Goal: Task Accomplishment & Management: Manage account settings

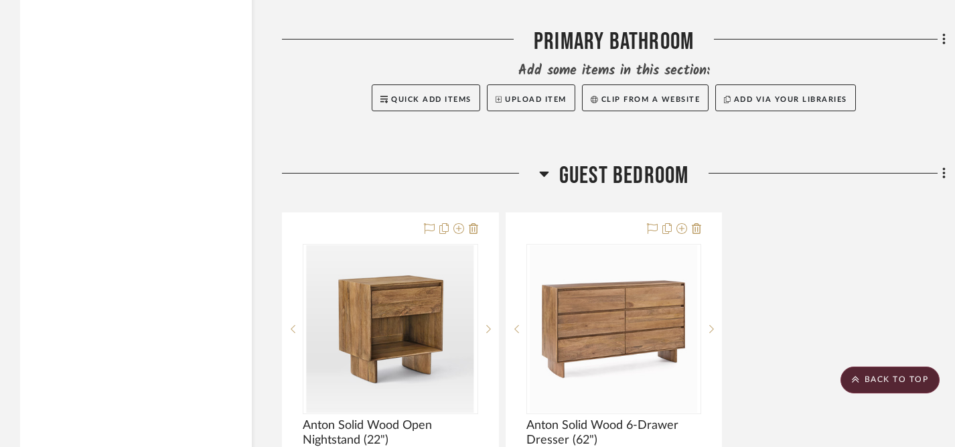
scroll to position [2432, 0]
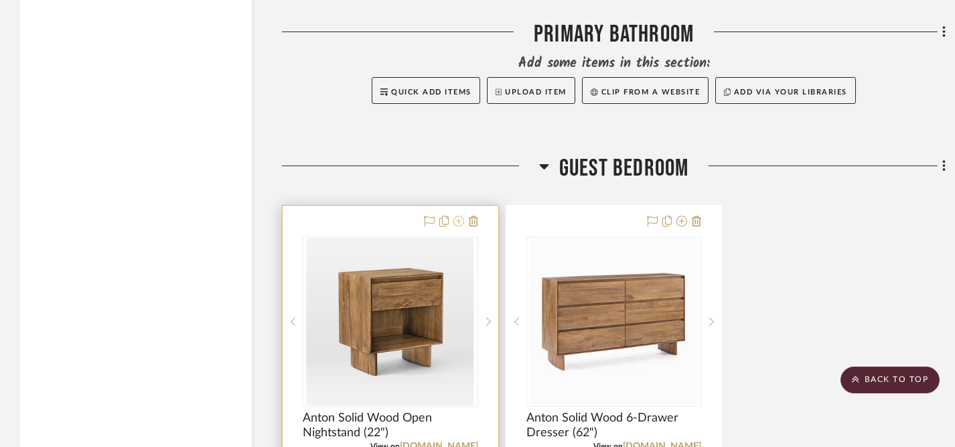
click at [460, 220] on icon at bounding box center [458, 221] width 11 height 11
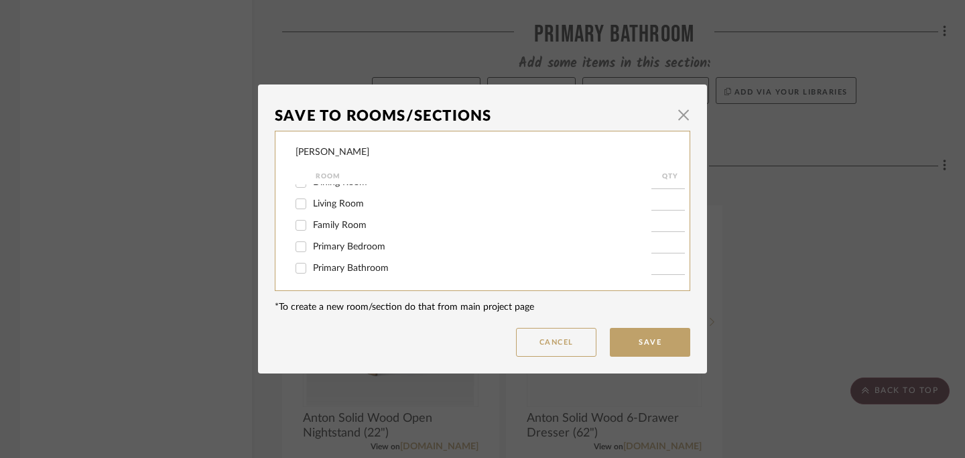
scroll to position [104, 0]
click at [299, 243] on input "Primary Bedroom" at bounding box center [300, 240] width 21 height 21
checkbox input "true"
type input "1"
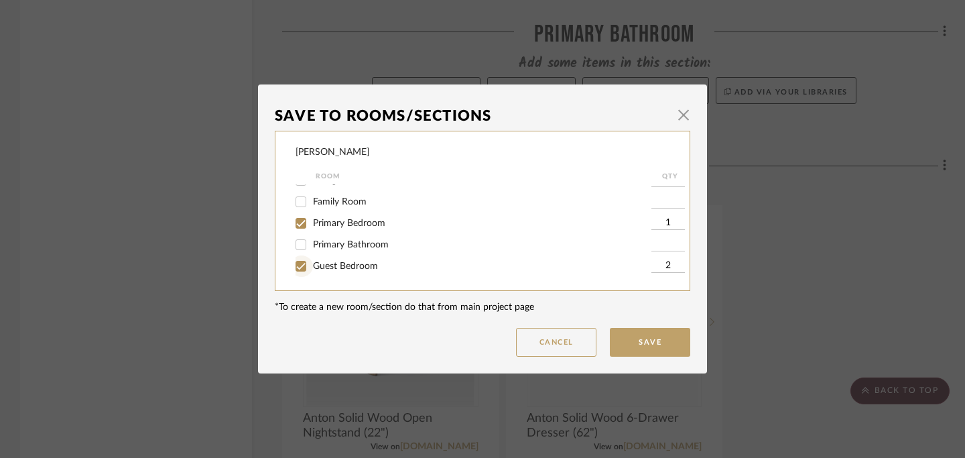
click at [297, 269] on input "Guest Bedroom" at bounding box center [300, 265] width 21 height 21
checkbox input "false"
click at [657, 341] on button "Save" at bounding box center [650, 342] width 80 height 29
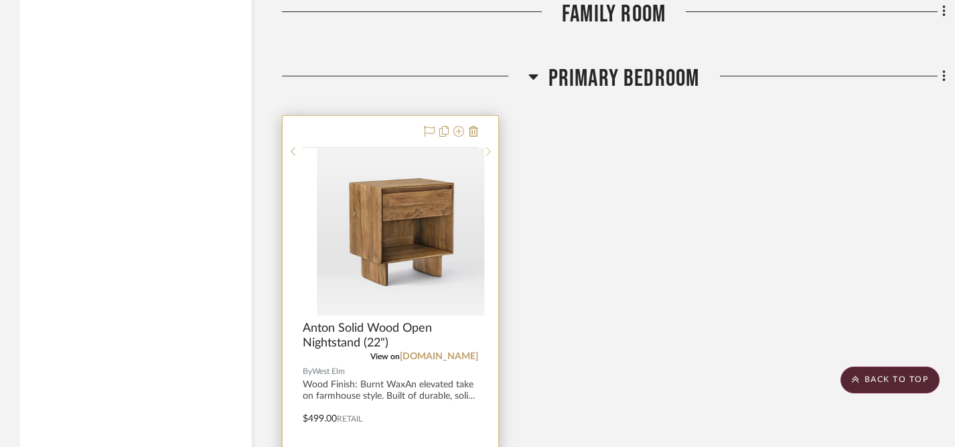
scroll to position [2253, 0]
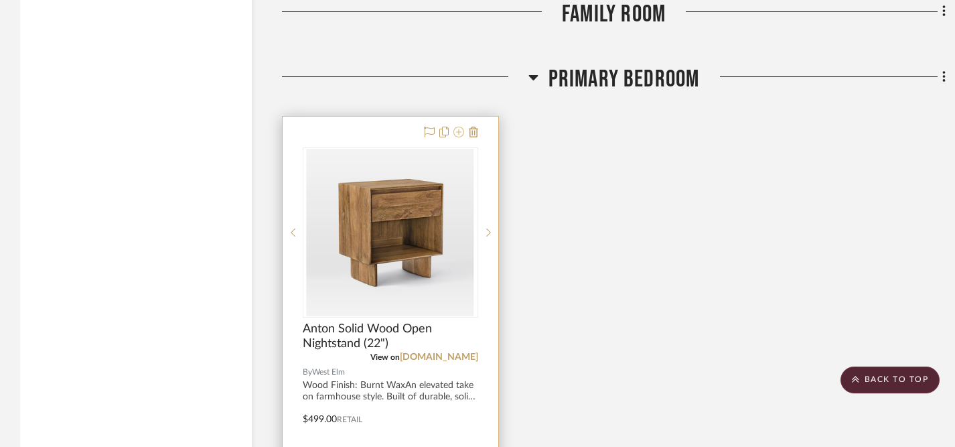
click at [461, 131] on icon at bounding box center [458, 132] width 11 height 11
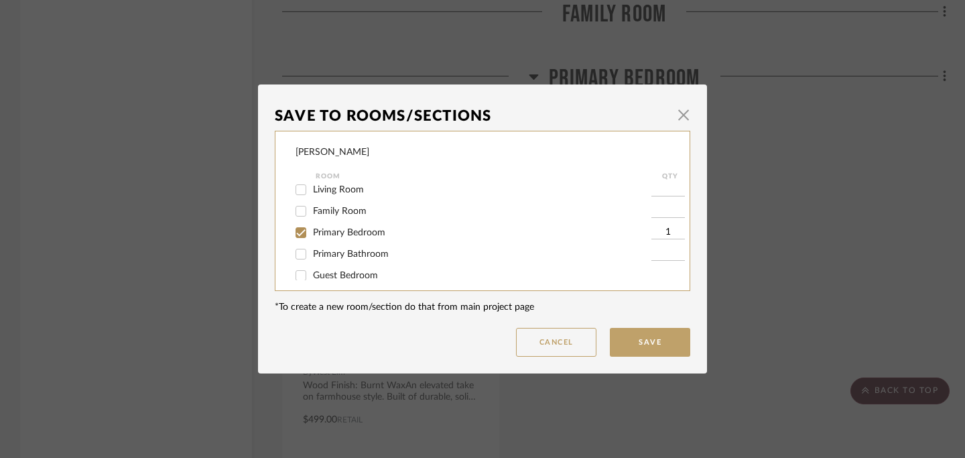
scroll to position [113, 0]
click at [660, 238] on input "1" at bounding box center [667, 231] width 33 height 13
type input "2"
click at [646, 341] on button "Save" at bounding box center [650, 342] width 80 height 29
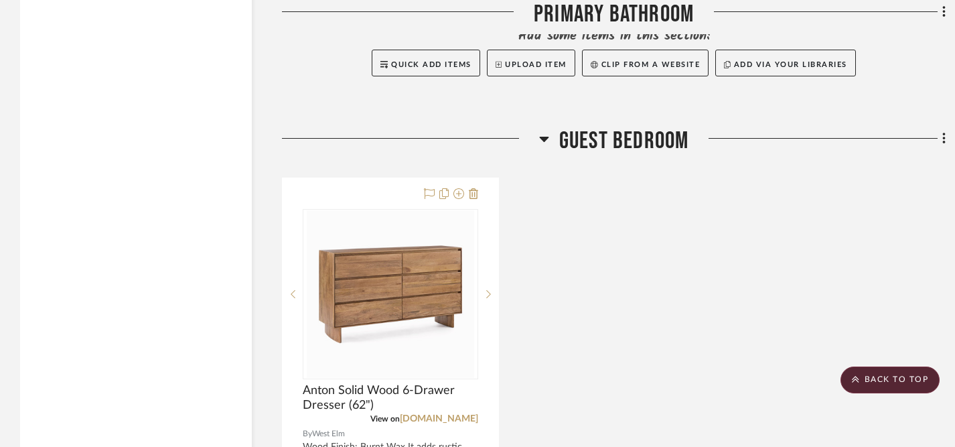
scroll to position [2983, 0]
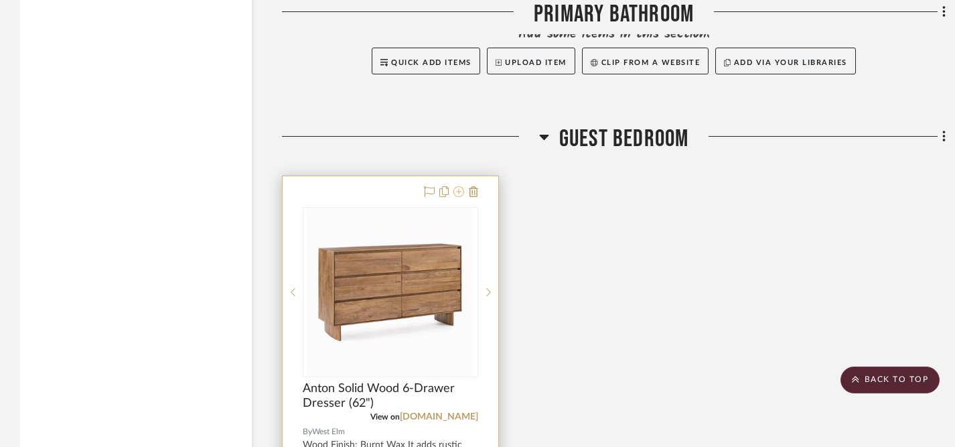
click at [458, 192] on icon at bounding box center [458, 191] width 11 height 11
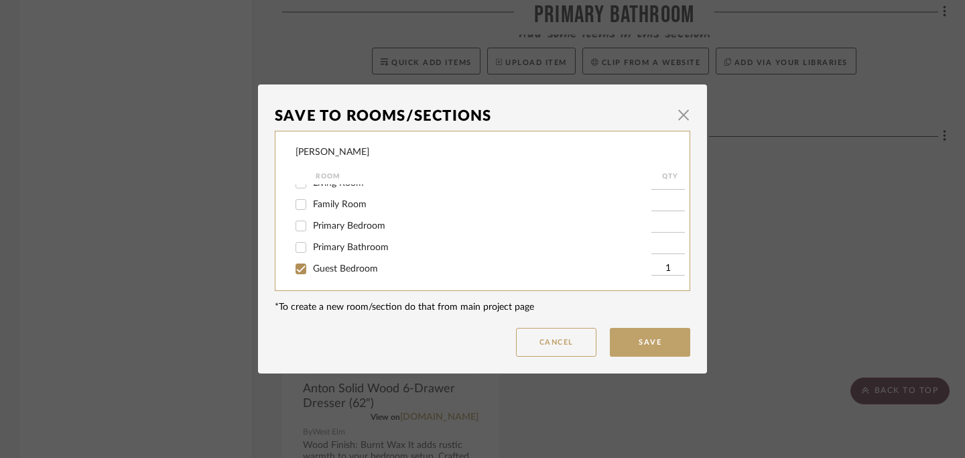
scroll to position [128, 0]
click at [297, 266] on input "Guest Bedroom" at bounding box center [300, 265] width 21 height 21
checkbox input "false"
click at [295, 224] on input "Primary Bedroom" at bounding box center [300, 222] width 21 height 21
checkbox input "true"
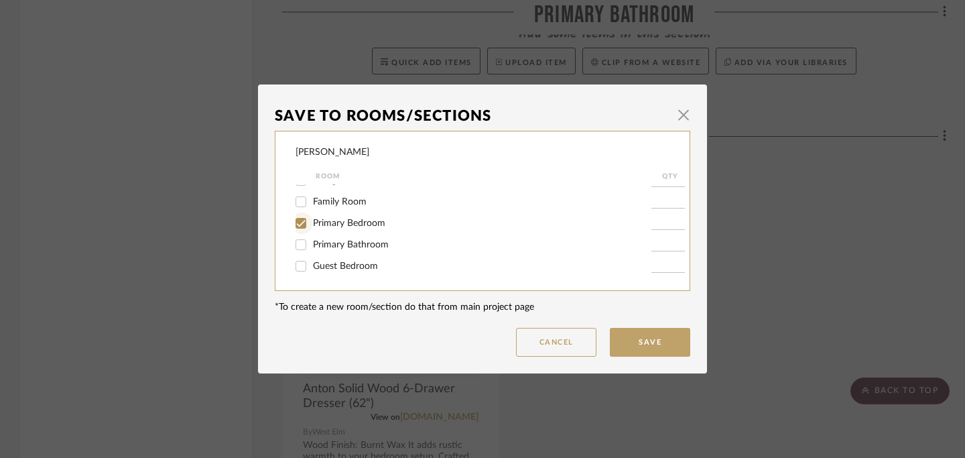
type input "1"
click at [646, 343] on button "Save" at bounding box center [650, 342] width 80 height 29
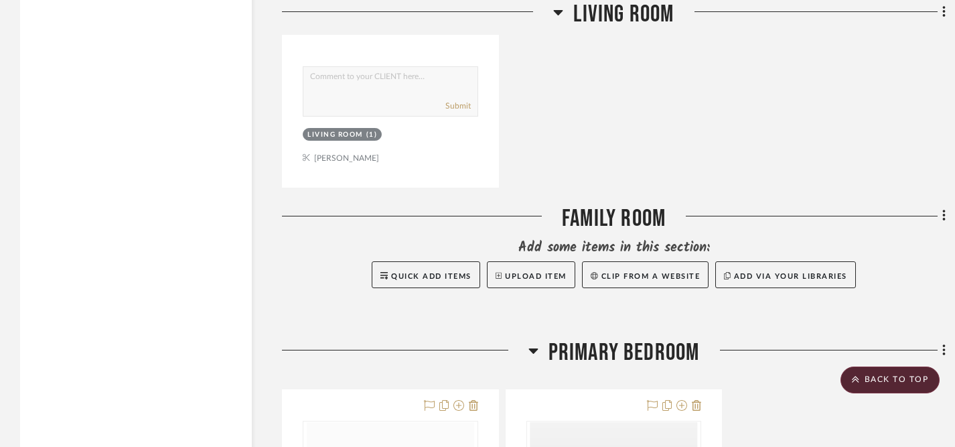
scroll to position [1983, 0]
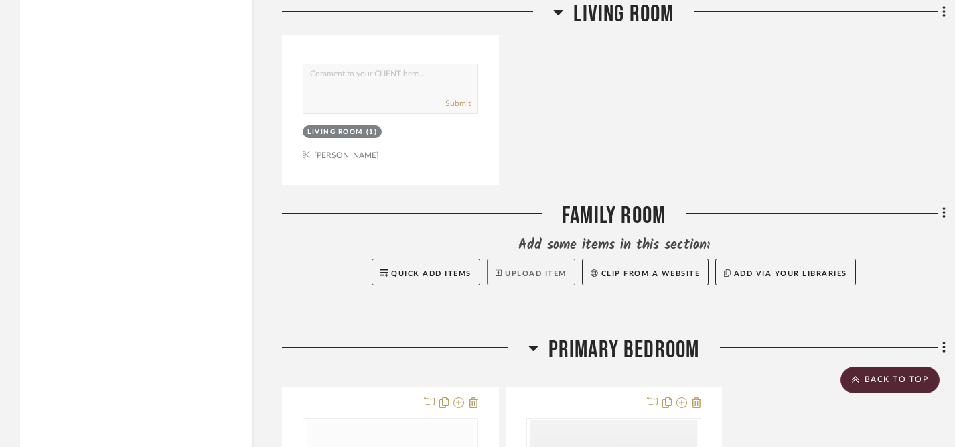
click at [522, 275] on button "Upload Item" at bounding box center [531, 272] width 88 height 27
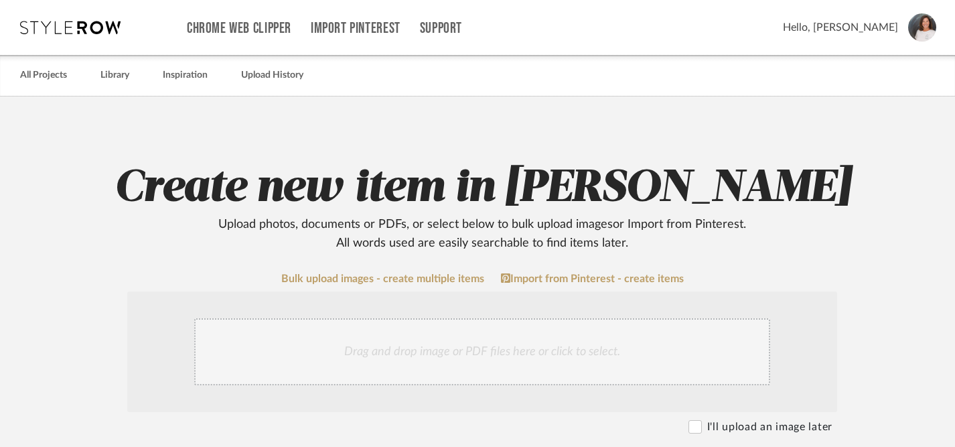
click at [437, 354] on div "Drag and drop image or PDF files here or click to select." at bounding box center [482, 351] width 576 height 67
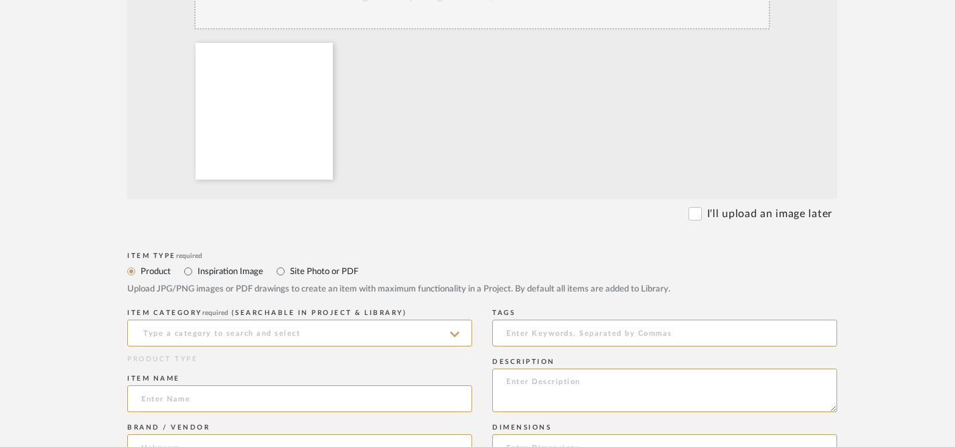
scroll to position [364, 0]
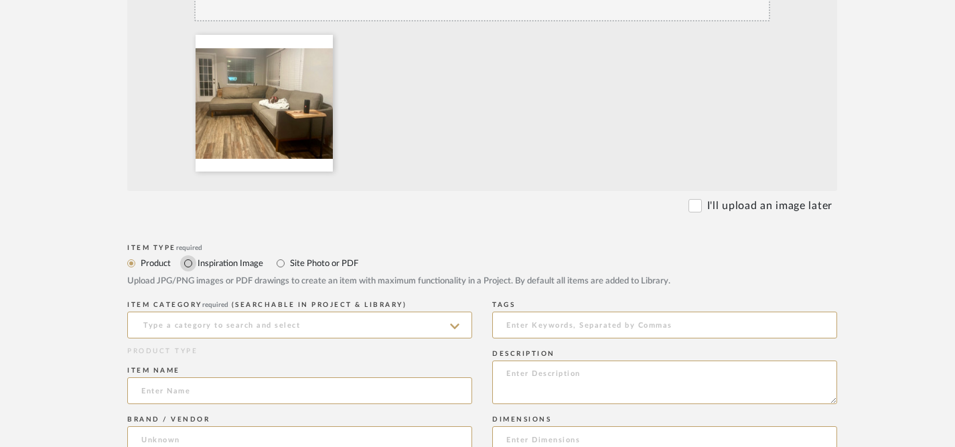
click at [186, 267] on input "Inspiration Image" at bounding box center [188, 263] width 16 height 16
radio input "true"
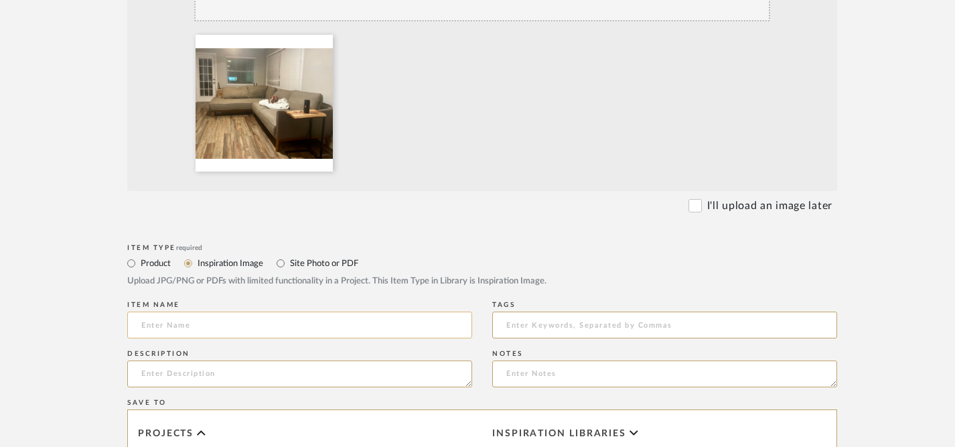
click at [218, 329] on input at bounding box center [299, 324] width 345 height 27
type input "C"
type input "M"
type input "S"
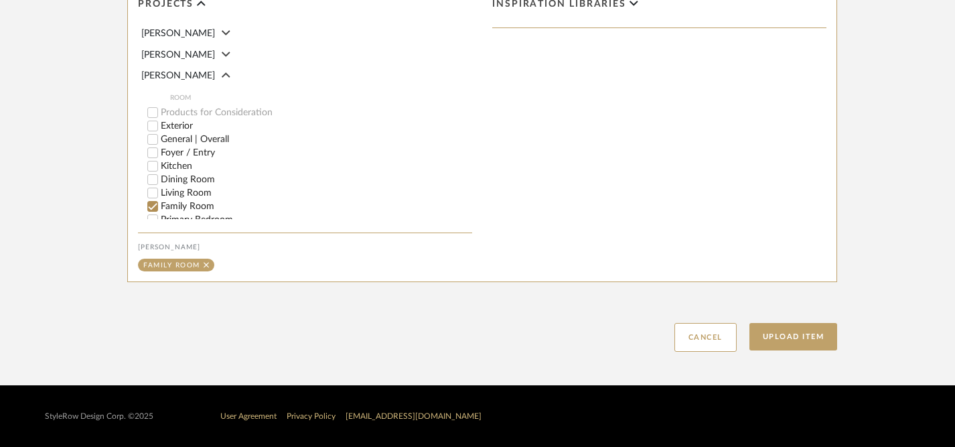
scroll to position [48, 0]
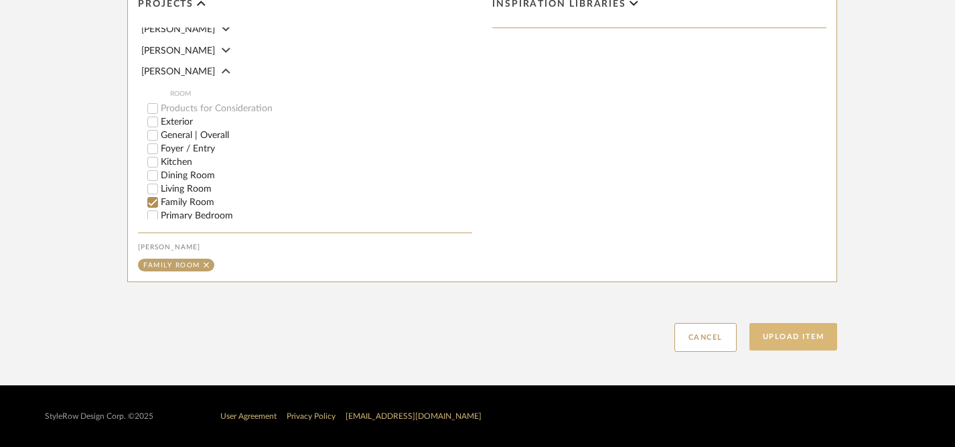
type input "Client-Owned Sectional"
click at [785, 332] on button "Upload Item" at bounding box center [794, 336] width 88 height 27
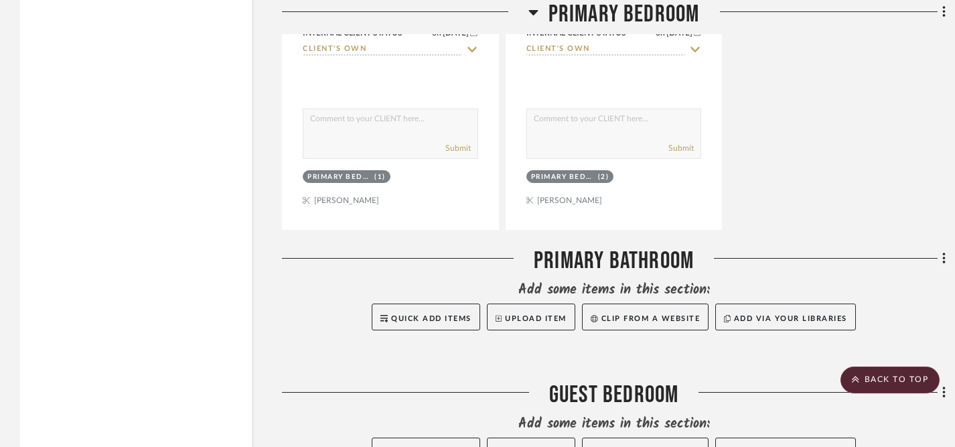
scroll to position [3387, 0]
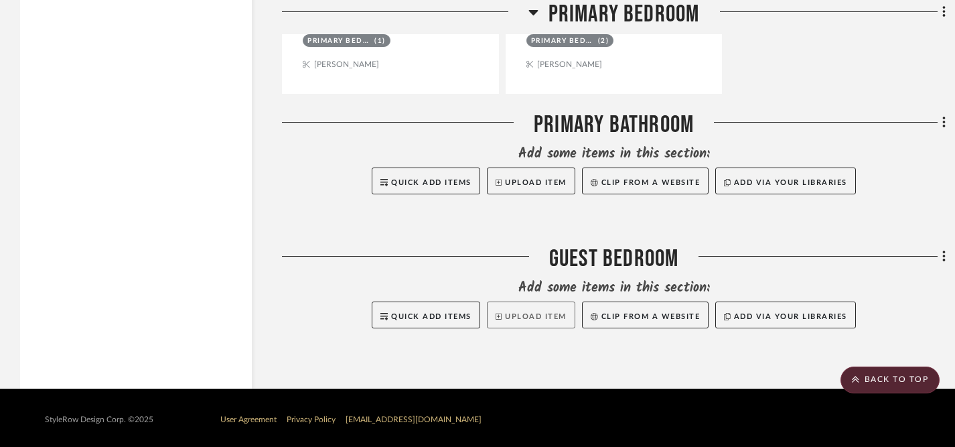
click at [518, 314] on button "Upload Item" at bounding box center [531, 314] width 88 height 27
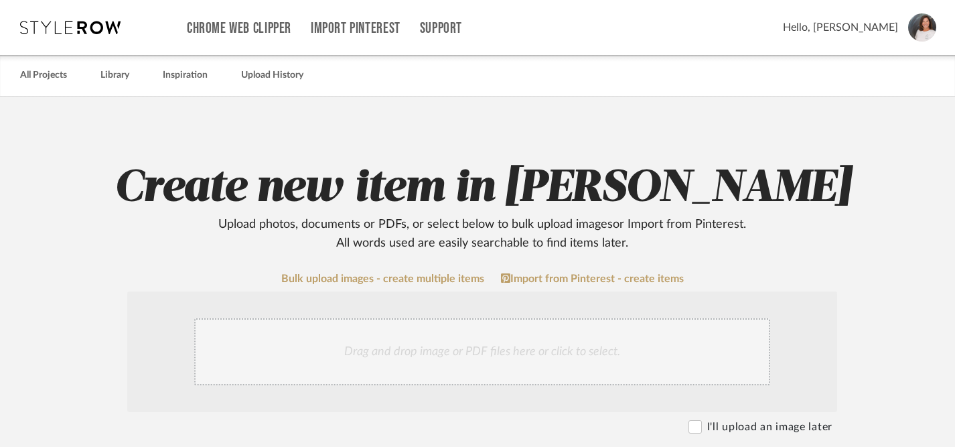
click at [457, 354] on div "Drag and drop image or PDF files here or click to select." at bounding box center [482, 351] width 576 height 67
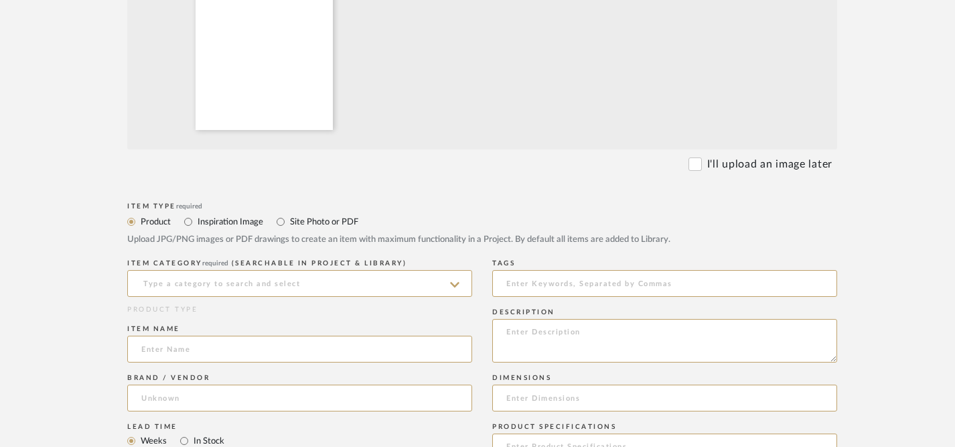
scroll to position [406, 0]
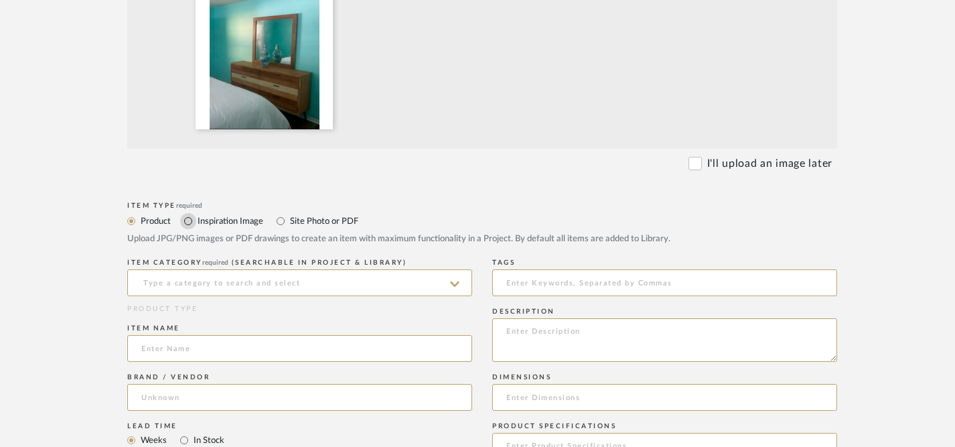
click at [188, 222] on input "Inspiration Image" at bounding box center [188, 221] width 16 height 16
radio input "true"
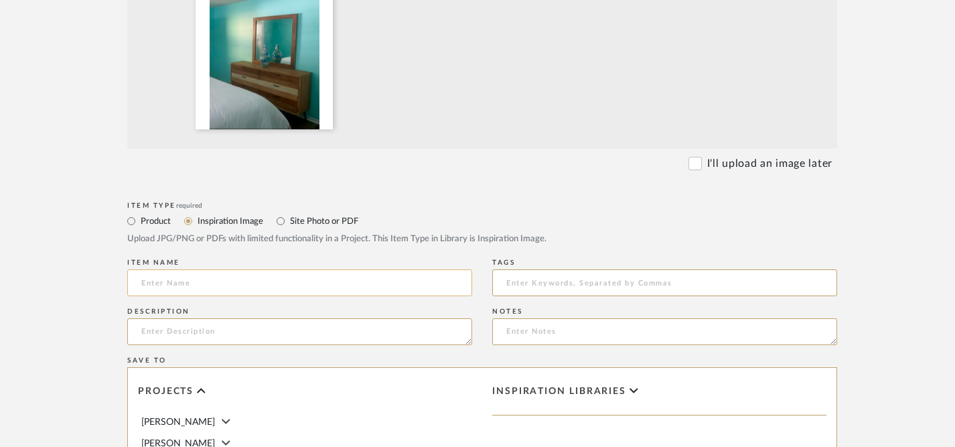
click at [224, 285] on input at bounding box center [299, 282] width 345 height 27
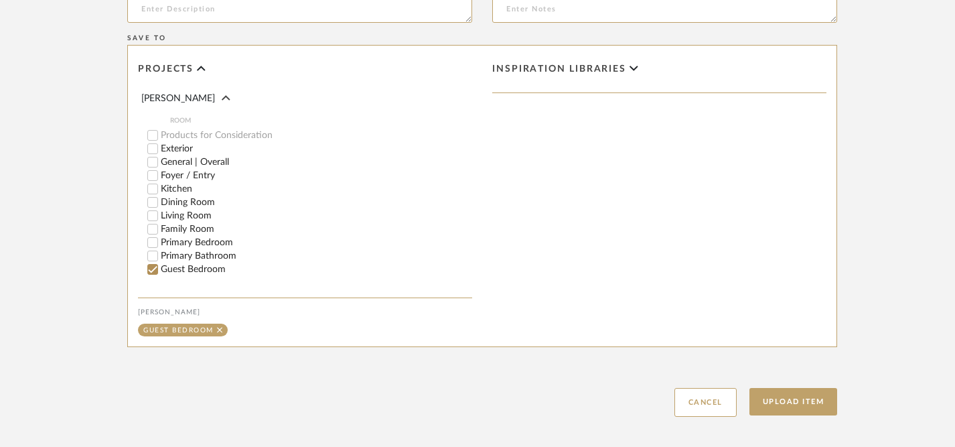
scroll to position [86, 0]
type input "Client-Owned Dresser"
click at [796, 399] on button "Upload Item" at bounding box center [794, 401] width 88 height 27
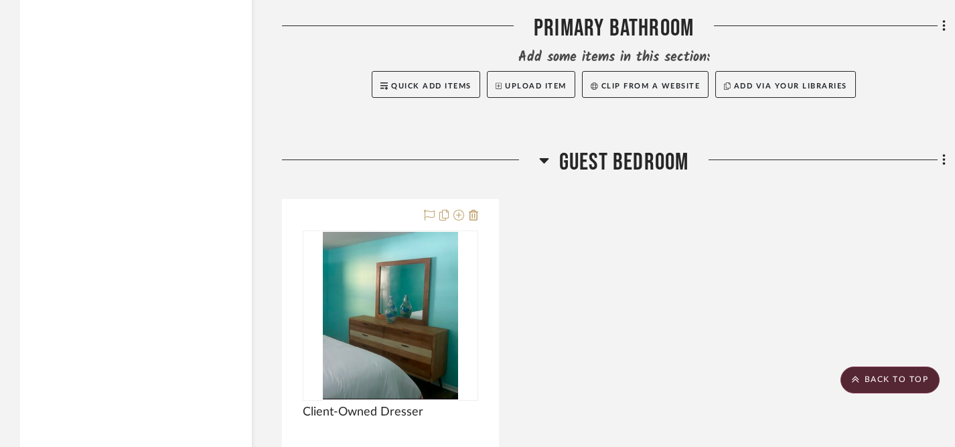
scroll to position [3475, 0]
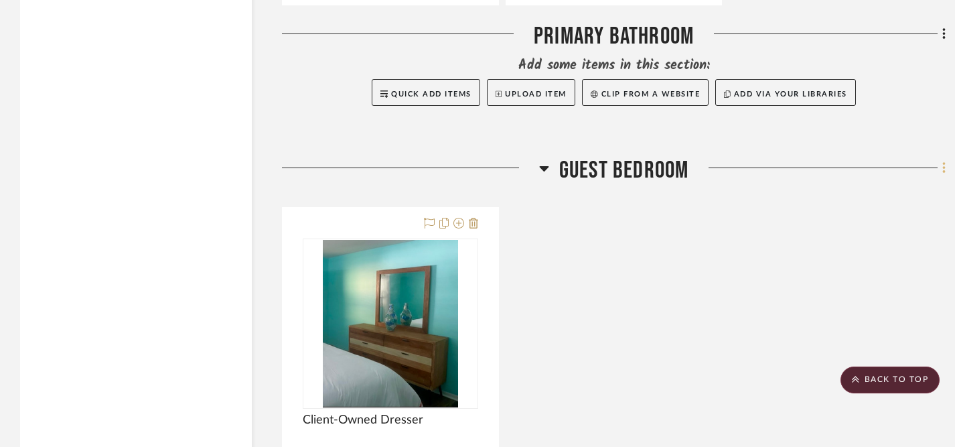
click at [944, 166] on icon at bounding box center [943, 167] width 3 height 11
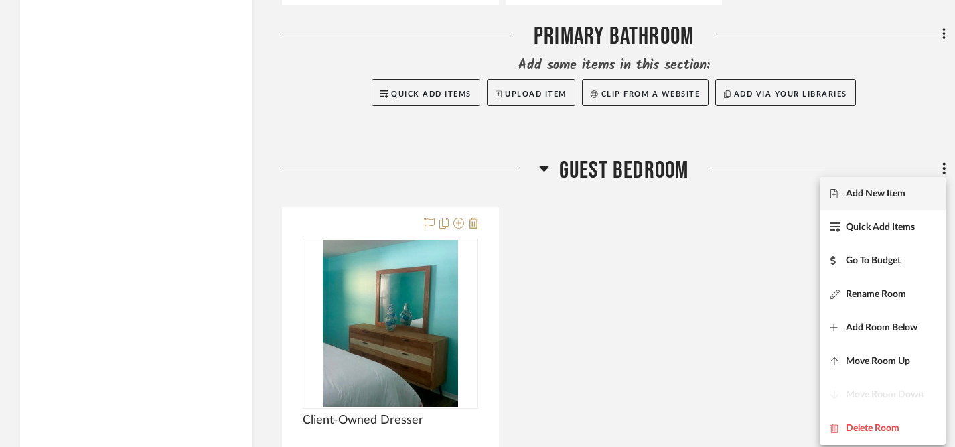
click at [882, 196] on span "Add New Item" at bounding box center [876, 193] width 60 height 11
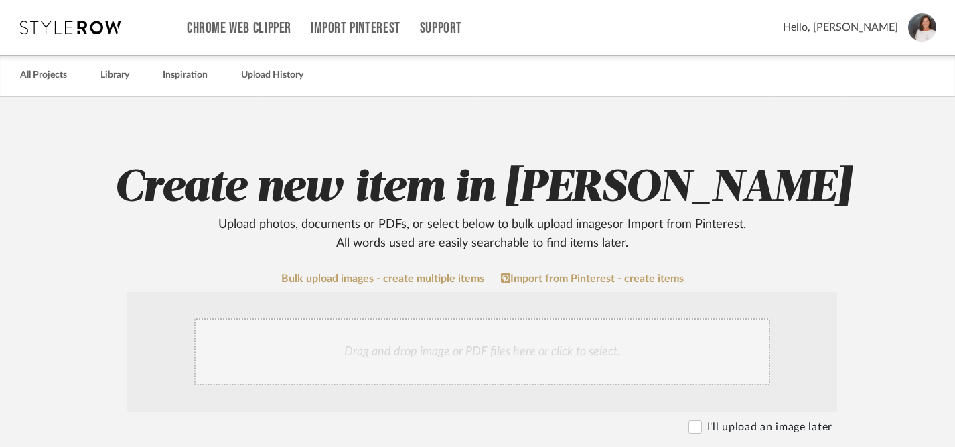
click at [403, 355] on div "Drag and drop image or PDF files here or click to select." at bounding box center [482, 351] width 576 height 67
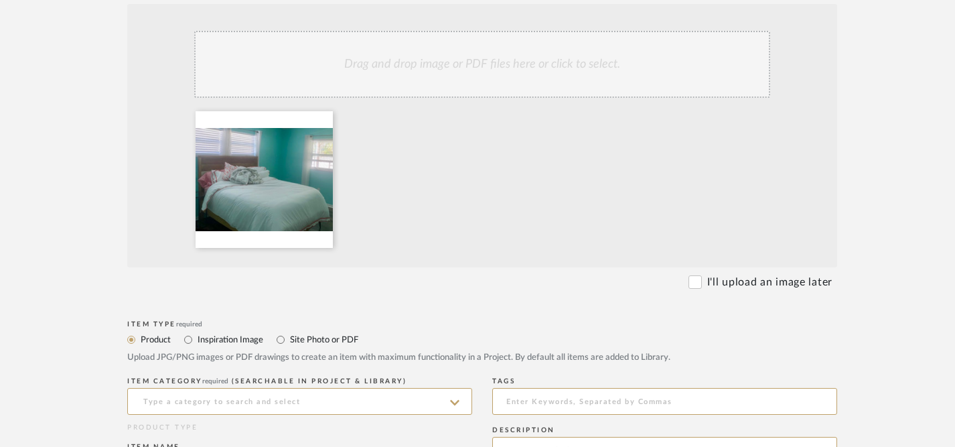
scroll to position [267, 0]
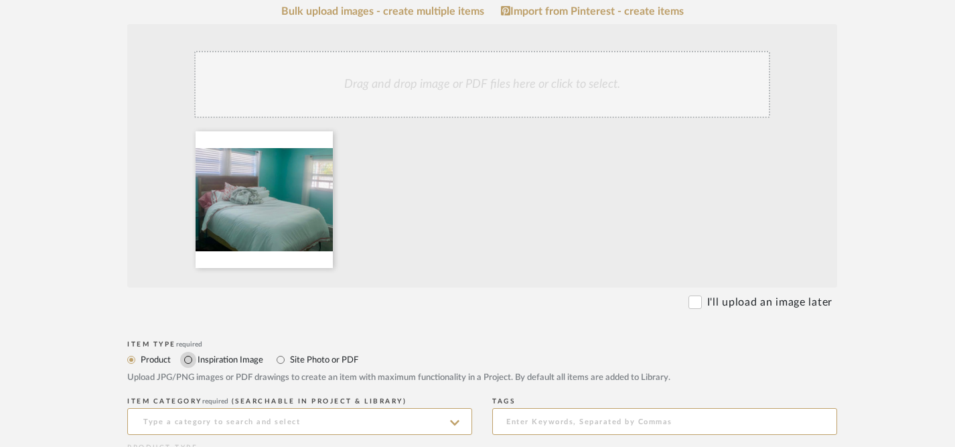
click at [188, 360] on input "Inspiration Image" at bounding box center [188, 360] width 16 height 16
radio input "true"
click at [251, 424] on input at bounding box center [299, 421] width 345 height 27
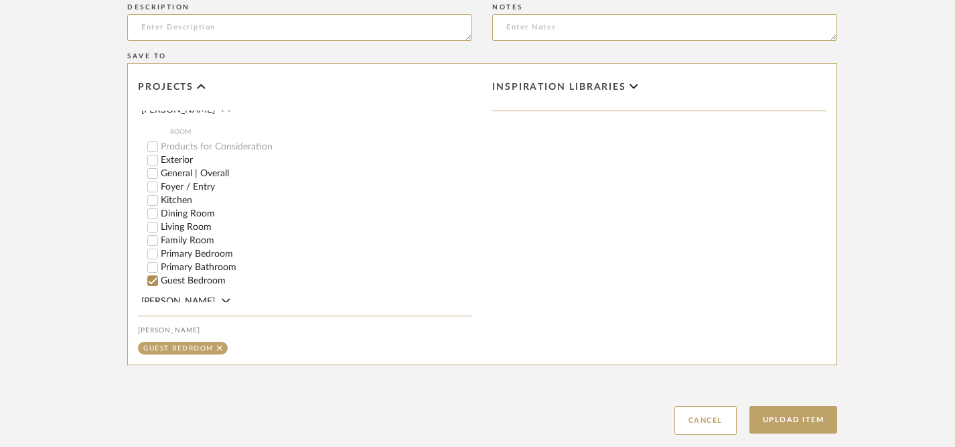
scroll to position [715, 0]
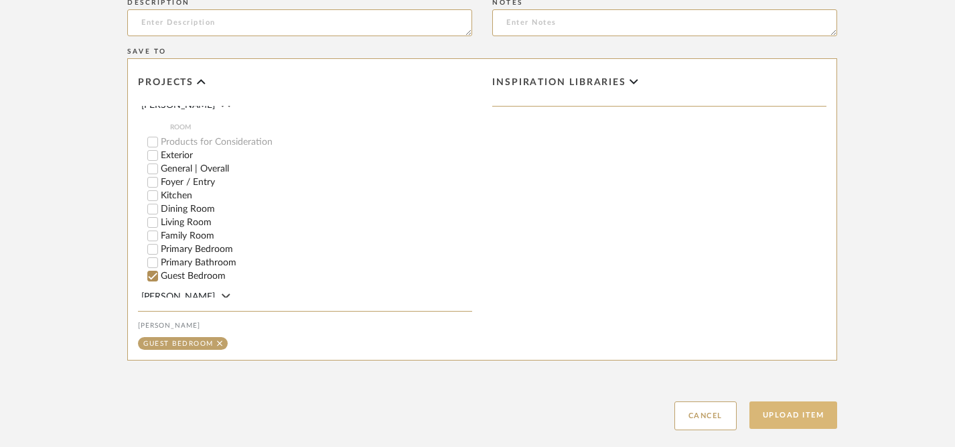
type input "Client-Owned Bed"
click at [786, 418] on button "Upload Item" at bounding box center [794, 414] width 88 height 27
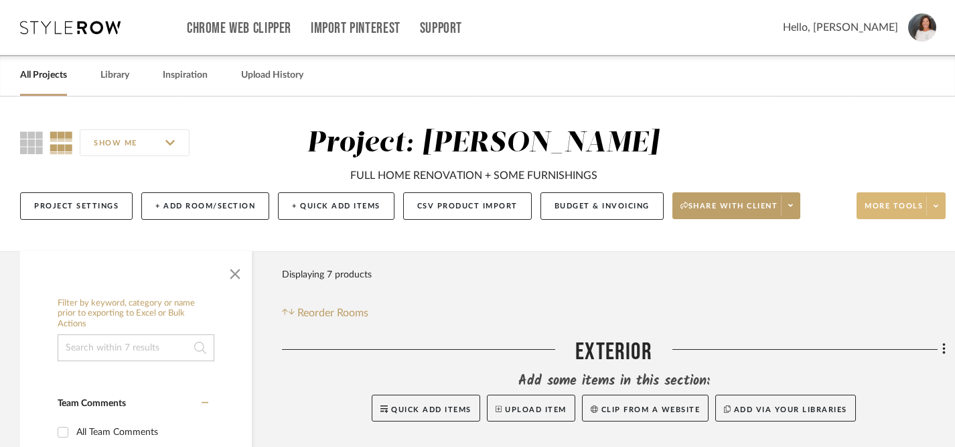
click at [939, 206] on span at bounding box center [935, 206] width 19 height 20
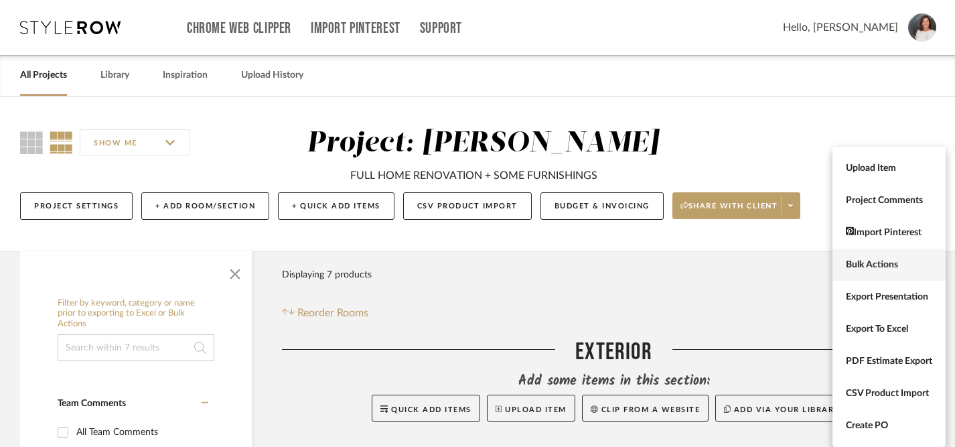
click at [863, 264] on span "Bulk Actions" at bounding box center [889, 264] width 86 height 11
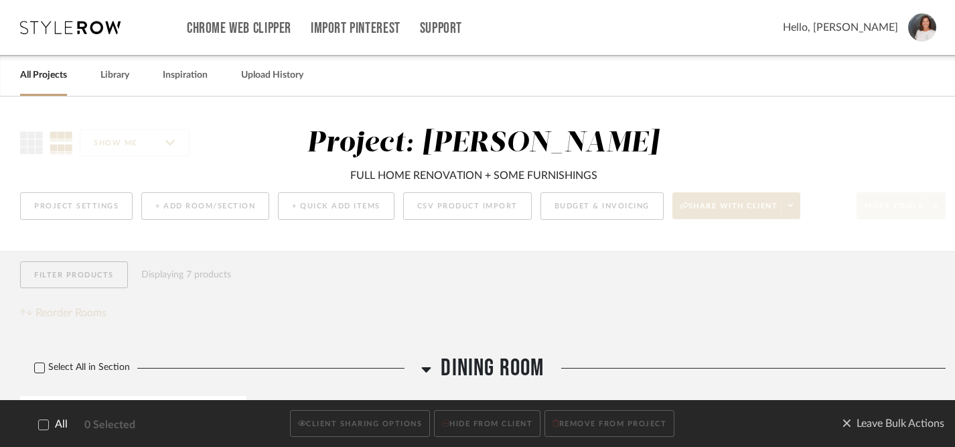
click at [36, 368] on icon at bounding box center [40, 367] width 9 height 7
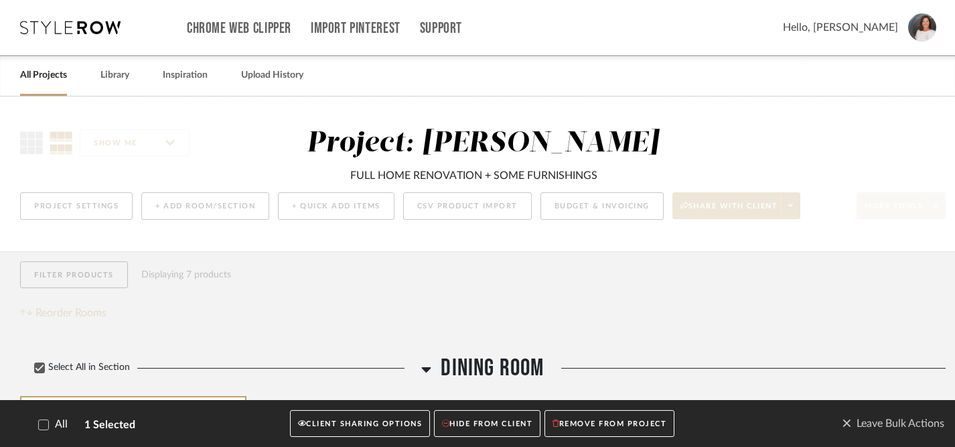
click at [354, 421] on button "CLIENT SHARING OPTIONS" at bounding box center [360, 423] width 140 height 27
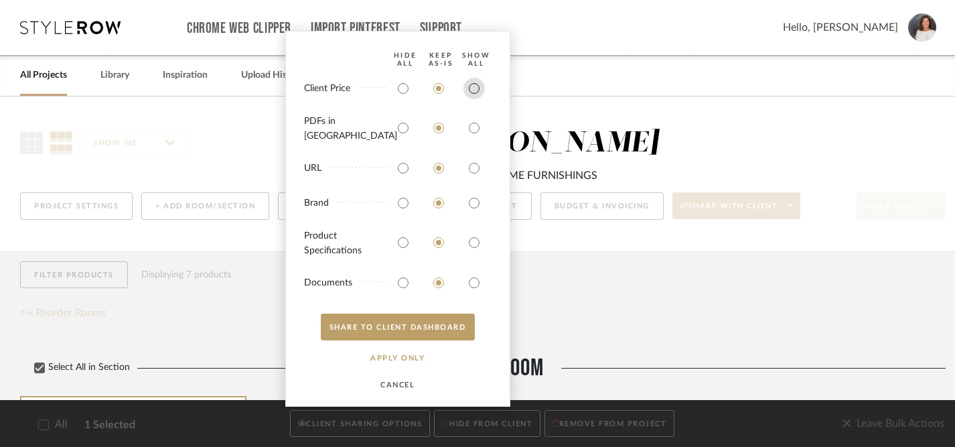
click at [475, 99] on input "radio" at bounding box center [474, 88] width 21 height 21
radio input "true"
click at [475, 126] on input "radio" at bounding box center [474, 127] width 21 height 21
radio input "true"
click at [475, 169] on input "radio" at bounding box center [474, 167] width 21 height 21
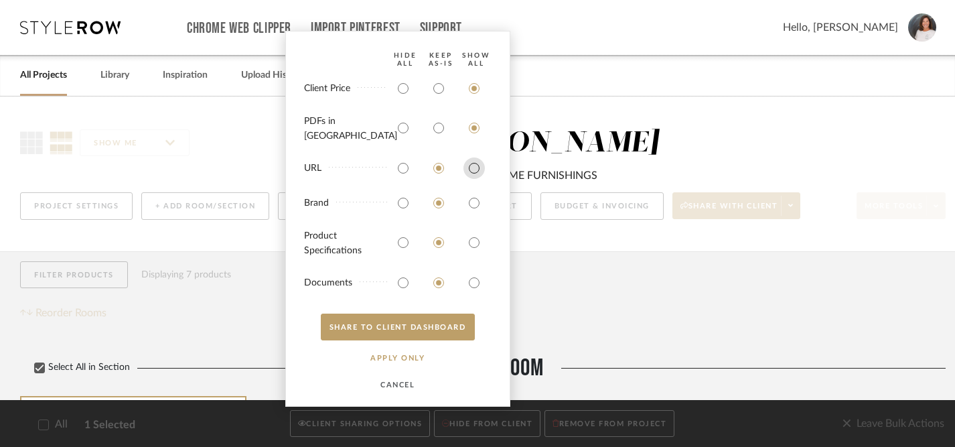
radio input "true"
click at [473, 206] on input "radio" at bounding box center [474, 202] width 21 height 21
radio input "true"
click at [473, 238] on input "radio" at bounding box center [474, 242] width 21 height 21
radio input "true"
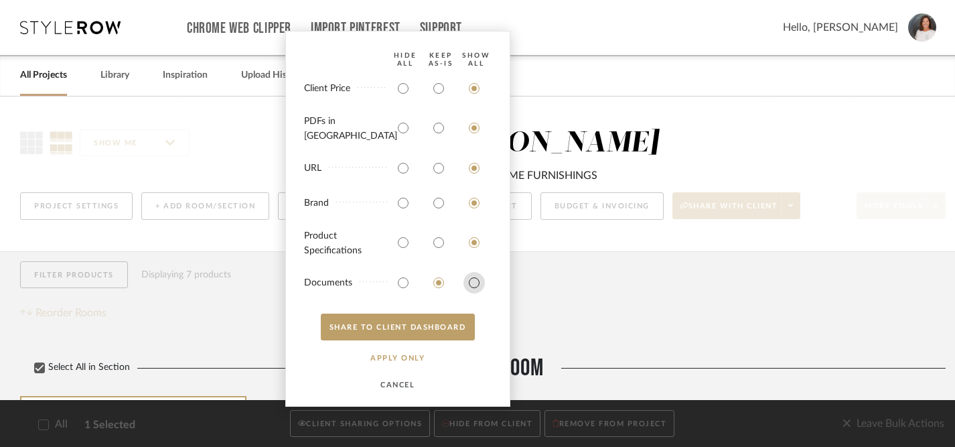
click at [474, 280] on input "radio" at bounding box center [474, 282] width 21 height 21
radio input "true"
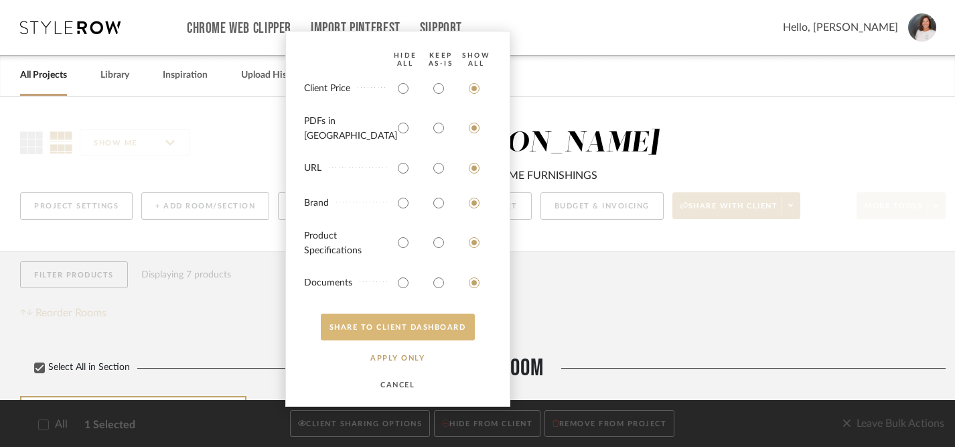
click at [413, 326] on button "SHARE TO CLIENT Dashboard" at bounding box center [398, 326] width 154 height 27
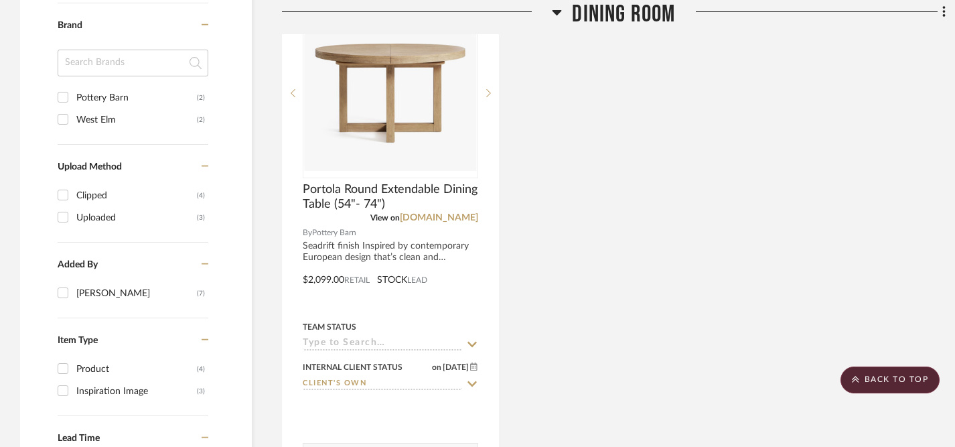
scroll to position [951, 0]
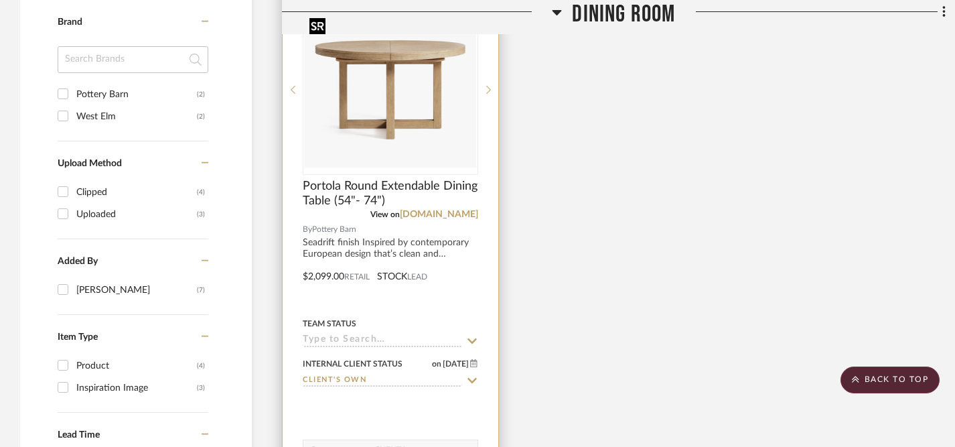
click at [417, 136] on img "0" at bounding box center [390, 89] width 173 height 155
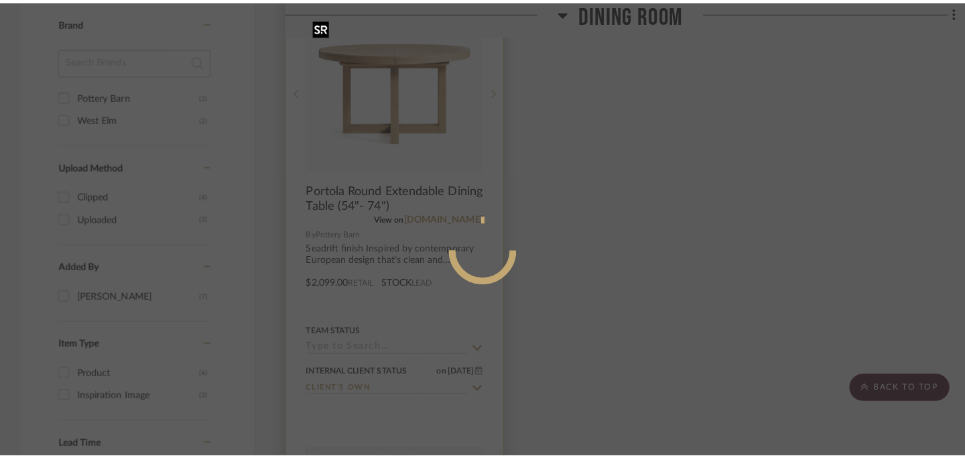
scroll to position [0, 0]
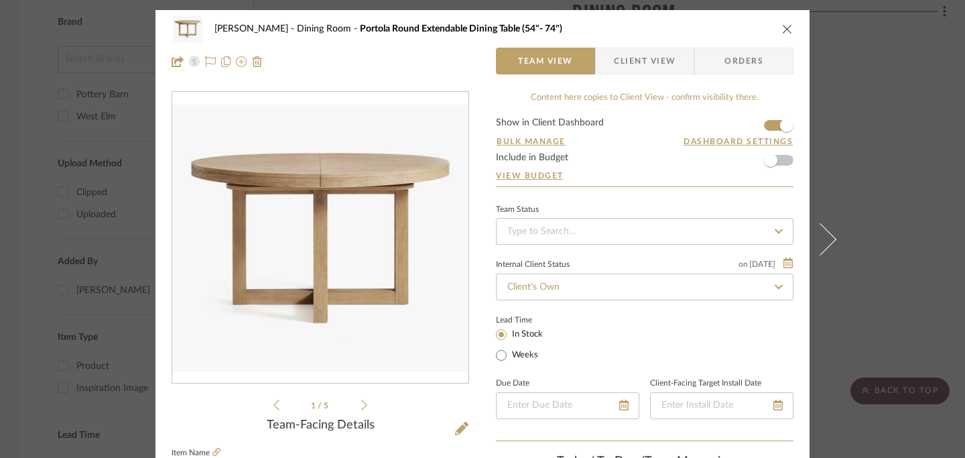
click at [784, 27] on icon "close" at bounding box center [787, 28] width 11 height 11
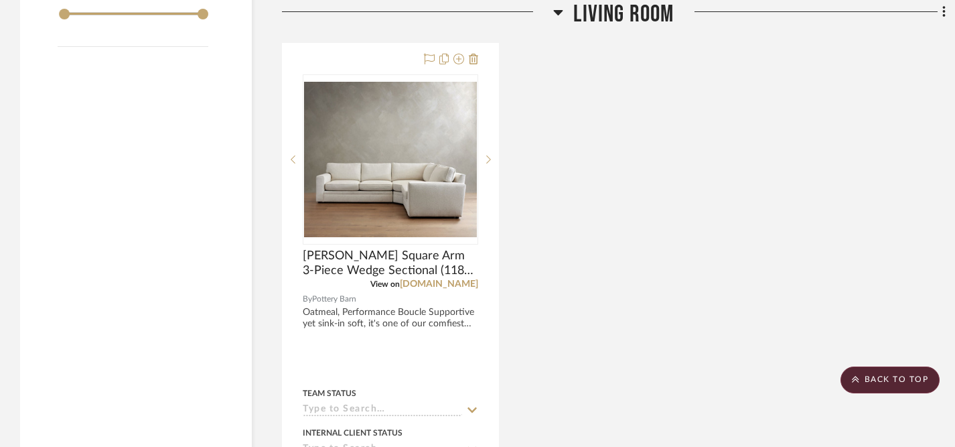
scroll to position [1539, 0]
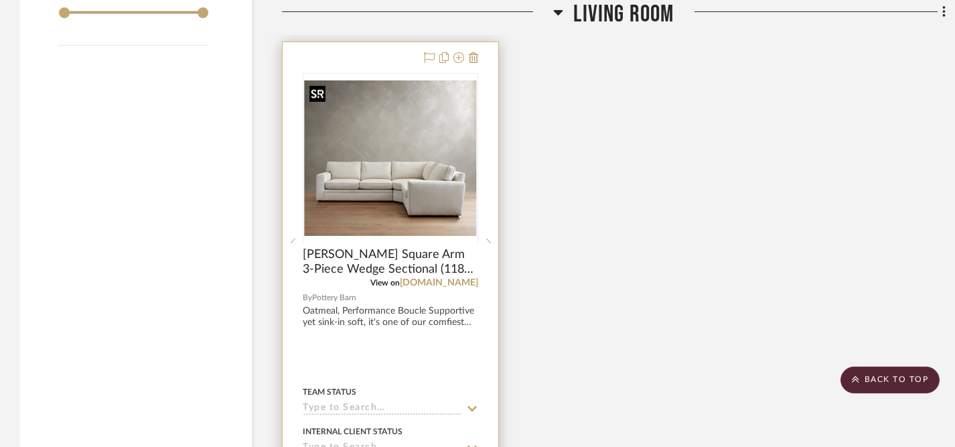
click at [427, 201] on div at bounding box center [391, 242] width 176 height 339
click at [405, 173] on img "0" at bounding box center [390, 157] width 173 height 155
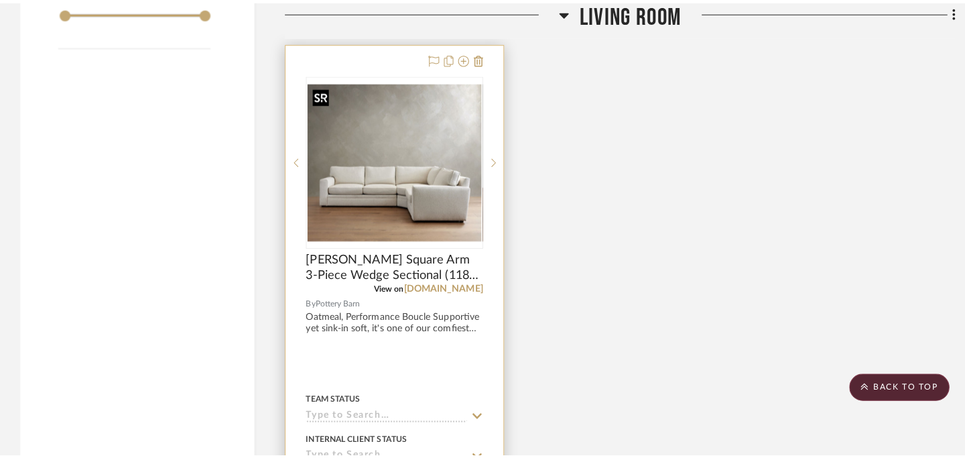
scroll to position [0, 0]
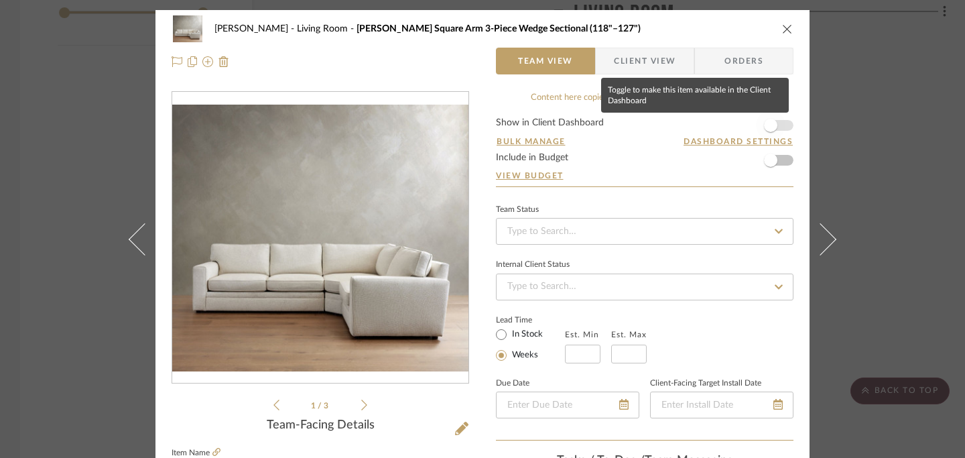
click at [769, 122] on span "button" at bounding box center [770, 125] width 13 height 13
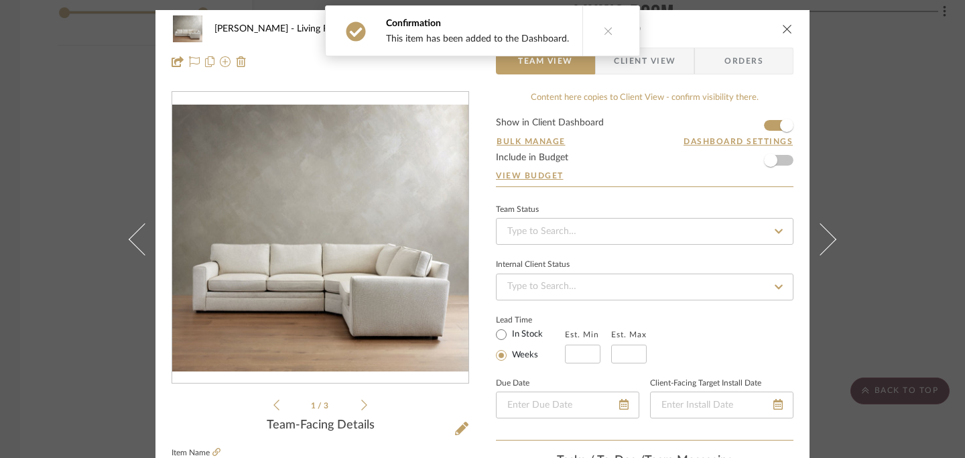
click at [782, 27] on icon "close" at bounding box center [787, 28] width 11 height 11
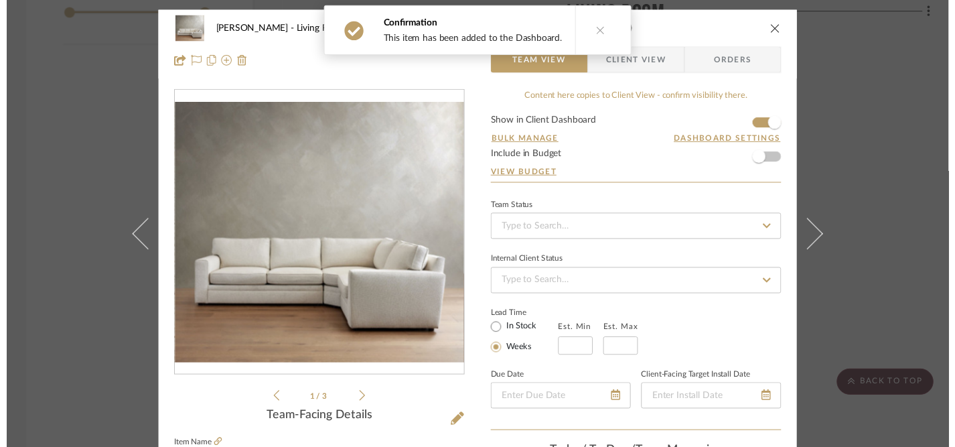
scroll to position [1539, 0]
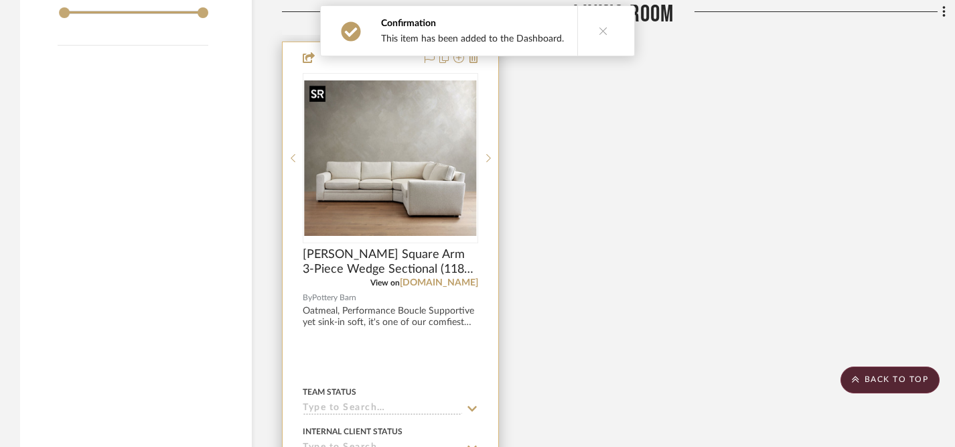
click at [428, 157] on img "0" at bounding box center [390, 157] width 173 height 155
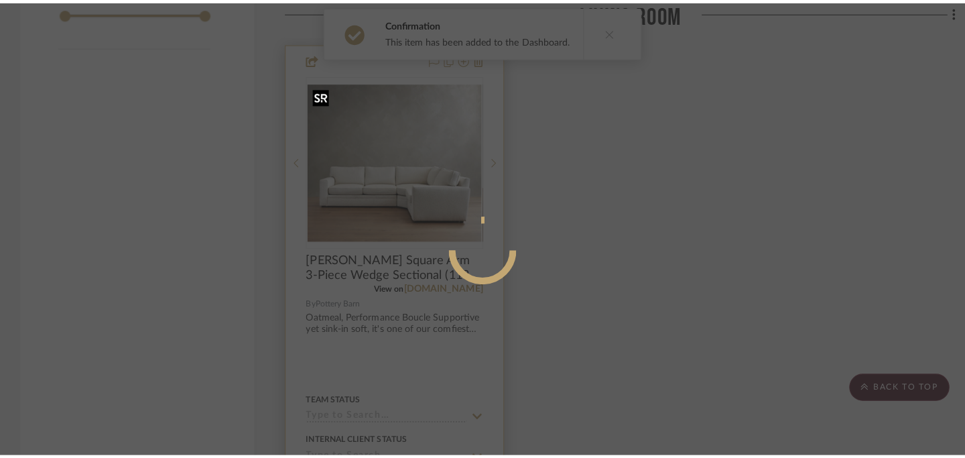
scroll to position [0, 0]
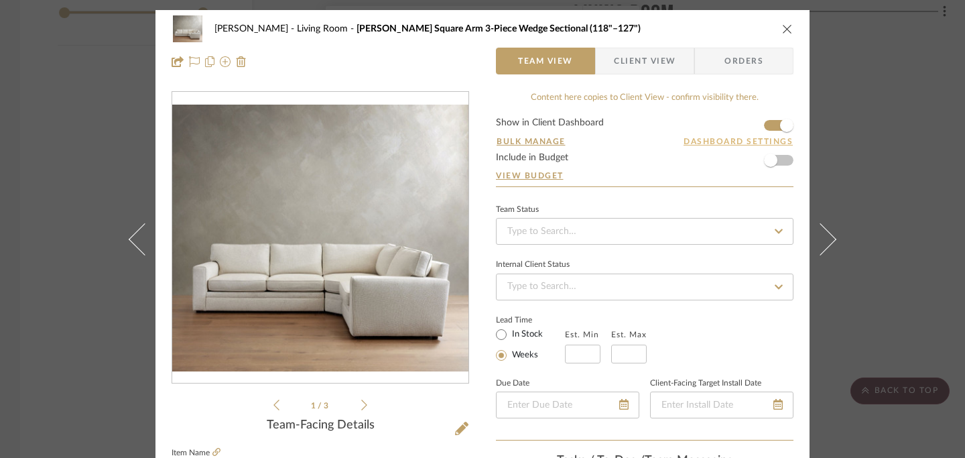
click at [707, 143] on button "Dashboard Settings" at bounding box center [738, 141] width 111 height 12
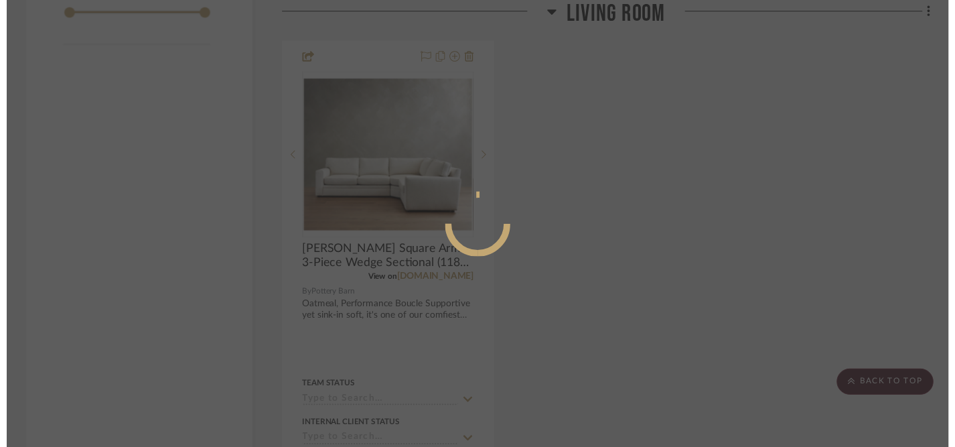
scroll to position [1539, 0]
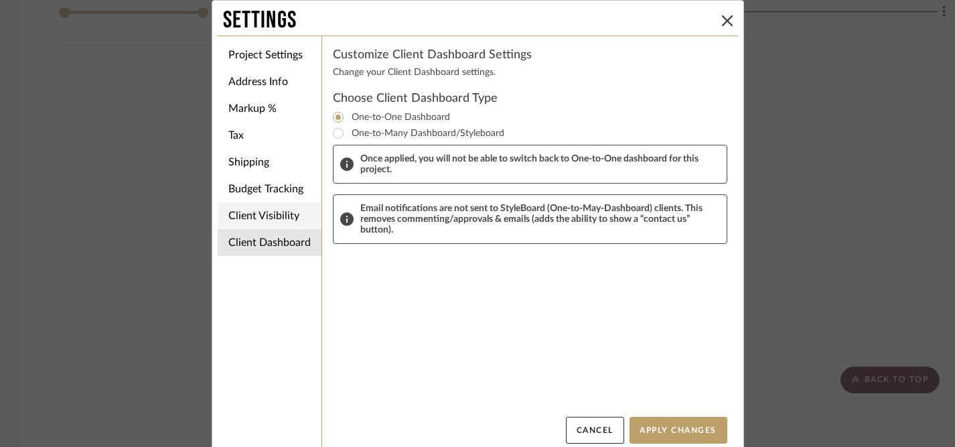
click at [249, 215] on li "Client Visibility" at bounding box center [270, 215] width 104 height 27
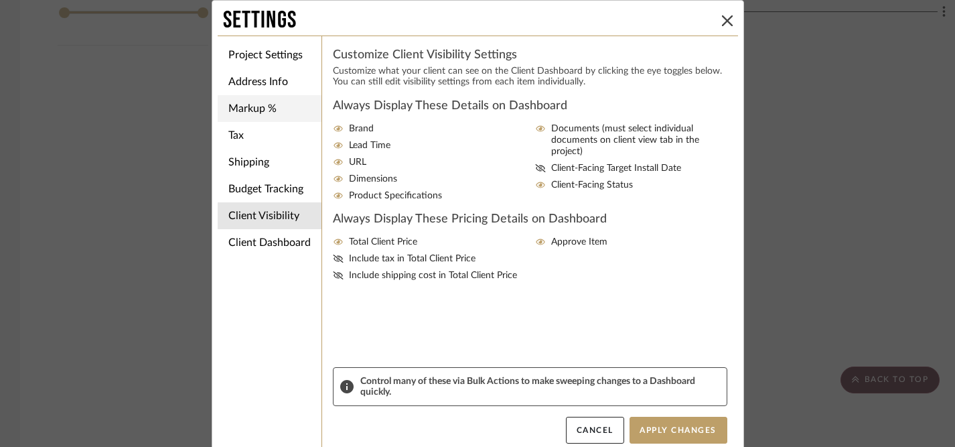
click at [244, 107] on li "Markup %" at bounding box center [270, 108] width 104 height 27
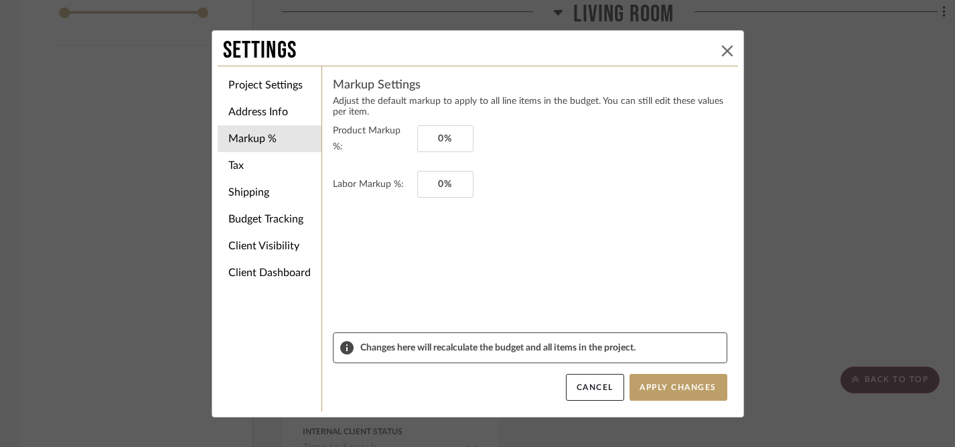
click at [722, 51] on icon at bounding box center [727, 51] width 11 height 11
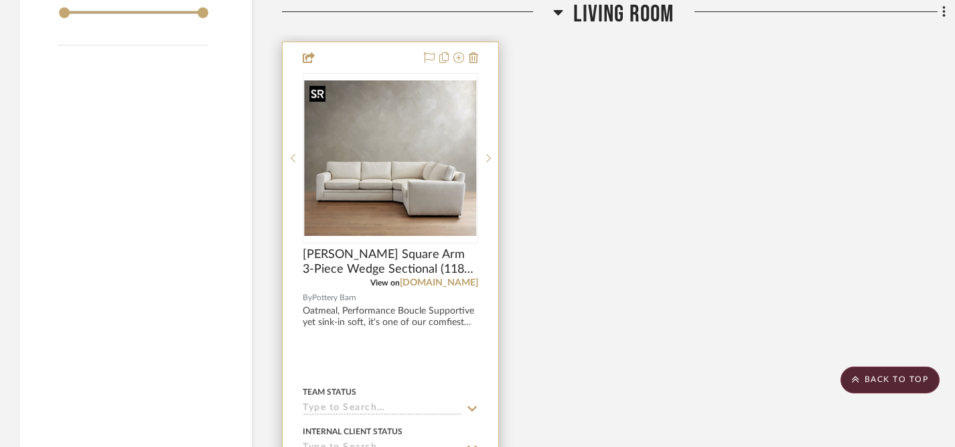
click at [427, 198] on img "0" at bounding box center [390, 157] width 173 height 155
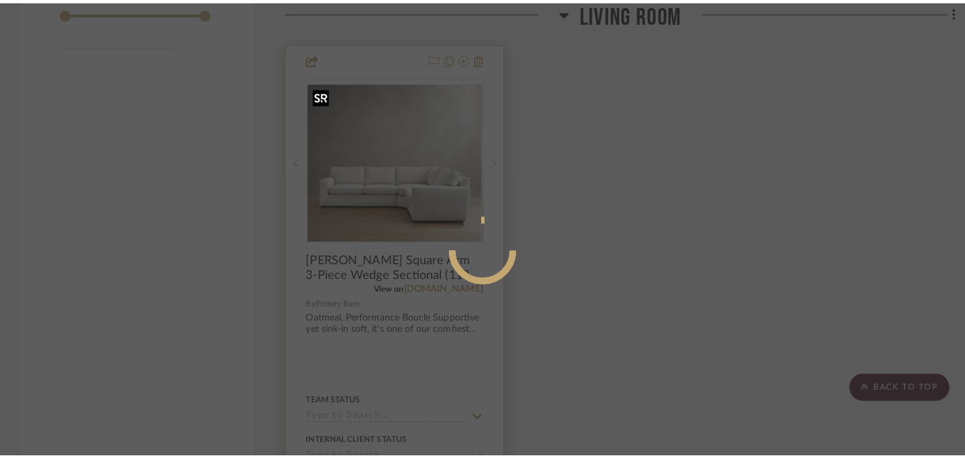
scroll to position [0, 0]
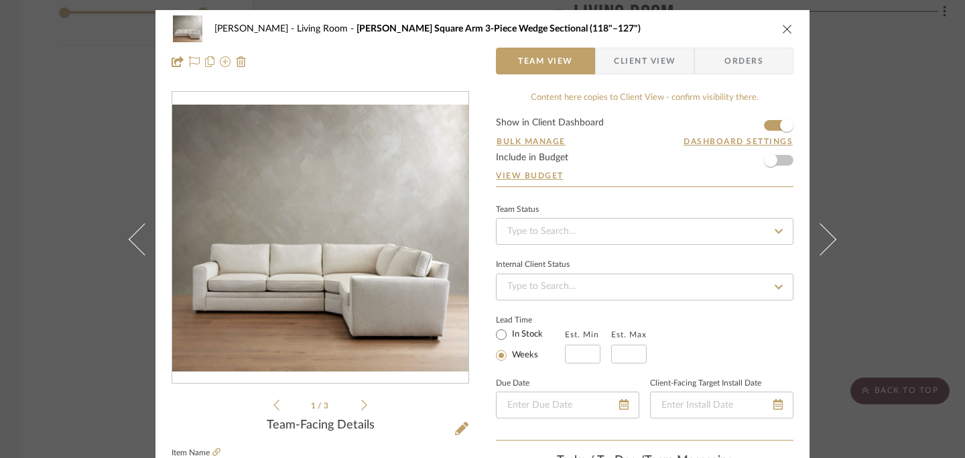
click at [786, 25] on icon "close" at bounding box center [787, 28] width 11 height 11
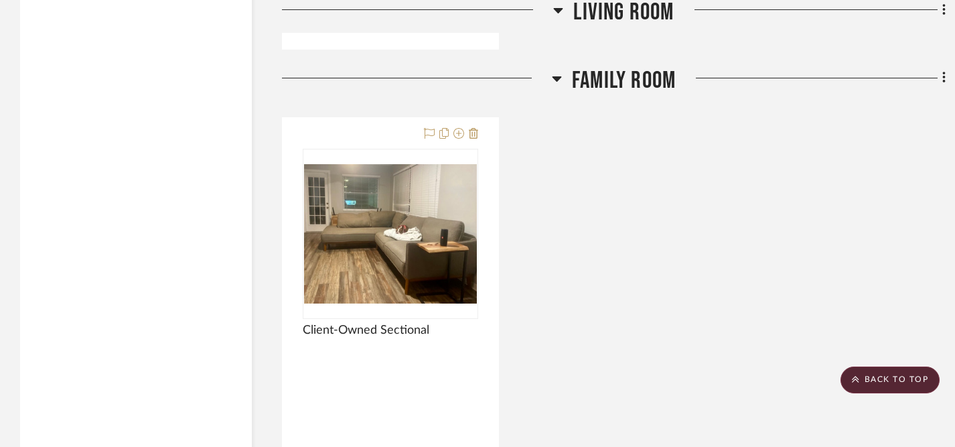
scroll to position [2146, 0]
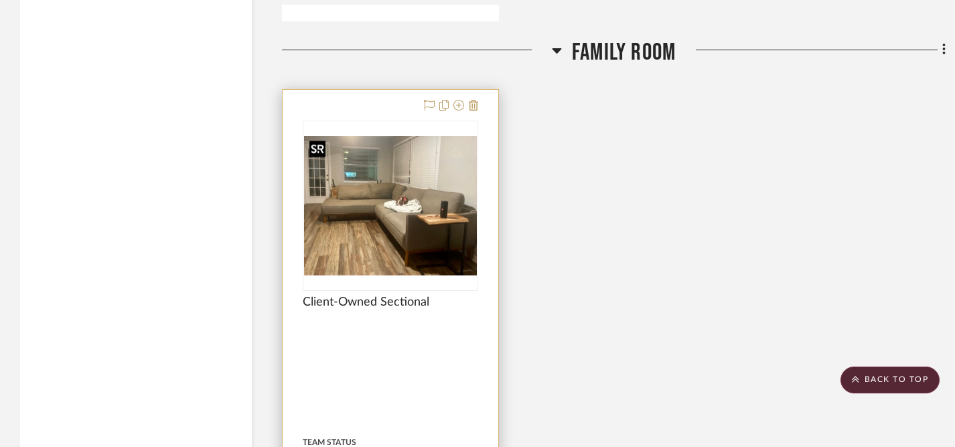
click at [417, 222] on img "0" at bounding box center [390, 205] width 173 height 139
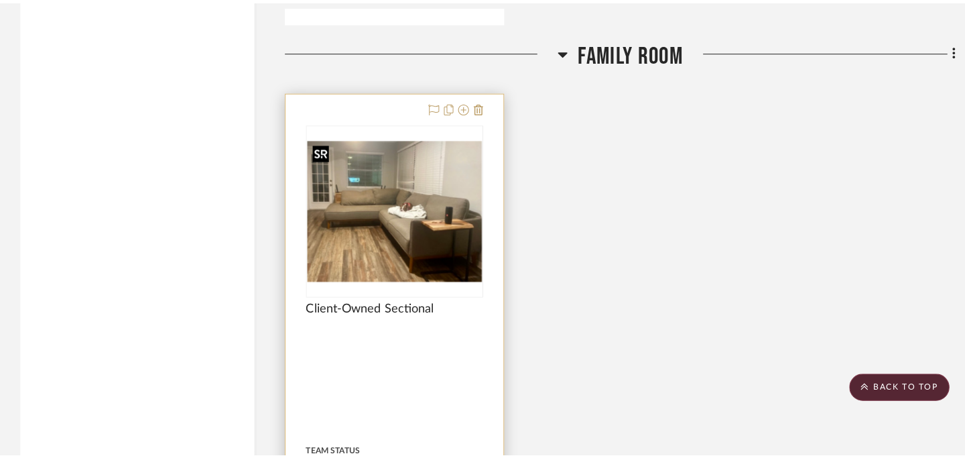
scroll to position [0, 0]
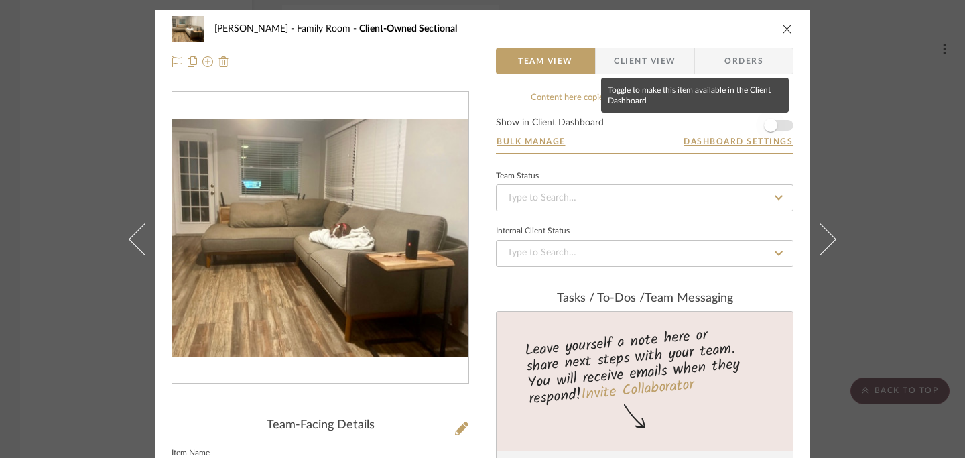
click at [764, 126] on span "button" at bounding box center [770, 125] width 13 height 13
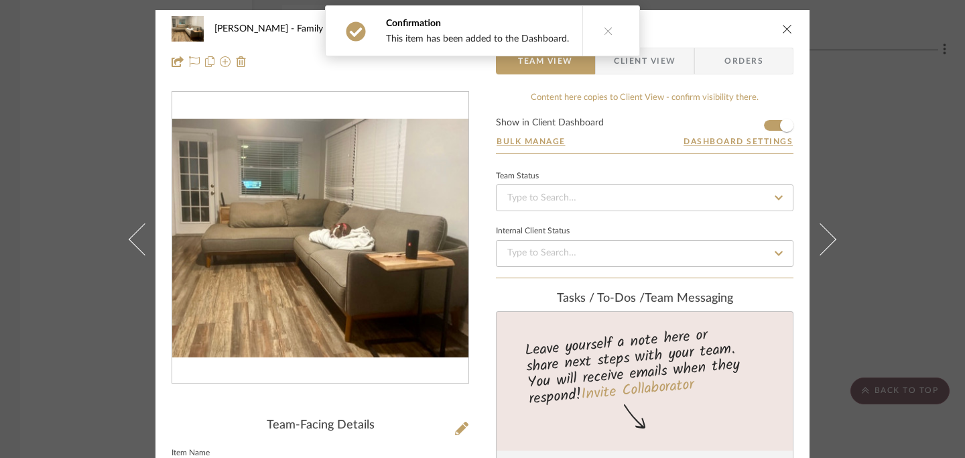
click at [784, 27] on icon "close" at bounding box center [787, 28] width 11 height 11
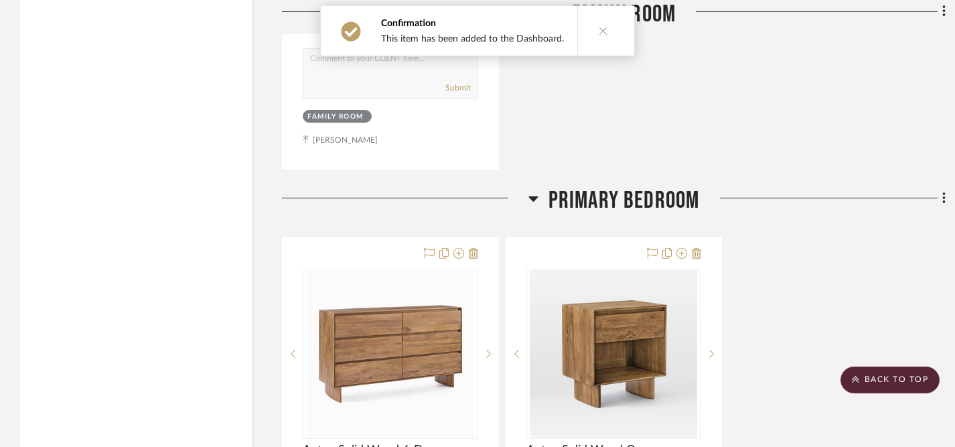
scroll to position [2688, 0]
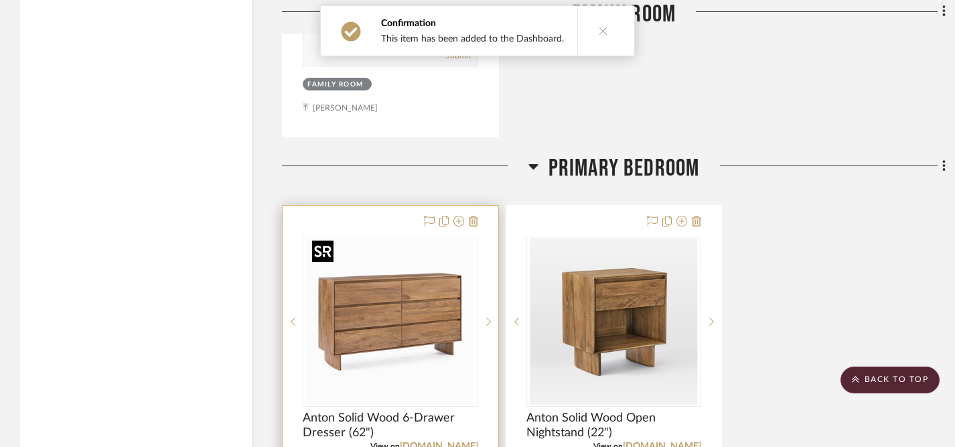
click at [0, 0] on img at bounding box center [0, 0] width 0 height 0
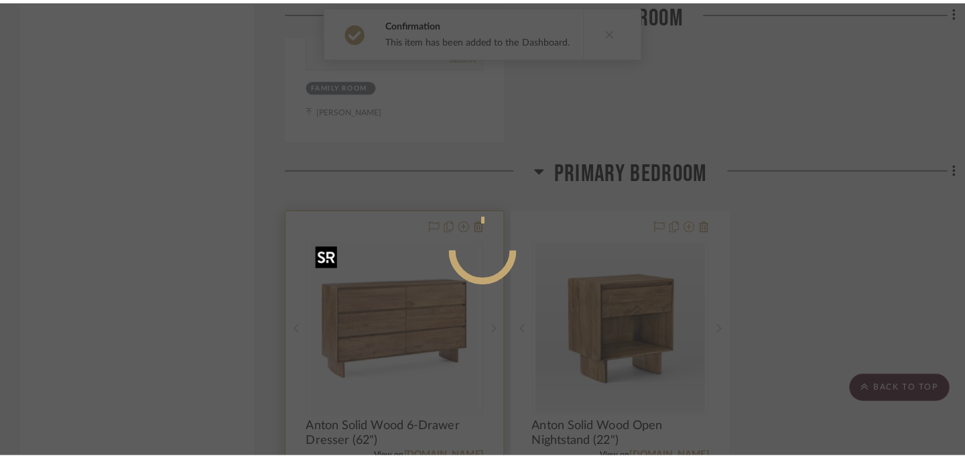
scroll to position [0, 0]
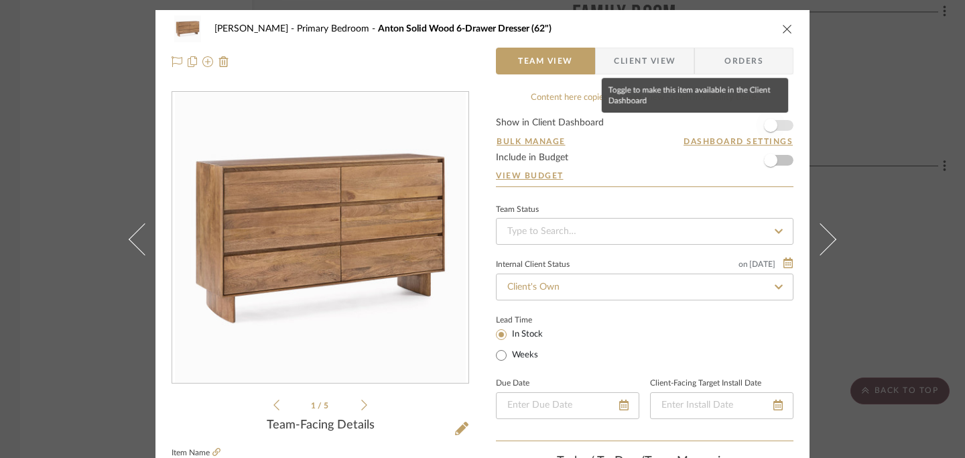
click at [767, 125] on span "button" at bounding box center [770, 125] width 13 height 13
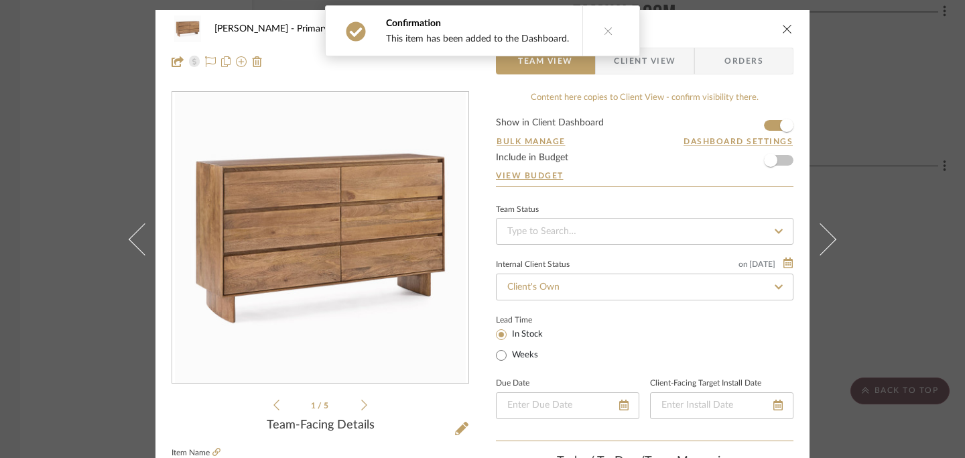
click at [784, 25] on icon "close" at bounding box center [787, 28] width 11 height 11
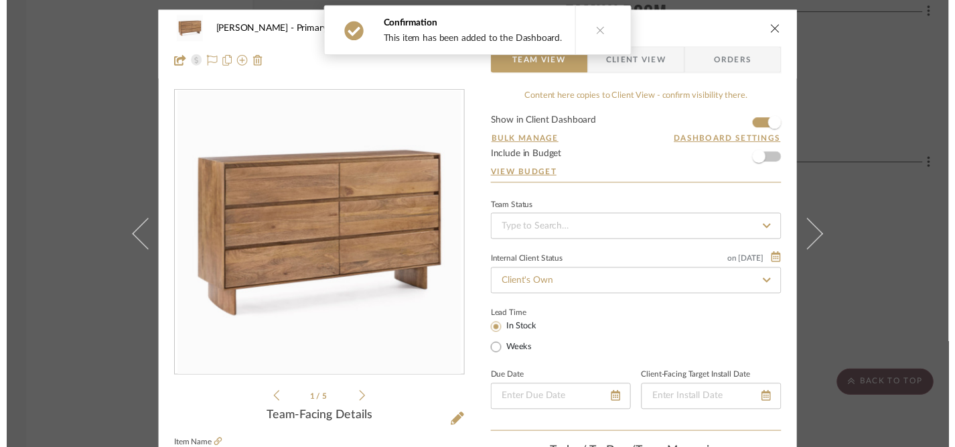
scroll to position [2688, 0]
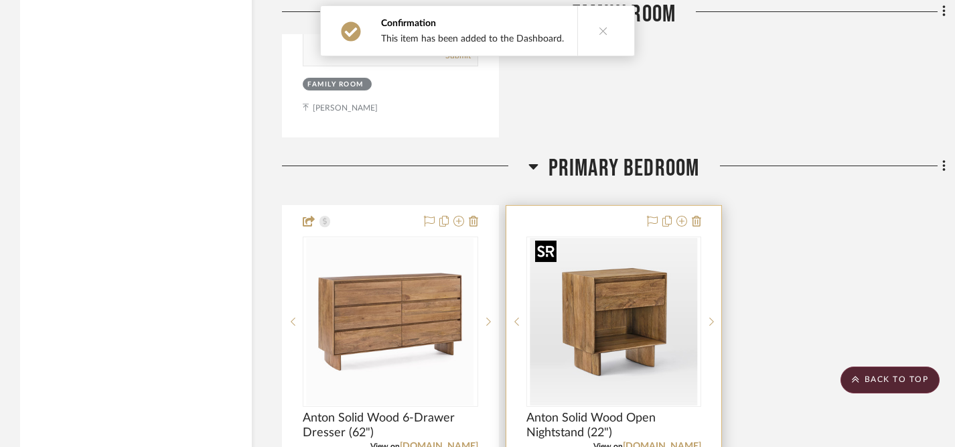
click at [614, 316] on img "0" at bounding box center [613, 321] width 167 height 167
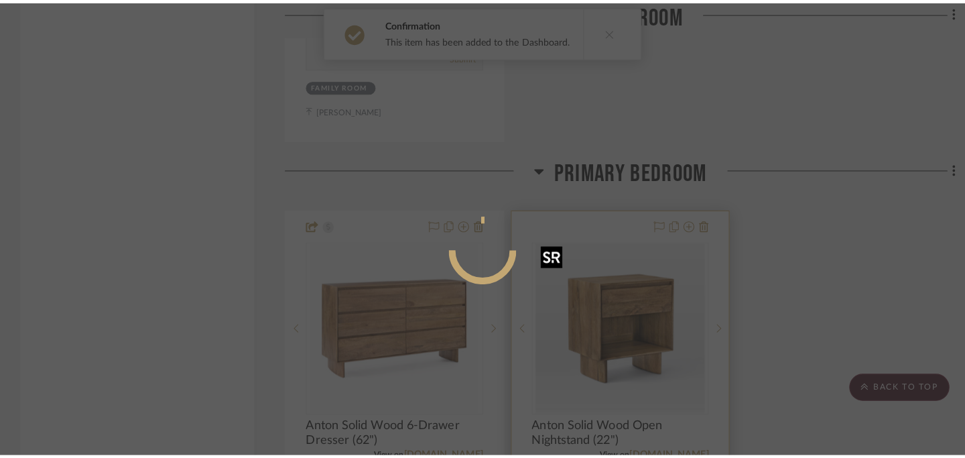
scroll to position [0, 0]
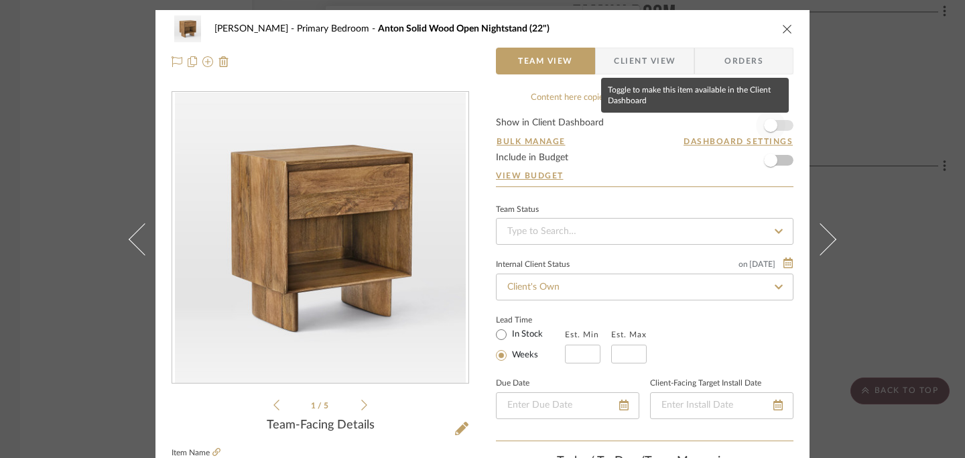
click at [764, 125] on span "button" at bounding box center [770, 125] width 13 height 13
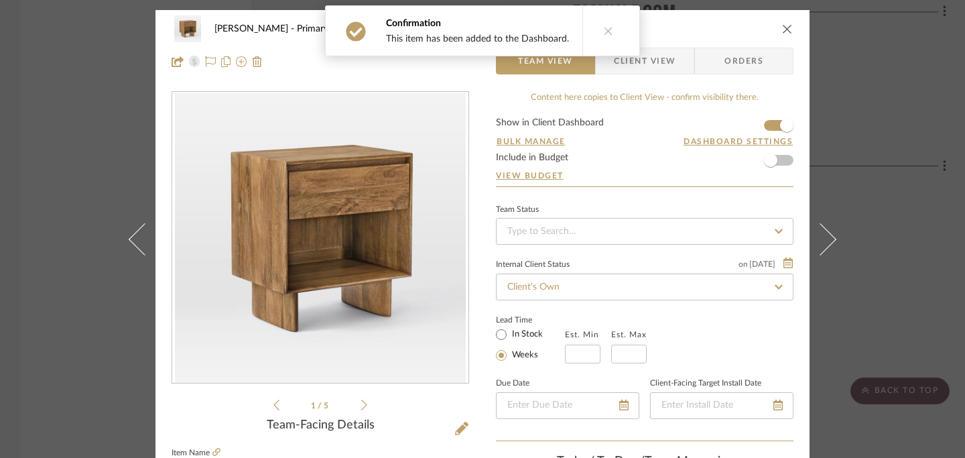
click at [786, 33] on icon "close" at bounding box center [787, 28] width 11 height 11
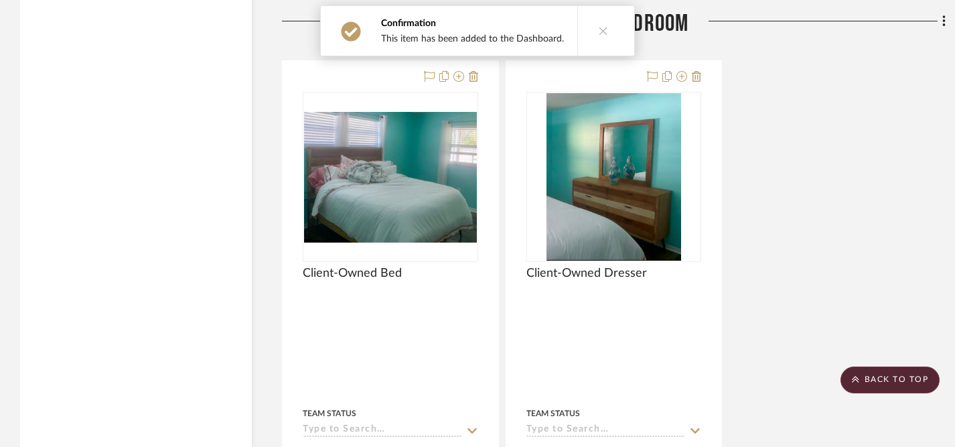
scroll to position [3626, 0]
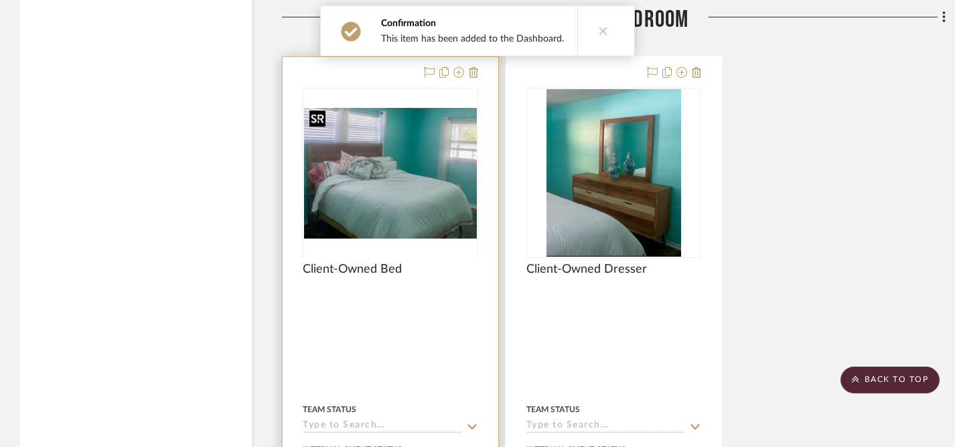
click at [451, 213] on div at bounding box center [391, 257] width 176 height 339
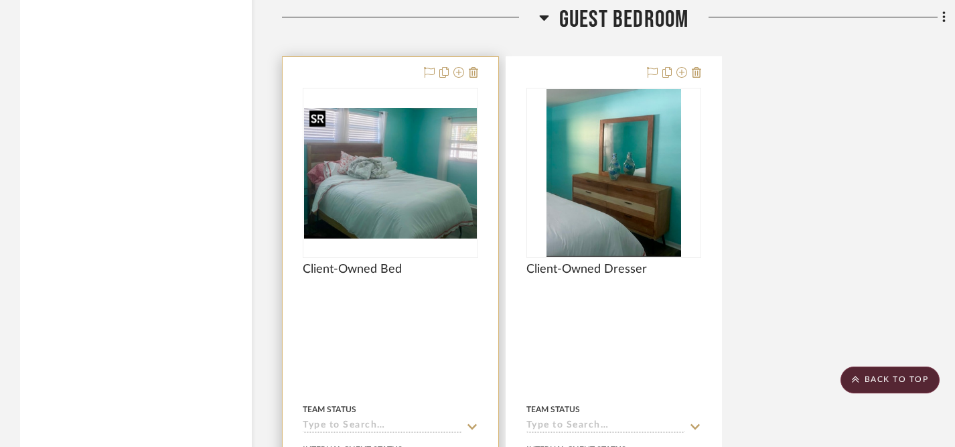
click at [409, 189] on img "0" at bounding box center [390, 173] width 173 height 130
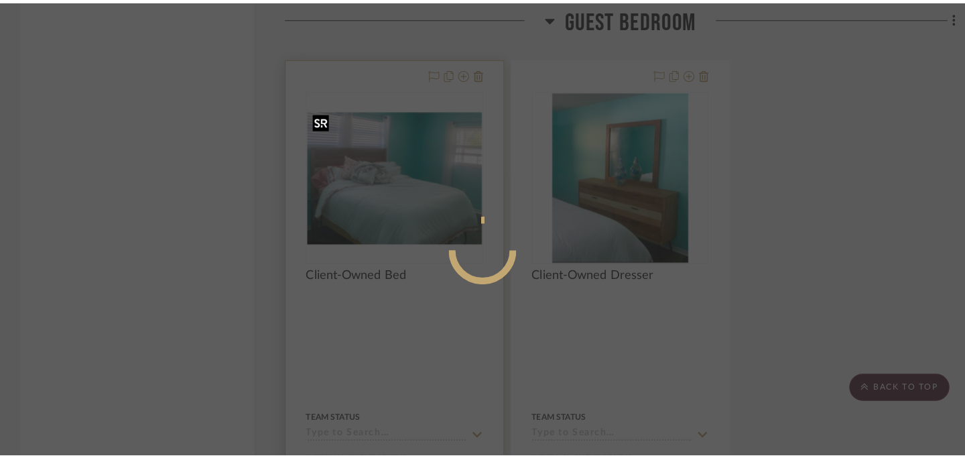
scroll to position [0, 0]
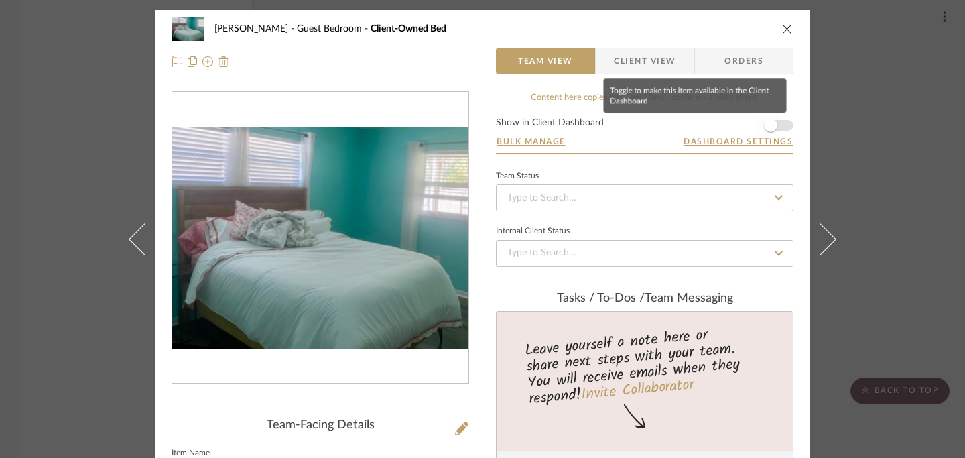
click at [767, 129] on span "button" at bounding box center [770, 125] width 13 height 13
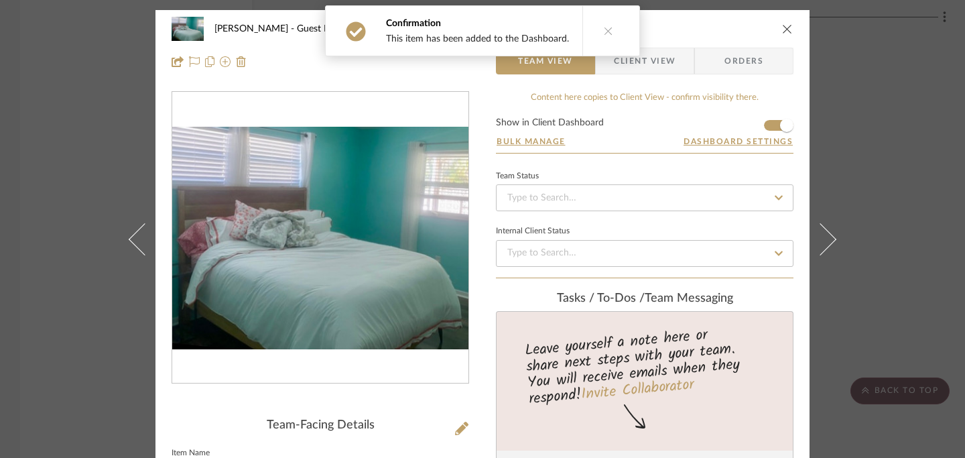
click at [782, 27] on icon "close" at bounding box center [787, 28] width 11 height 11
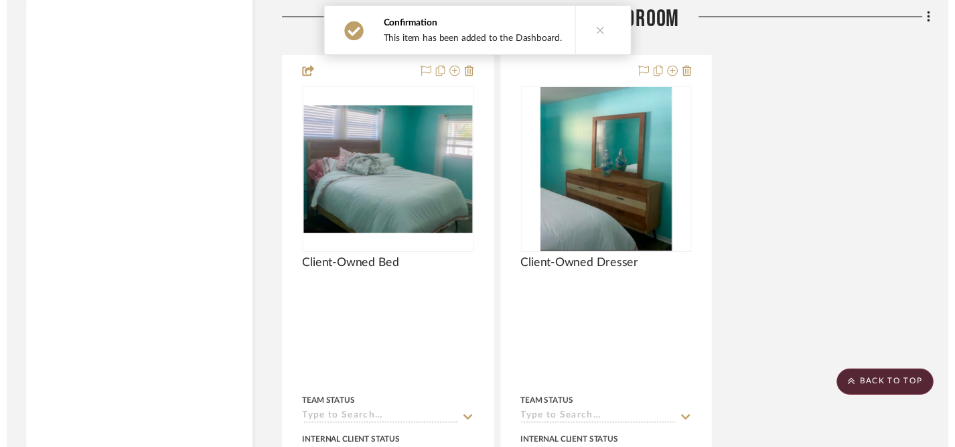
scroll to position [3626, 0]
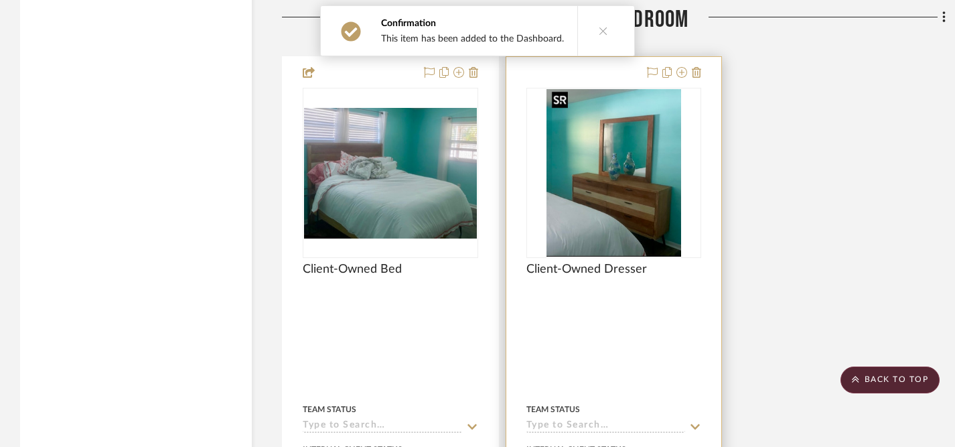
click at [632, 168] on img "0" at bounding box center [614, 172] width 135 height 167
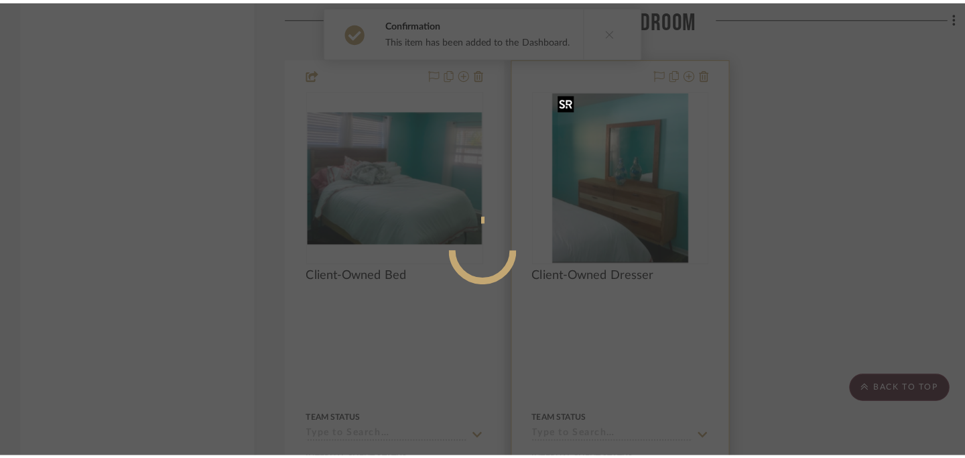
scroll to position [0, 0]
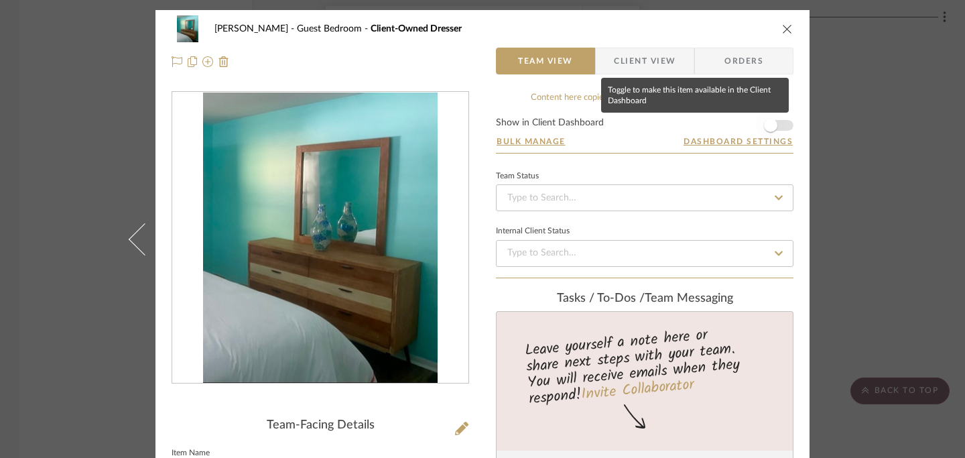
click at [768, 131] on span "button" at bounding box center [770, 125] width 13 height 13
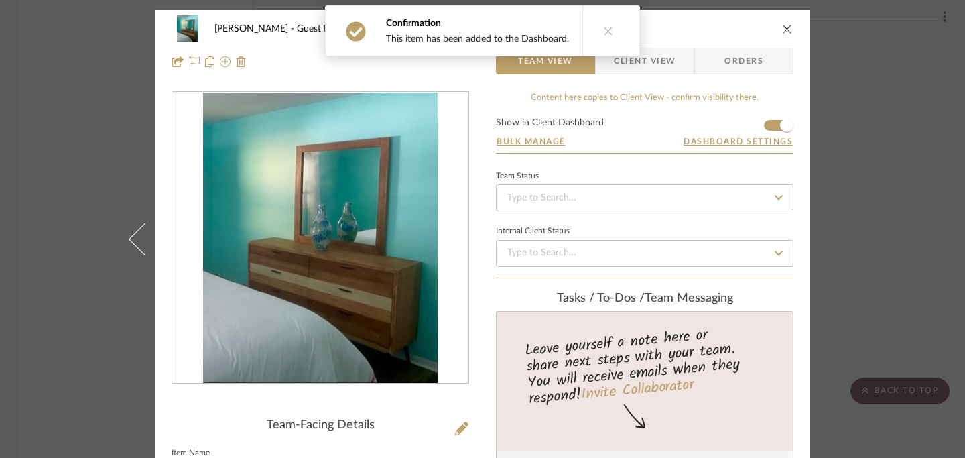
click at [785, 27] on icon "close" at bounding box center [787, 28] width 11 height 11
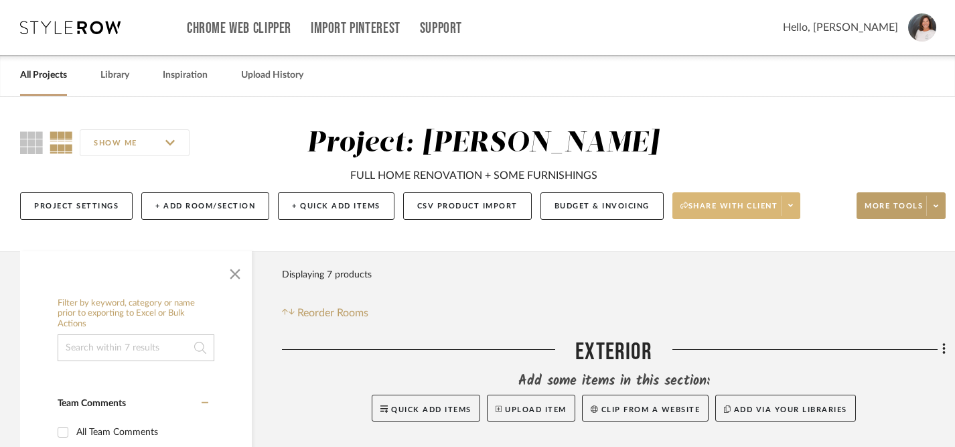
click at [755, 207] on span "Share with client" at bounding box center [730, 211] width 98 height 20
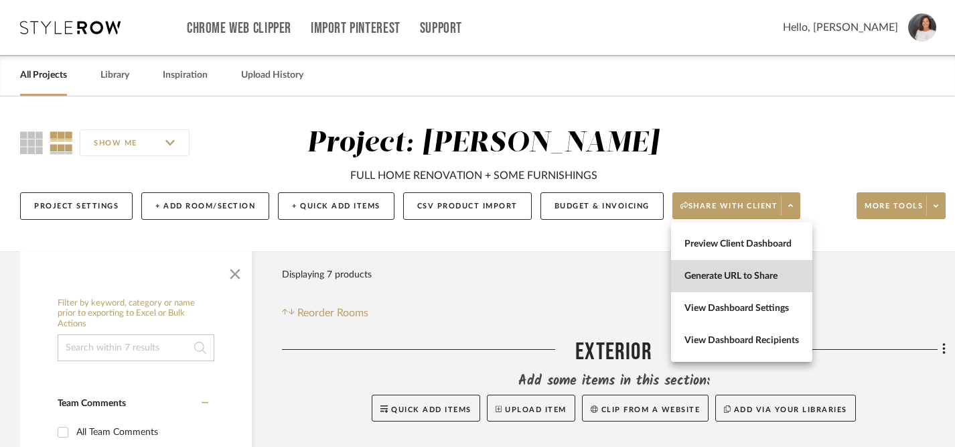
click at [743, 275] on span "Generate URL to Share" at bounding box center [742, 276] width 115 height 11
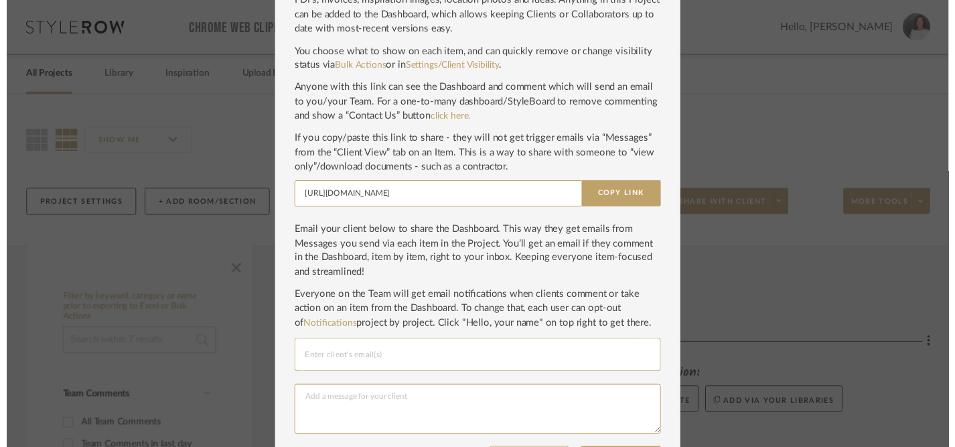
scroll to position [114, 0]
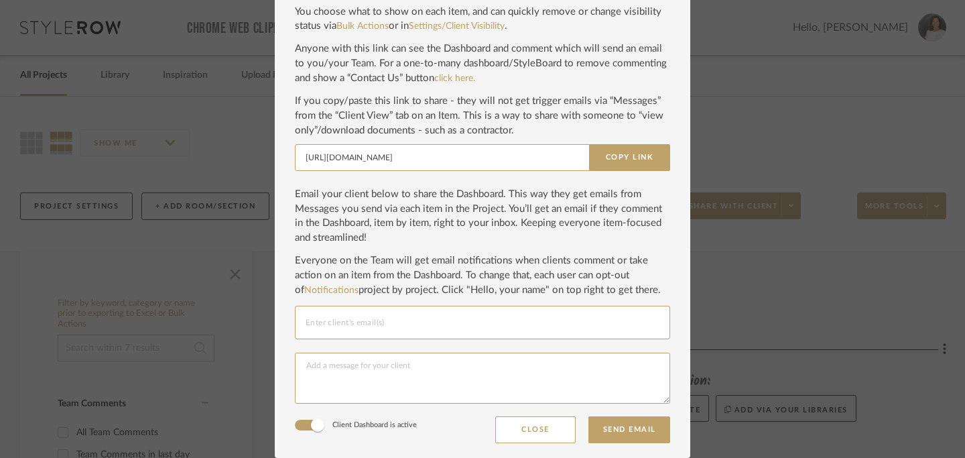
click at [506, 331] on div at bounding box center [482, 321] width 354 height 33
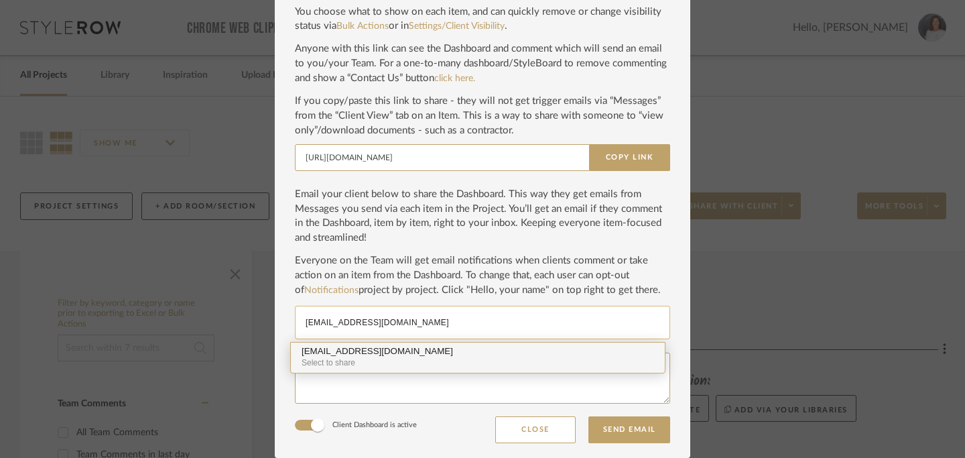
type input "mjhenn@optonline.net"
click at [375, 368] on div "Select to share" at bounding box center [477, 362] width 352 height 13
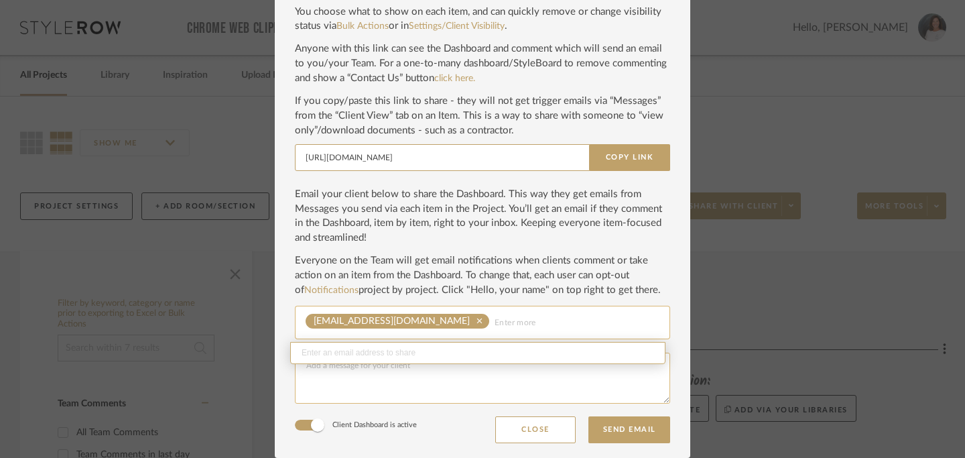
click at [375, 384] on textarea at bounding box center [482, 377] width 375 height 51
click at [493, 381] on textarea "Hi Mike, I'm sharing your client dashboard, so we can share ideas and furnishin…" at bounding box center [482, 377] width 375 height 51
click at [493, 374] on textarea "Hi Mike, I'm sharing your client dashboard, so we can share ideas and furnishin…" at bounding box center [482, 377] width 375 height 51
click at [551, 389] on textarea "Hi Mike, I'm sharing your client dashboard, so we can share ideas and furnishin…" at bounding box center [482, 377] width 375 height 51
click at [441, 380] on textarea "Hi Mike, I'm sharing your client dashboard, so we can share ideas and furnishin…" at bounding box center [482, 377] width 375 height 51
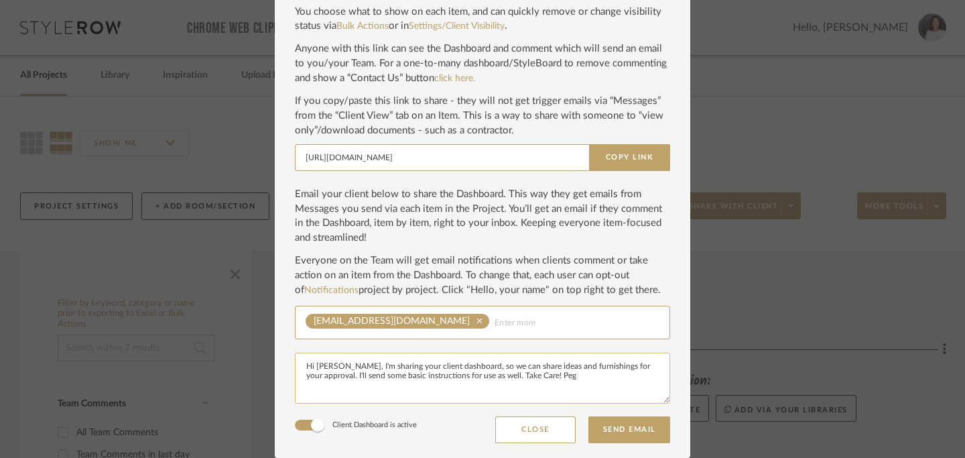
click at [441, 376] on textarea "Hi Mike, I'm sharing your client dashboard, so we can share ideas and furnishin…" at bounding box center [482, 377] width 375 height 51
click at [517, 383] on textarea "Hi Mike, I'm sharing your client dashboard, so we can share ideas and furnishin…" at bounding box center [482, 377] width 375 height 51
type textarea "Hi Mike, I'm sharing your client dashboard, so we can share ideas and furnishin…"
click at [625, 435] on button "Send Email" at bounding box center [629, 429] width 82 height 27
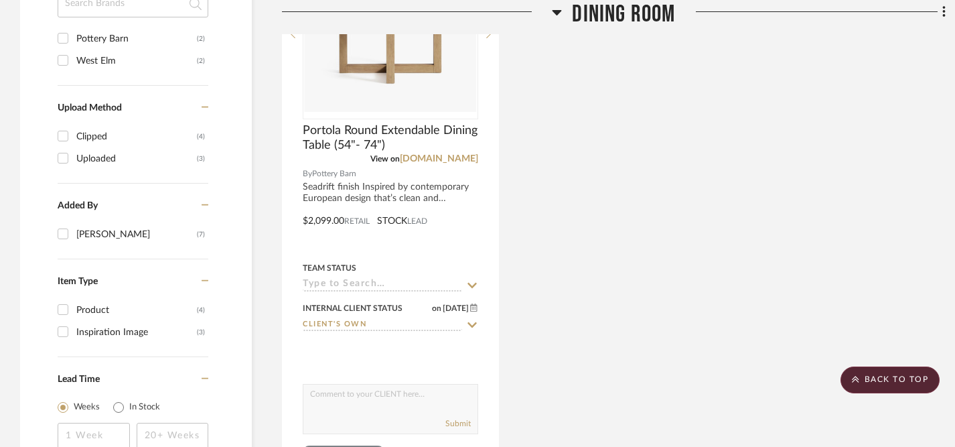
scroll to position [1018, 0]
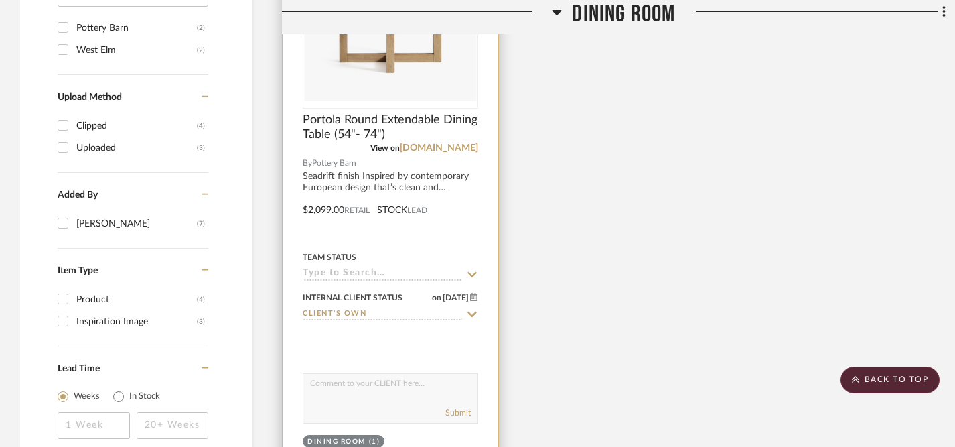
click at [383, 387] on textarea at bounding box center [390, 386] width 174 height 25
type textarea "M"
type textarea "Hi, do you have coordinating dining chairs as well?"
click at [455, 411] on button "Submit" at bounding box center [457, 413] width 25 height 12
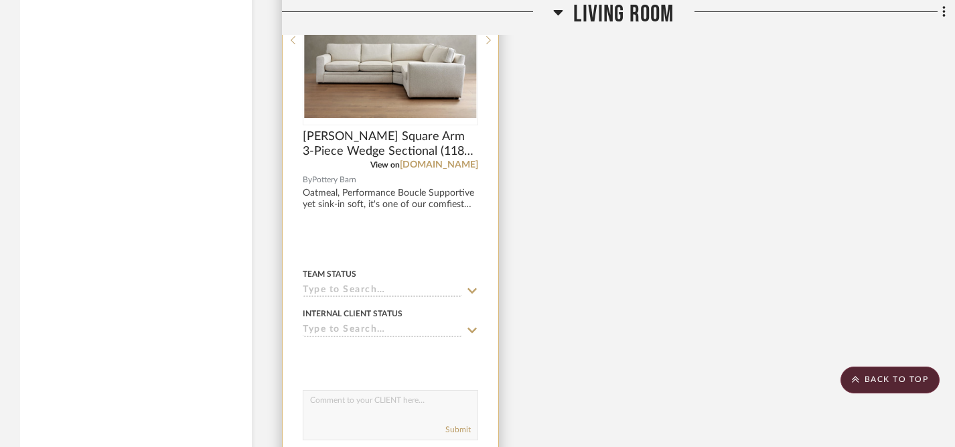
scroll to position [1664, 0]
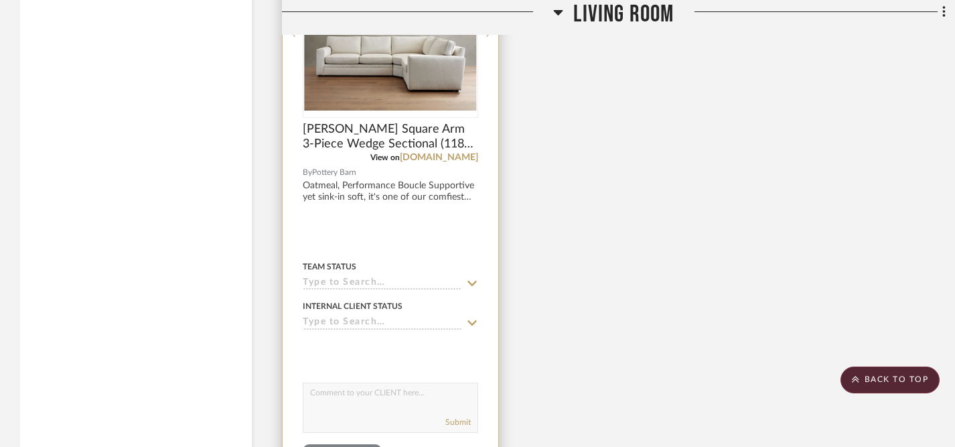
click at [472, 321] on icon at bounding box center [472, 323] width 12 height 11
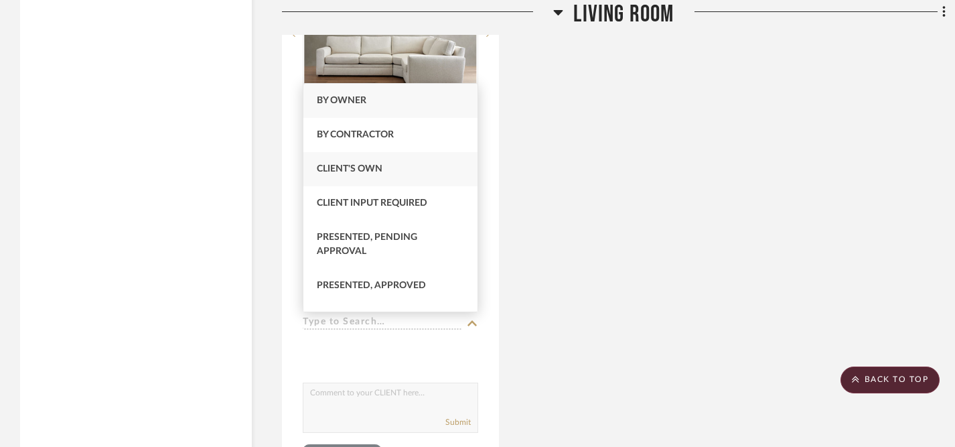
click at [398, 171] on div "Client's Own" at bounding box center [390, 169] width 174 height 34
type input "[DATE]"
type input "Client's Own"
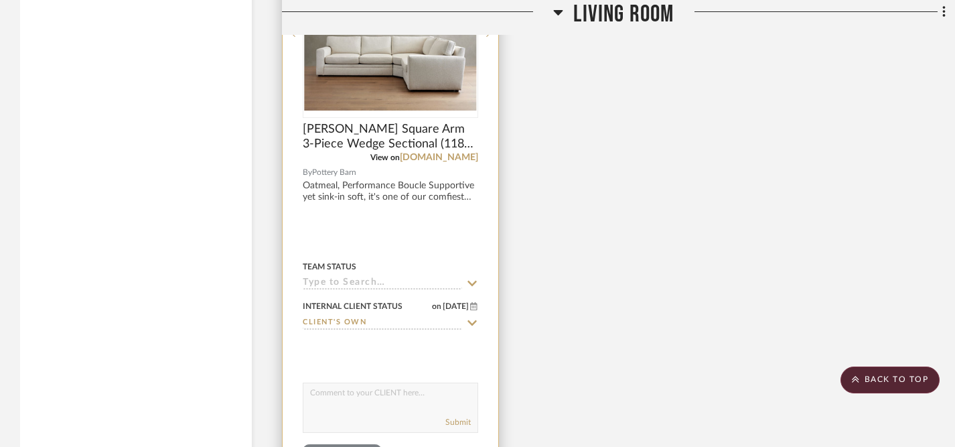
click at [394, 403] on textarea at bounding box center [390, 395] width 174 height 25
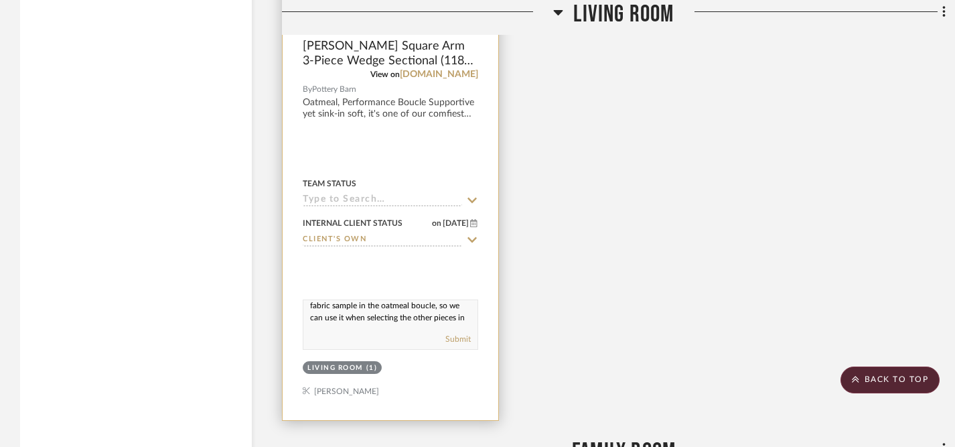
scroll to position [29, 0]
type textarea "Is this the correct style for your Pearce sectional? I ordered a fabric sample …"
click at [464, 341] on button "Submit" at bounding box center [457, 339] width 25 height 12
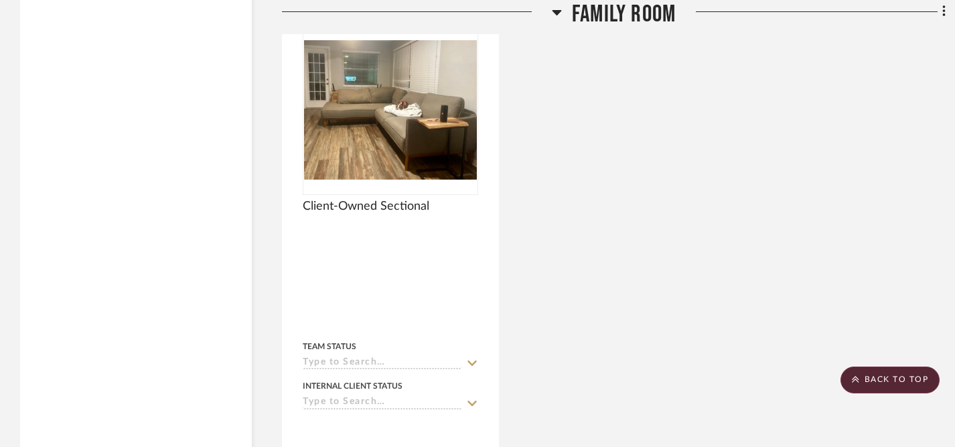
scroll to position [2243, 0]
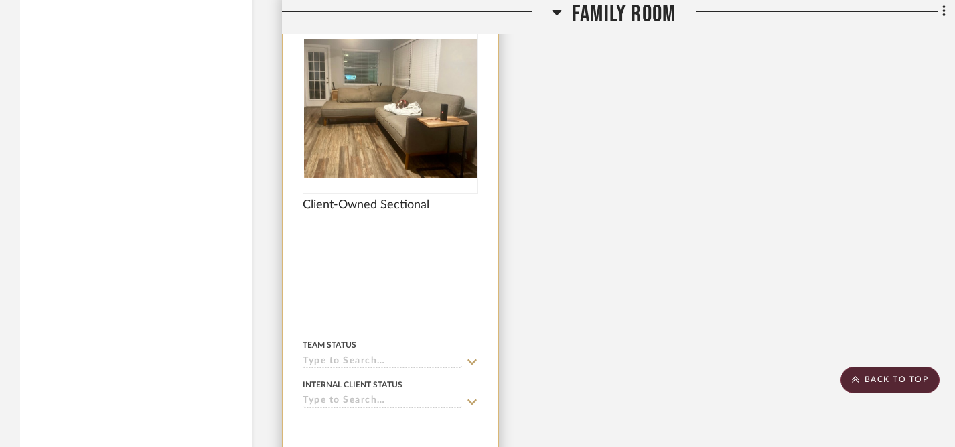
click at [469, 399] on icon at bounding box center [472, 401] width 9 height 5
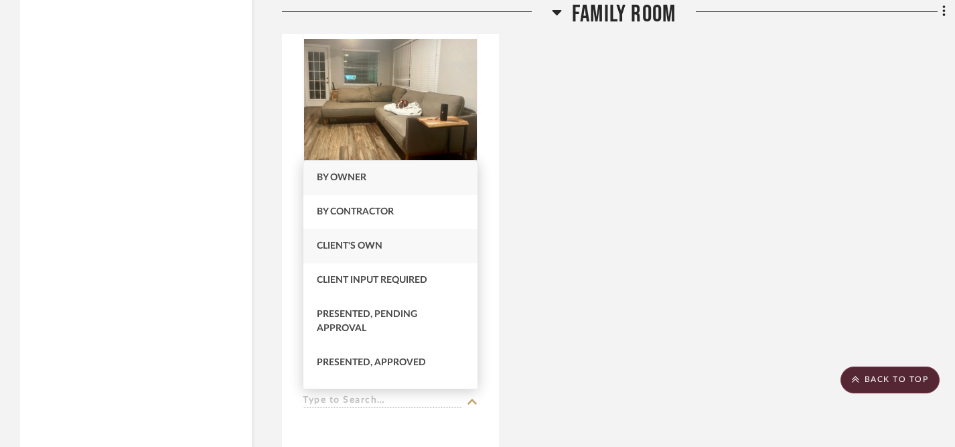
click at [426, 249] on div "Client's Own" at bounding box center [390, 246] width 174 height 34
type input "[DATE]"
type input "Client's Own"
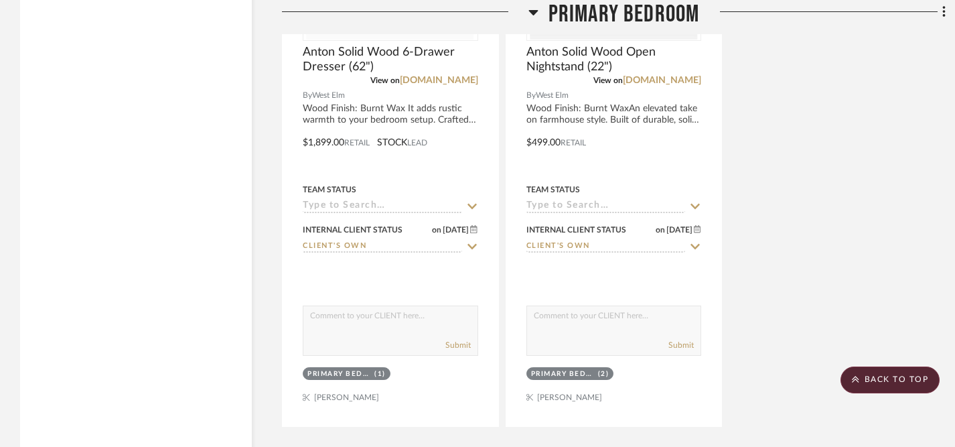
scroll to position [3058, 0]
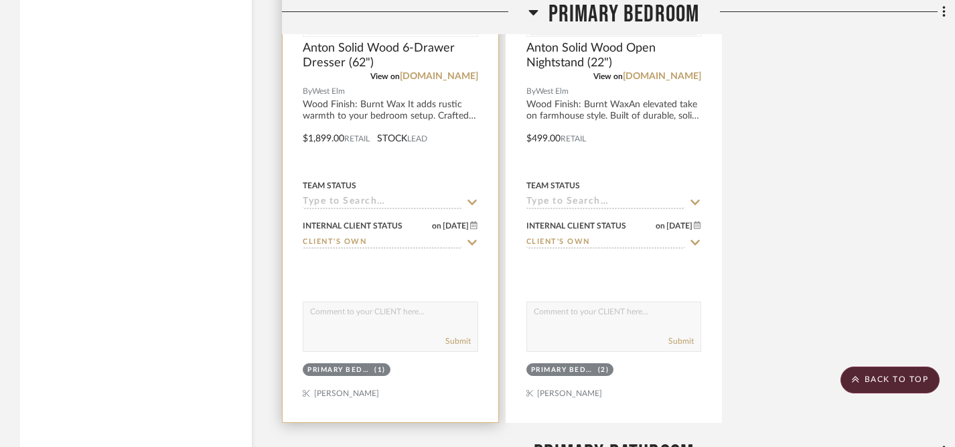
click at [417, 322] on textarea at bounding box center [390, 314] width 174 height 25
type textarea "Are the Anton nightstands and dresser for your primary bedroom?"
click at [458, 338] on button "Submit" at bounding box center [457, 341] width 25 height 12
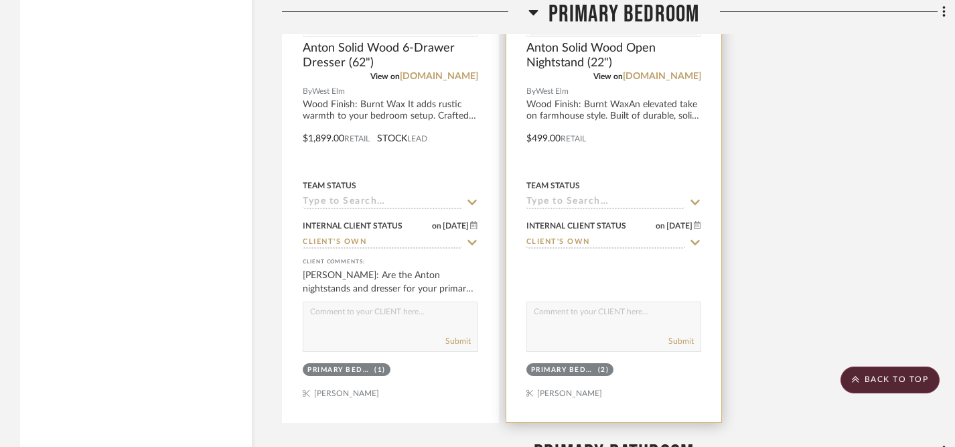
click at [648, 108] on div at bounding box center [614, 129] width 216 height 586
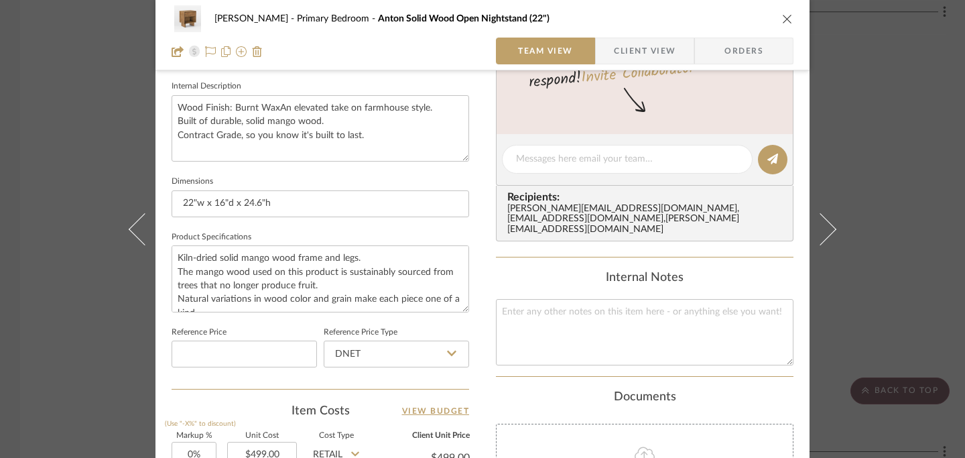
scroll to position [462, 0]
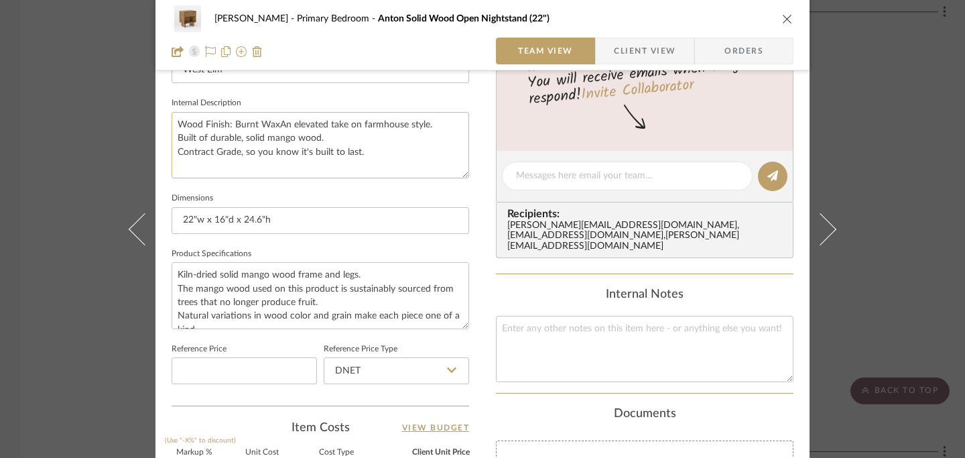
click at [273, 125] on textarea "Wood Finish: Burnt WaxAn elevated take on farmhouse style. Built of durable, so…" at bounding box center [319, 145] width 297 height 66
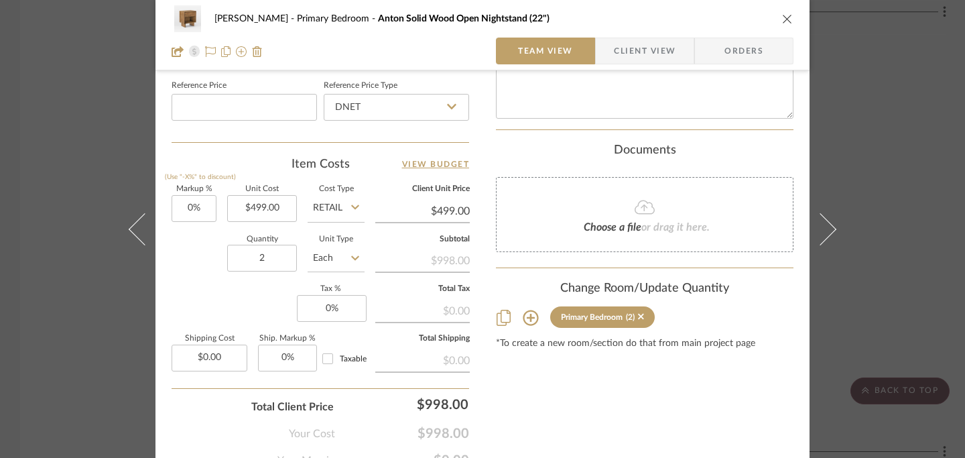
scroll to position [744, 0]
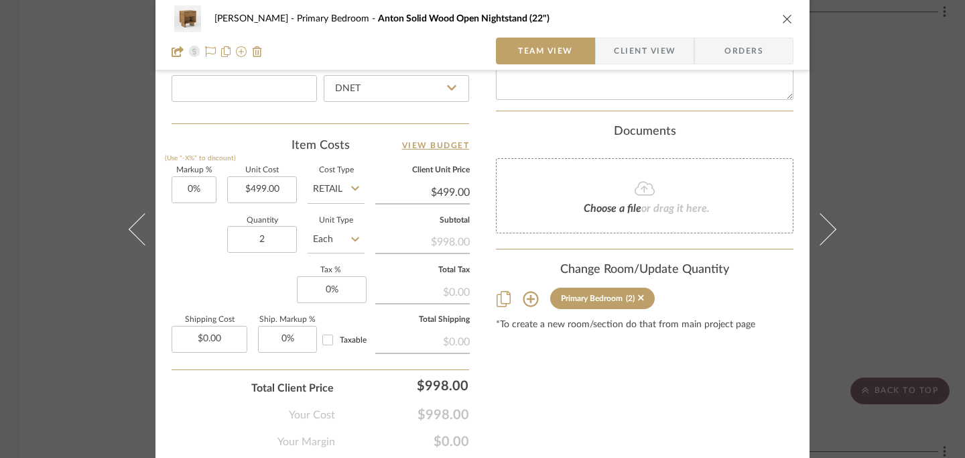
type textarea "Wood Finish: Burnt Wax An elevated take on farmhouse style. Built of durable, s…"
click at [782, 17] on icon "close" at bounding box center [787, 18] width 11 height 11
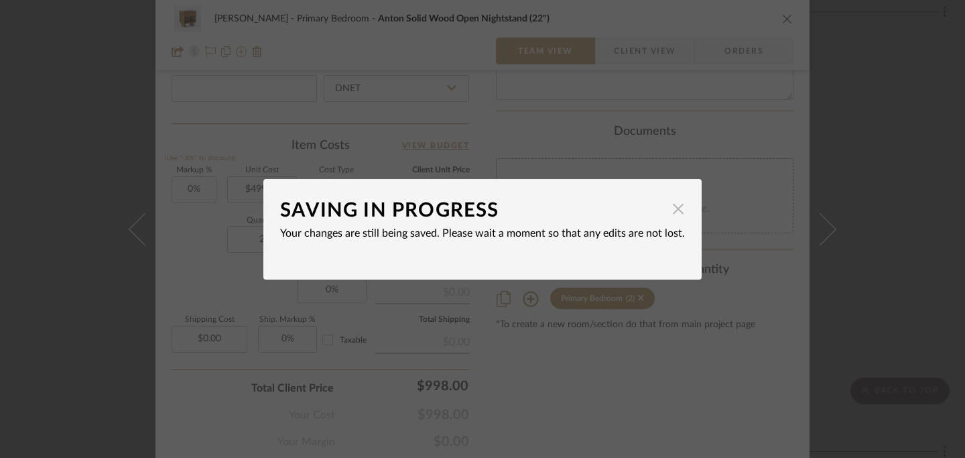
click at [675, 209] on span "button" at bounding box center [678, 209] width 27 height 27
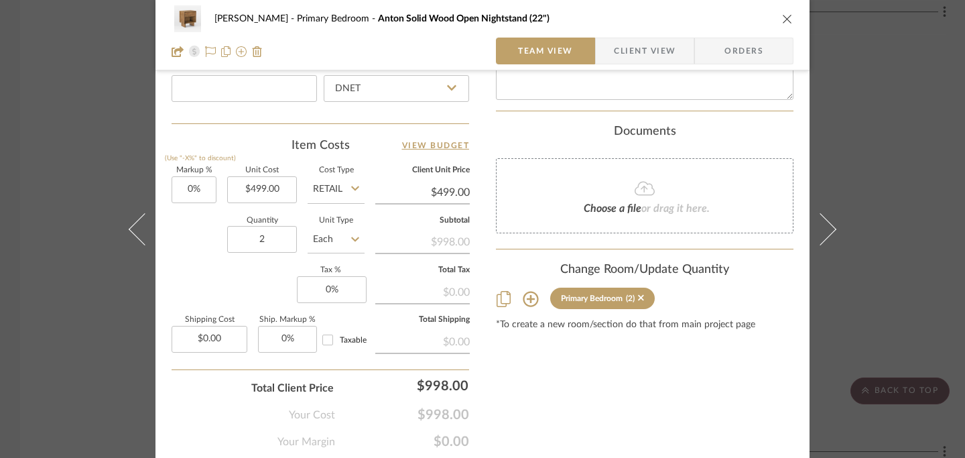
click at [783, 18] on icon "close" at bounding box center [787, 18] width 11 height 11
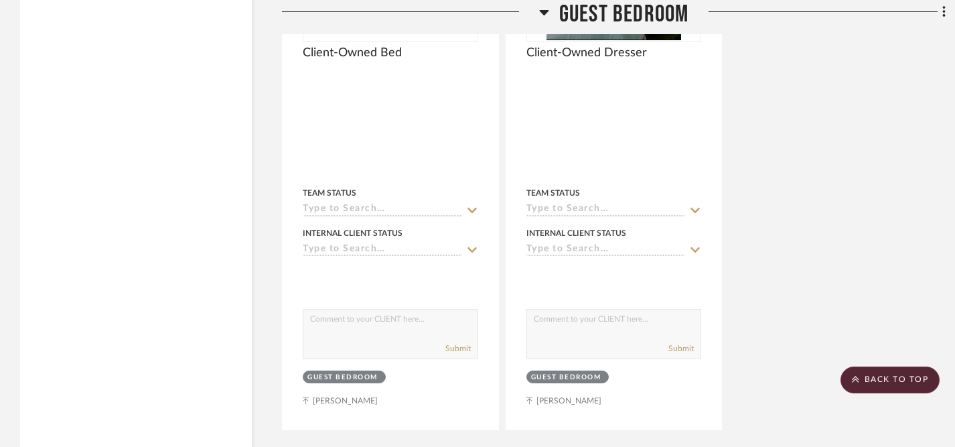
scroll to position [3844, 0]
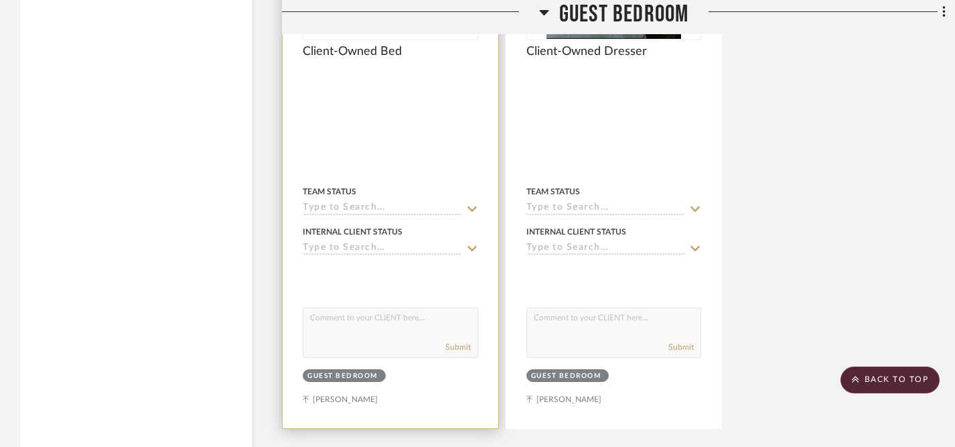
click at [474, 246] on icon at bounding box center [472, 248] width 9 height 5
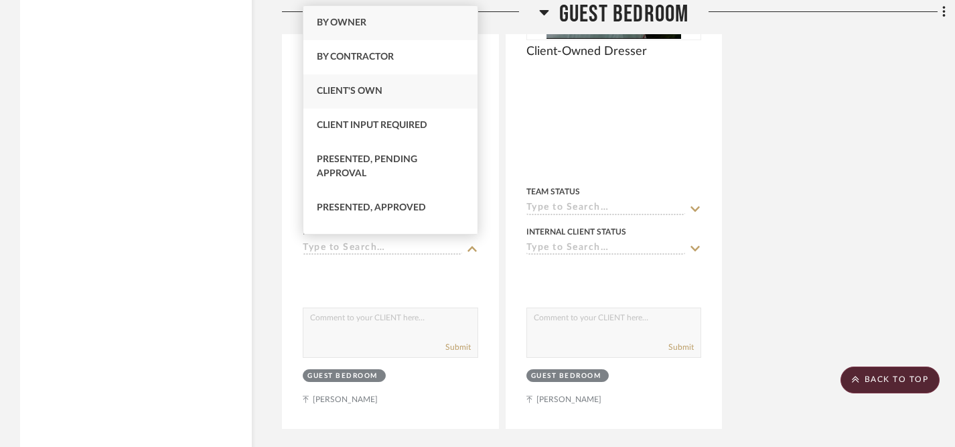
click at [397, 102] on div "Client's Own" at bounding box center [390, 91] width 174 height 34
type input "[DATE]"
type input "Client's Own"
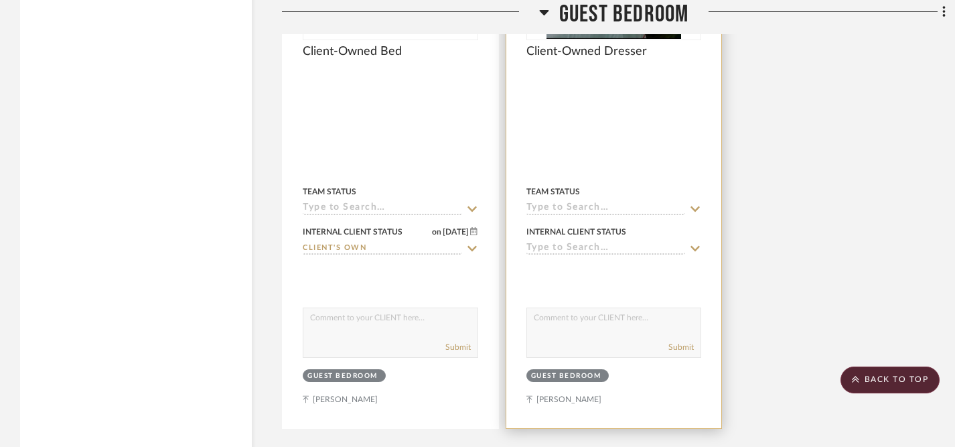
click at [695, 244] on icon at bounding box center [695, 248] width 12 height 11
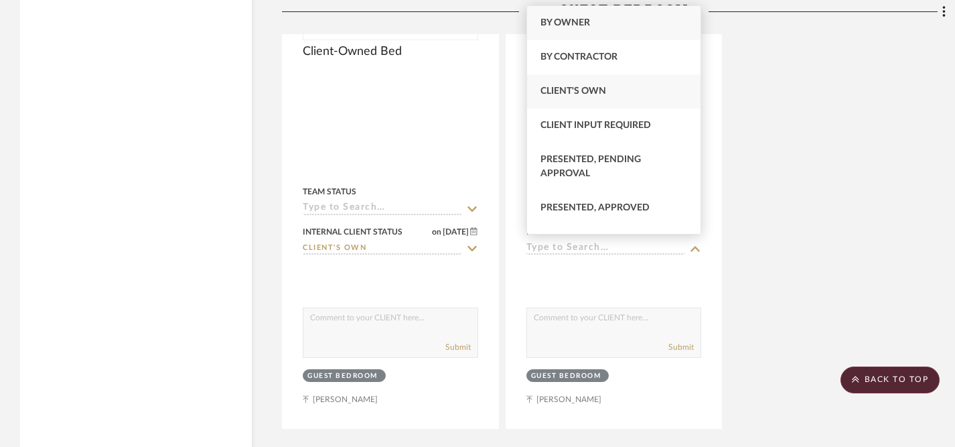
click at [623, 92] on div "Client's Own" at bounding box center [614, 91] width 174 height 34
type input "[DATE]"
type input "Client's Own"
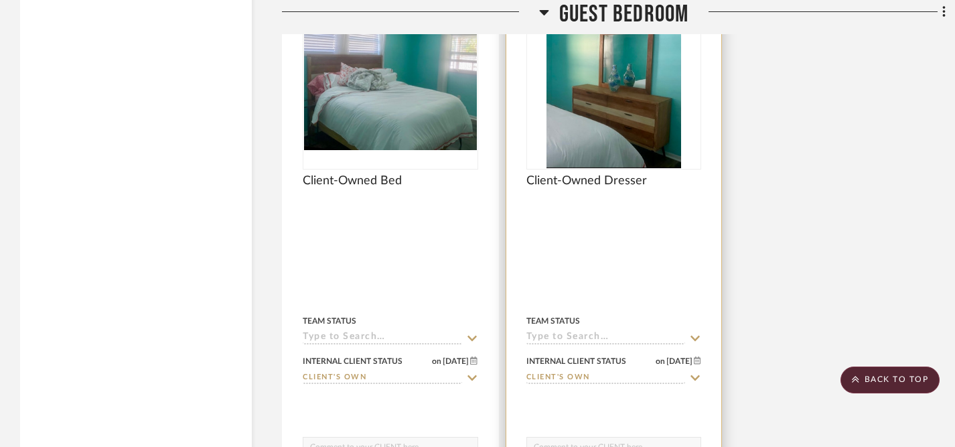
scroll to position [3848, 0]
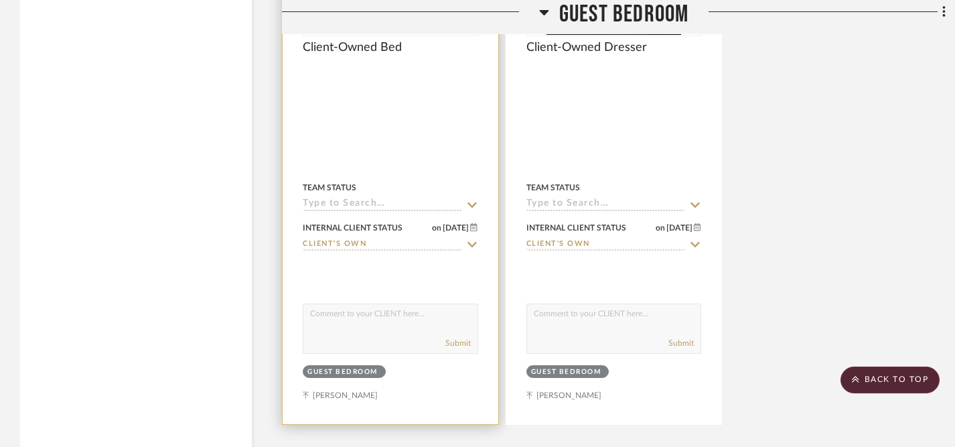
click at [421, 315] on textarea at bounding box center [390, 316] width 174 height 25
type textarea "Did you mention that you have nightstands for this collection as well? And just…"
click at [464, 340] on button "Submit" at bounding box center [457, 343] width 25 height 12
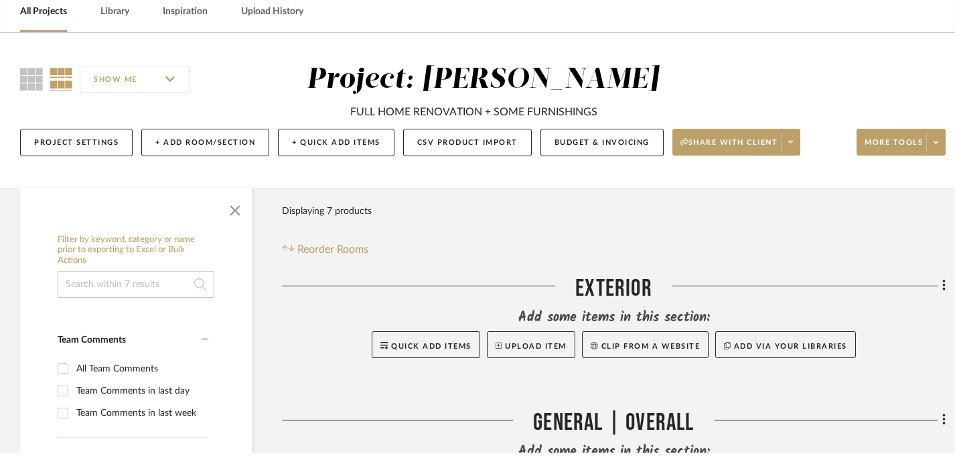
scroll to position [0, 0]
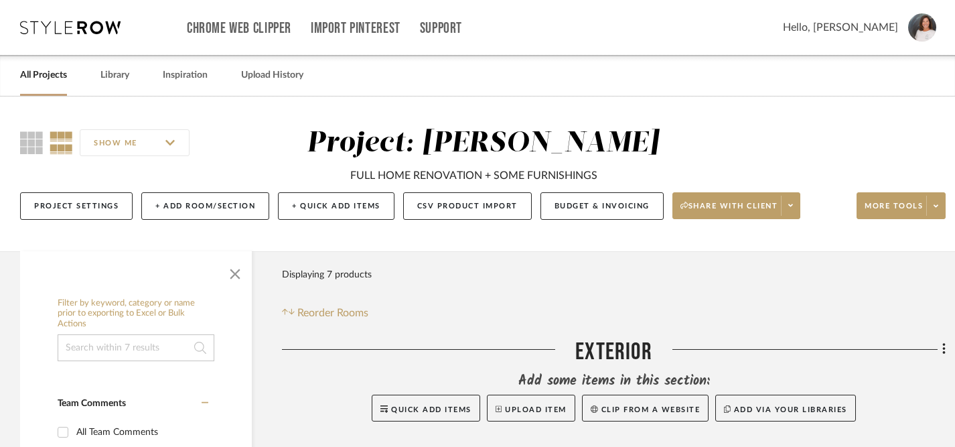
click at [36, 76] on link "All Projects" at bounding box center [43, 75] width 47 height 18
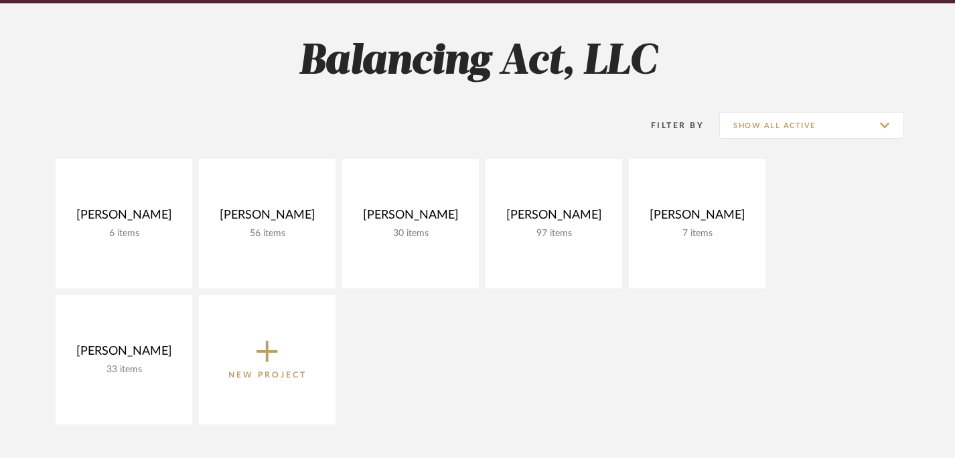
scroll to position [184, 0]
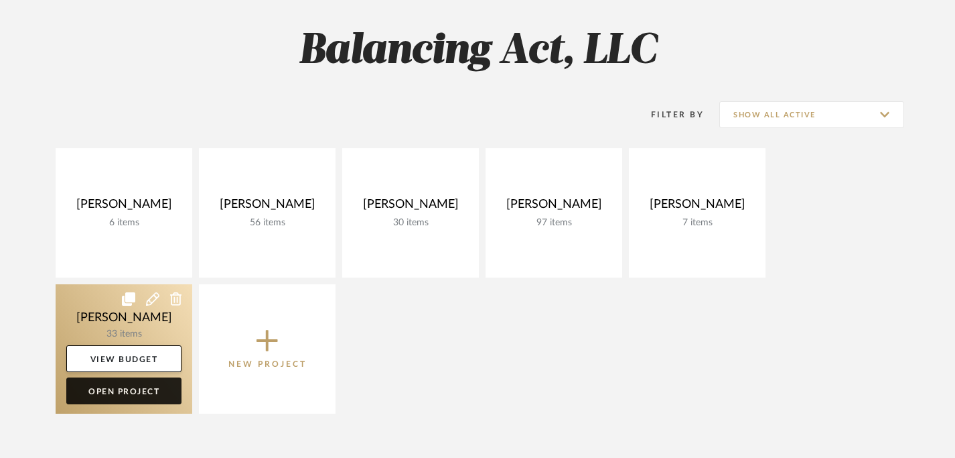
click at [124, 393] on link "Open Project" at bounding box center [123, 390] width 115 height 27
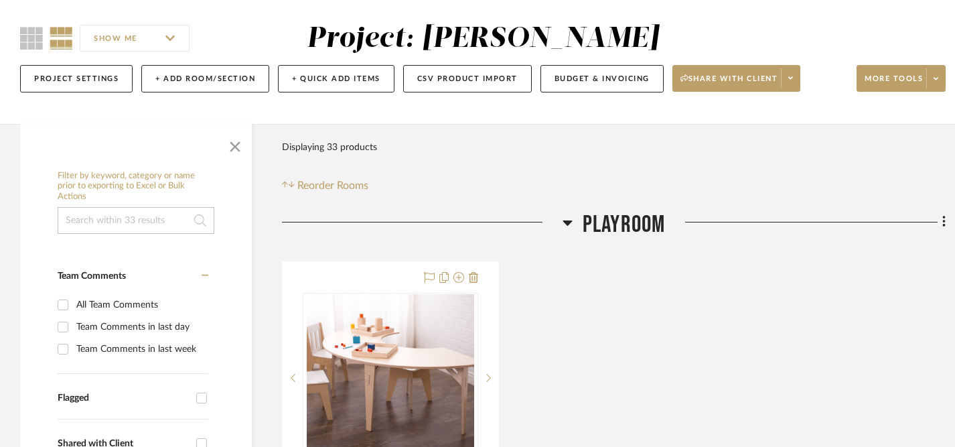
scroll to position [103, 0]
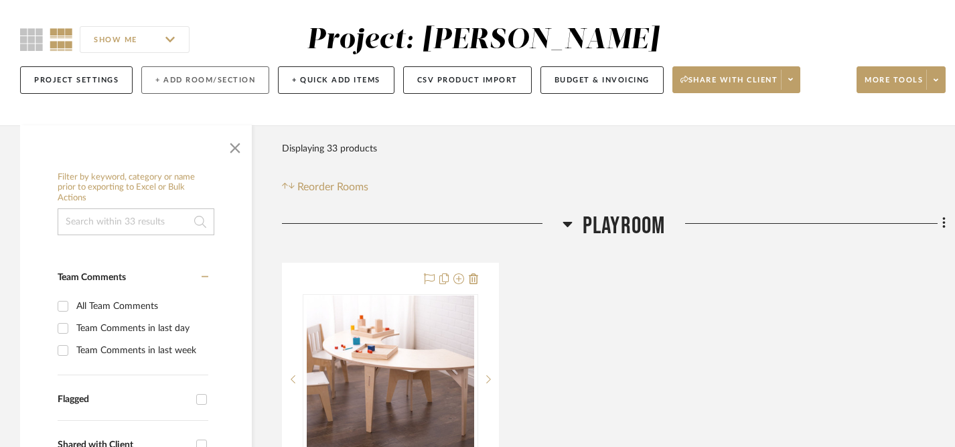
click at [207, 85] on button "+ Add Room/Section" at bounding box center [205, 79] width 128 height 27
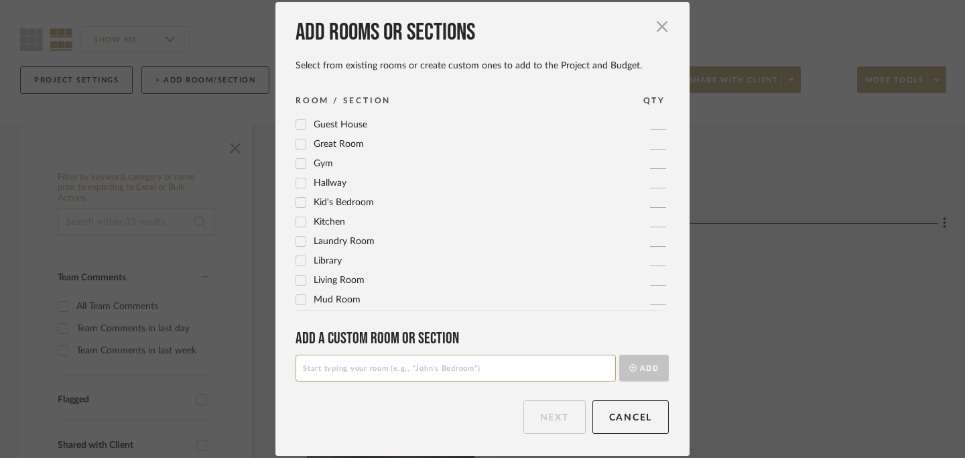
scroll to position [447, 0]
click at [332, 372] on input at bounding box center [455, 367] width 320 height 27
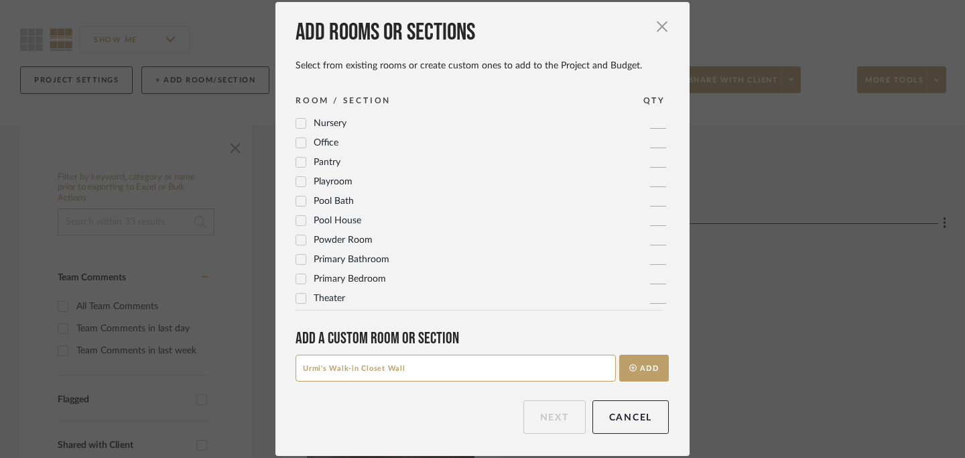
click at [348, 370] on input "Urmi's Walk-in Closet Wall" at bounding box center [455, 367] width 320 height 27
type input "Urmi's Walk-In Closet Wall"
click at [644, 366] on button "Add" at bounding box center [644, 367] width 50 height 27
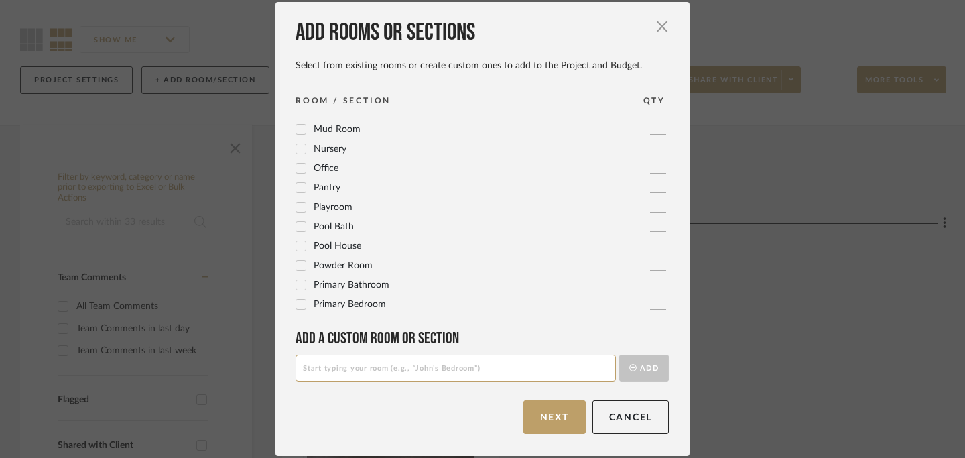
scroll to position [466, 0]
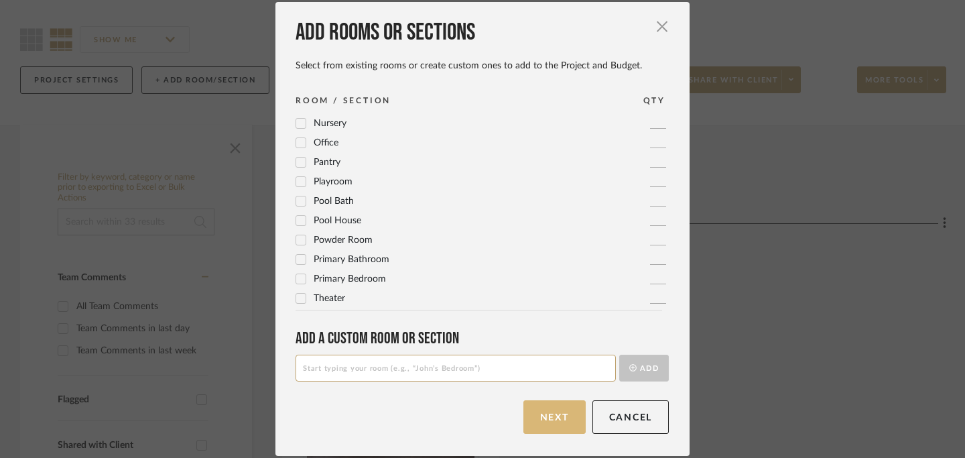
click at [557, 413] on button "Next" at bounding box center [554, 416] width 62 height 33
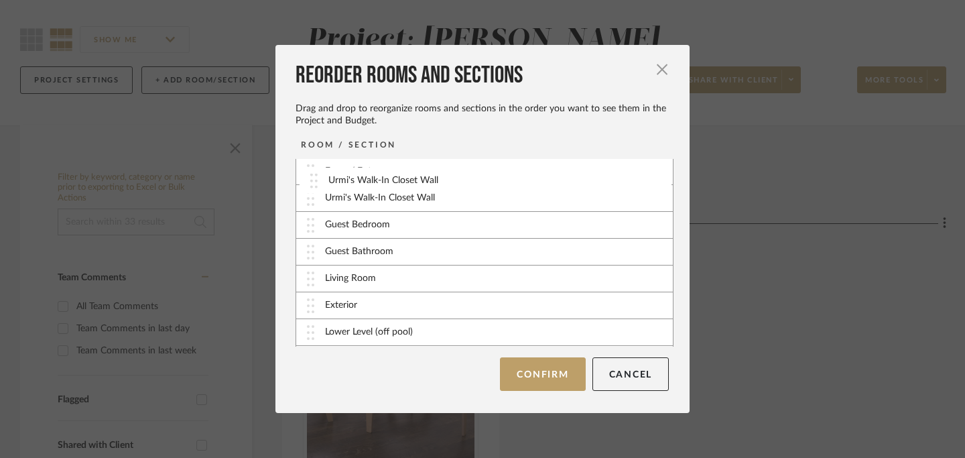
scroll to position [0, 0]
drag, startPoint x: 307, startPoint y: 337, endPoint x: 309, endPoint y: 200, distance: 136.7
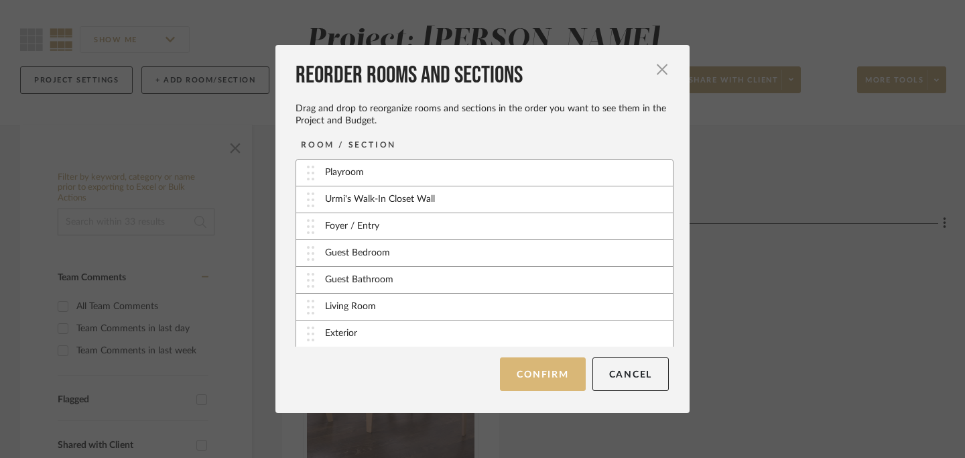
click at [541, 378] on button "Confirm" at bounding box center [542, 373] width 85 height 33
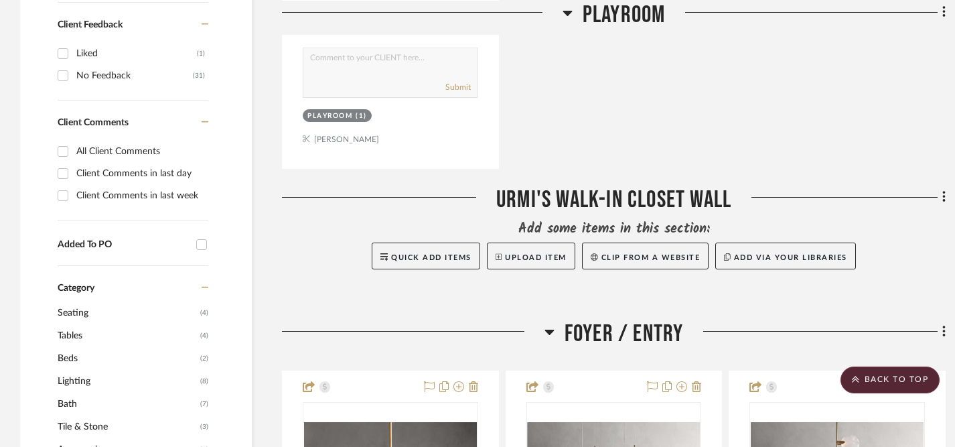
scroll to position [790, 0]
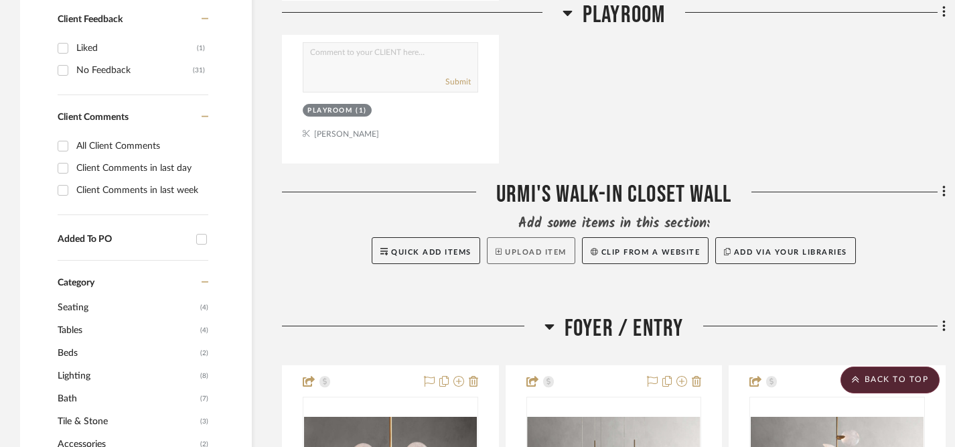
click at [543, 251] on button "Upload Item" at bounding box center [531, 250] width 88 height 27
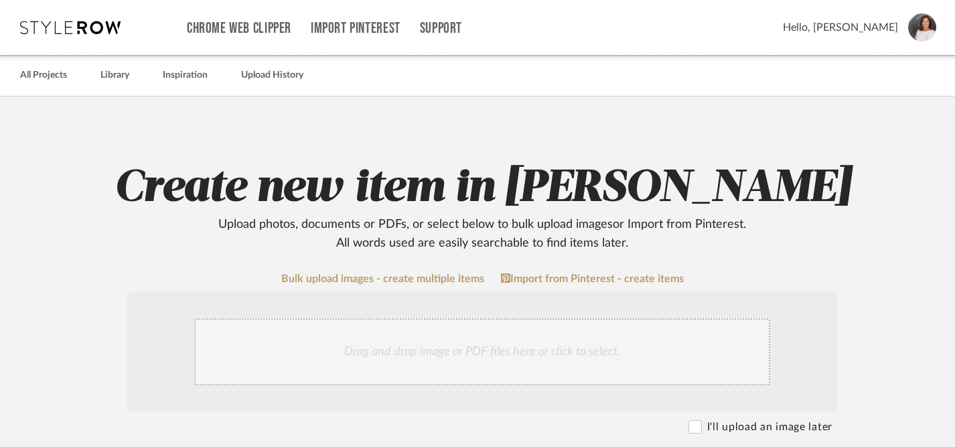
click at [538, 353] on div "Drag and drop image or PDF files here or click to select." at bounding box center [482, 351] width 576 height 67
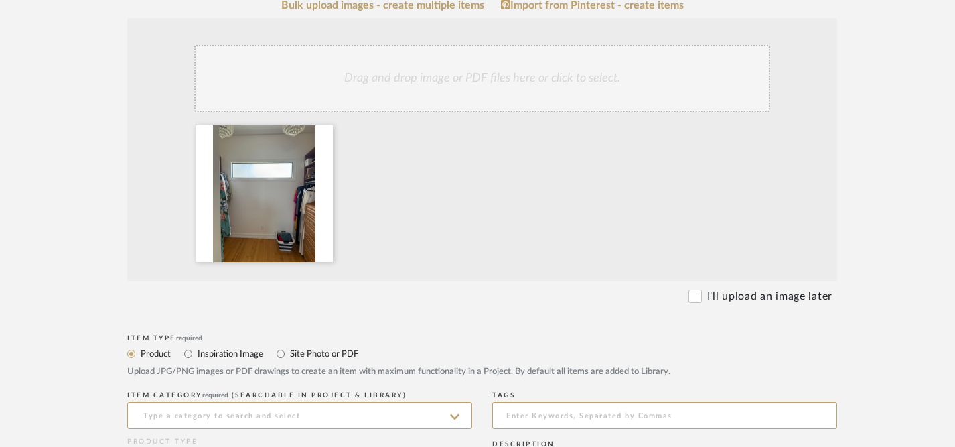
scroll to position [297, 0]
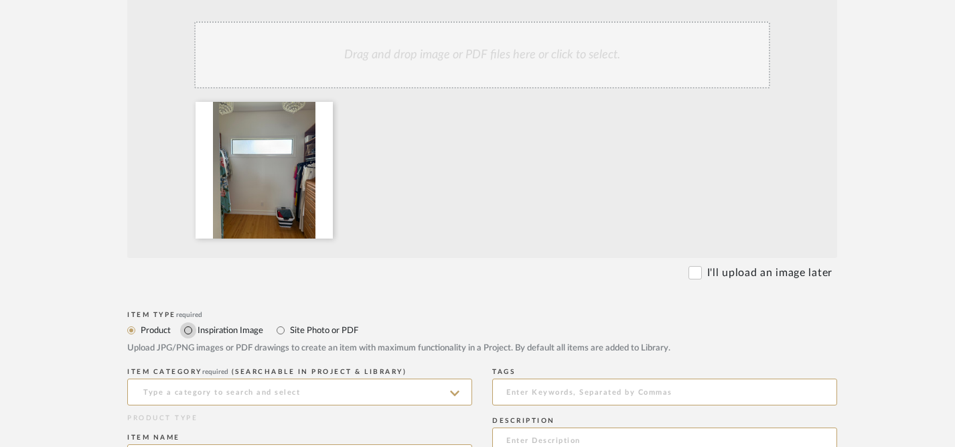
click at [188, 330] on input "Inspiration Image" at bounding box center [188, 330] width 16 height 16
radio input "true"
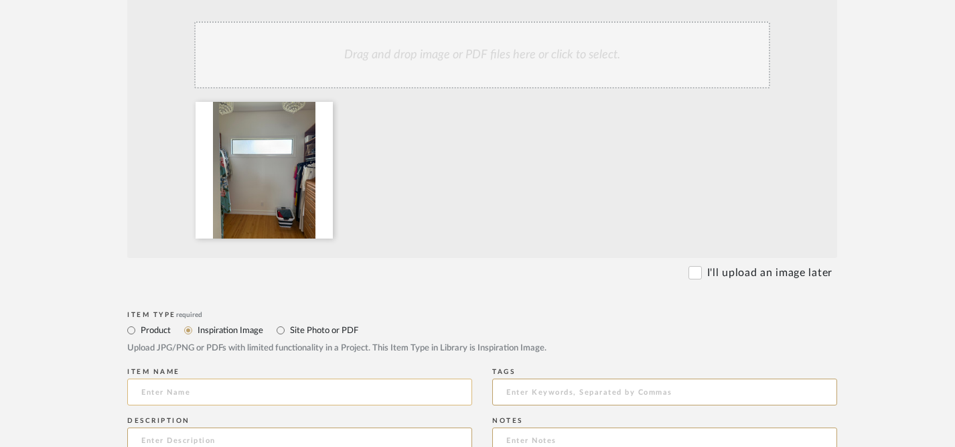
click at [224, 399] on input at bounding box center [299, 391] width 345 height 27
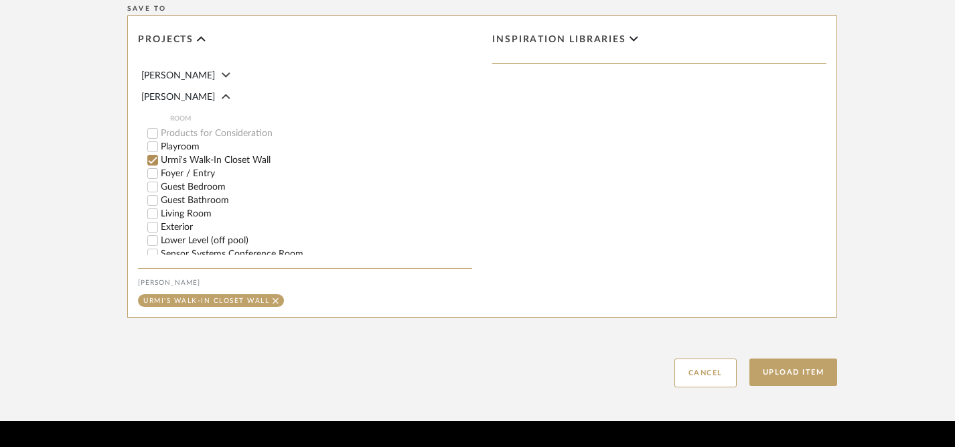
scroll to position [793, 0]
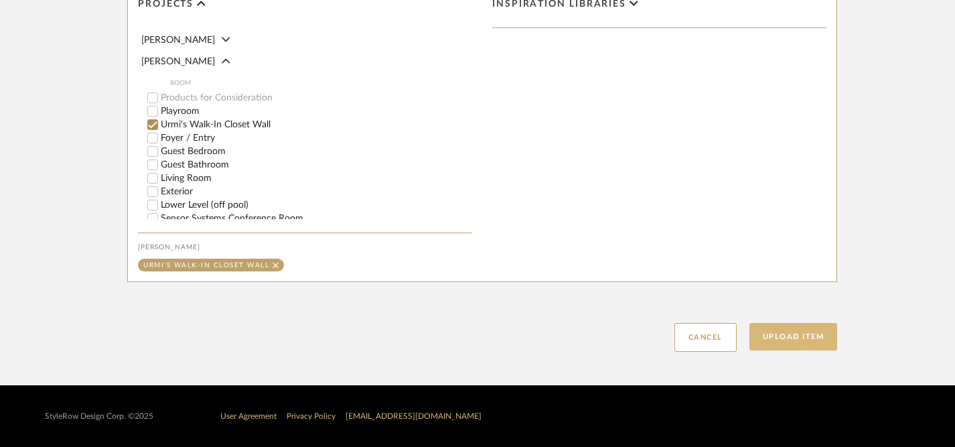
type input "Existing Closet Wall"
click at [781, 335] on button "Upload Item" at bounding box center [794, 336] width 88 height 27
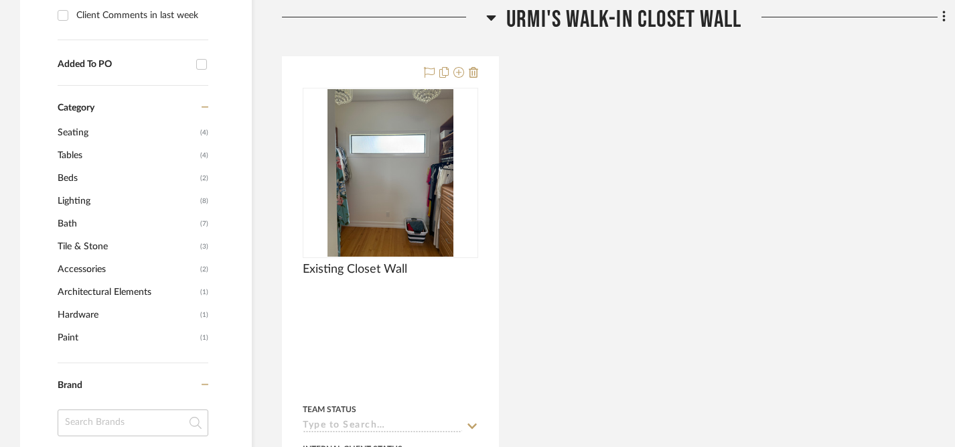
scroll to position [969, 0]
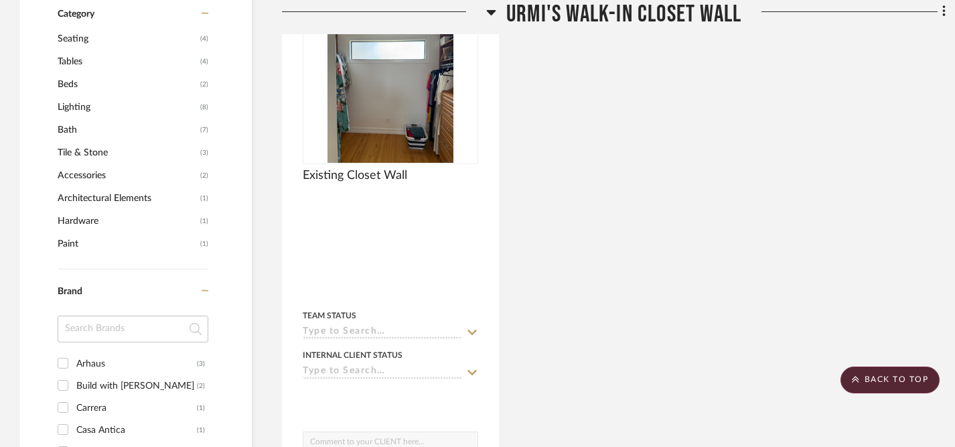
scroll to position [1059, 0]
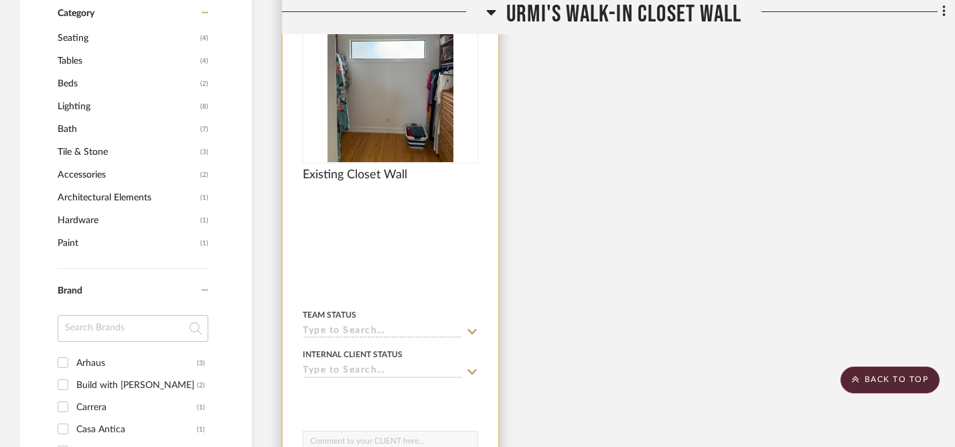
click at [472, 328] on icon at bounding box center [472, 331] width 12 height 11
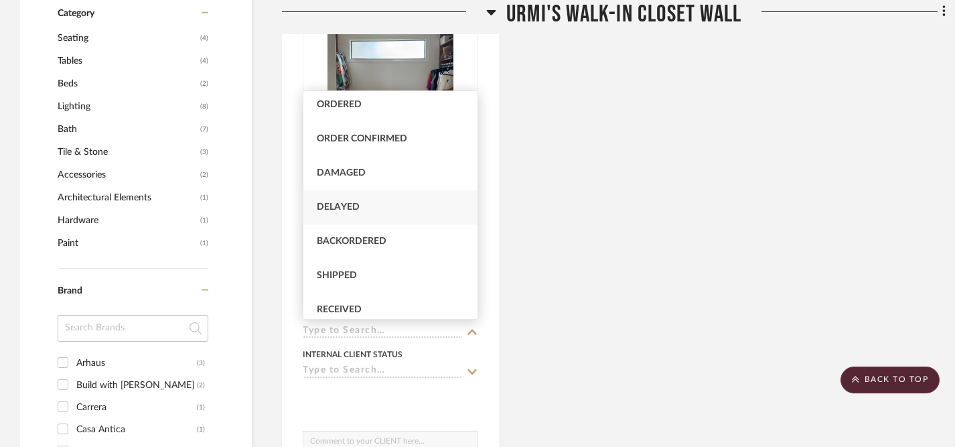
scroll to position [38, 0]
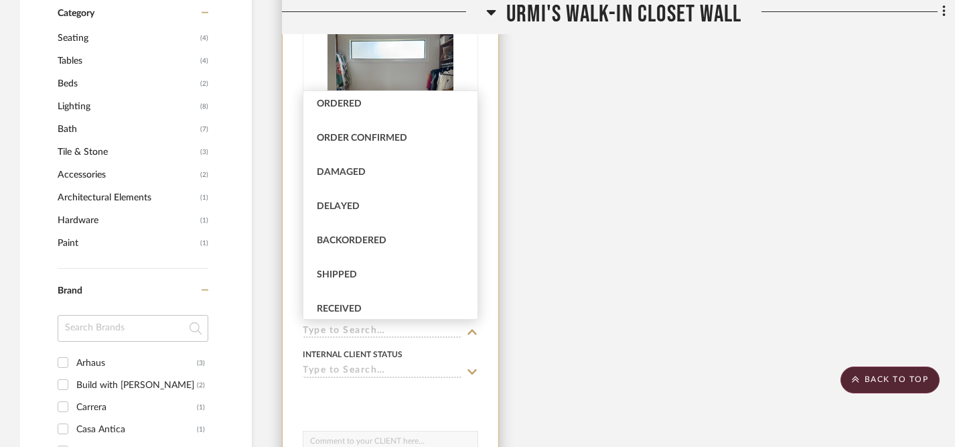
click at [470, 372] on icon at bounding box center [472, 370] width 9 height 5
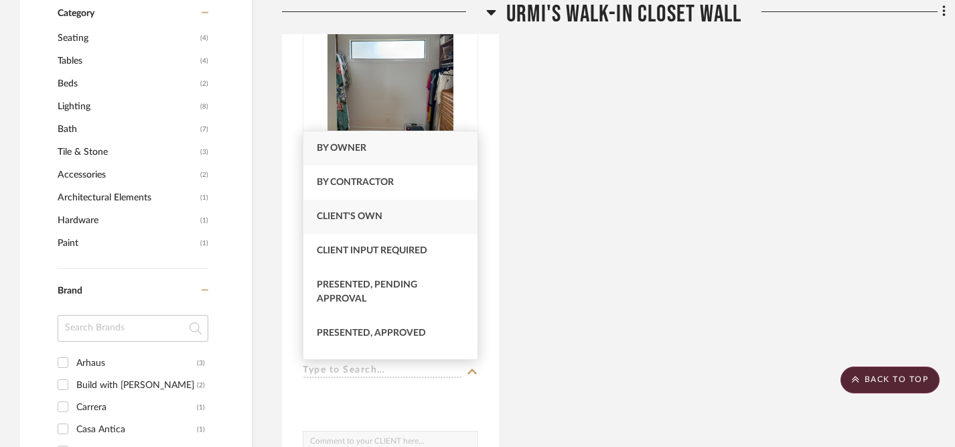
click at [352, 218] on span "Client's Own" at bounding box center [350, 216] width 66 height 9
type input "[DATE]"
type input "Client's Own"
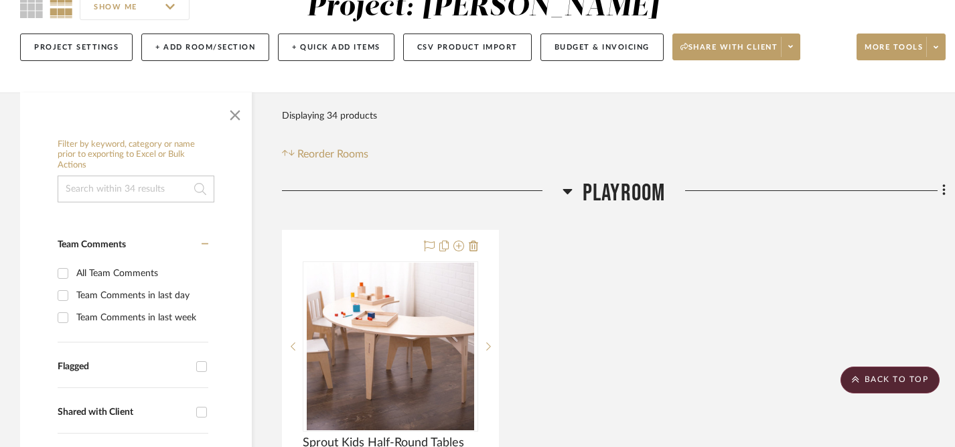
scroll to position [0, 0]
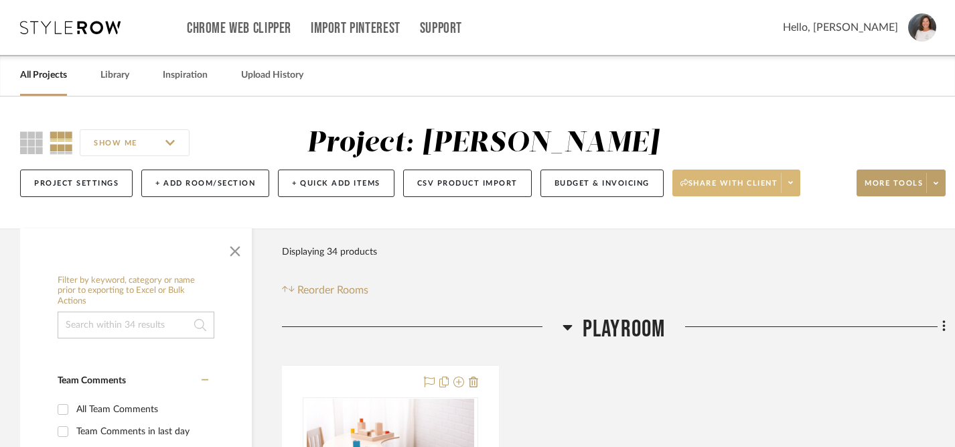
click at [725, 183] on span "Share with client" at bounding box center [730, 188] width 98 height 20
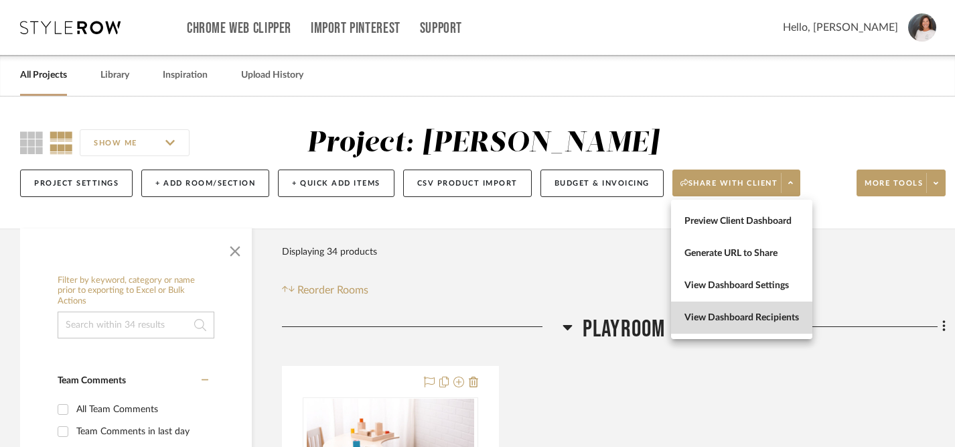
click at [715, 317] on span "View Dashboard Recipients" at bounding box center [742, 317] width 115 height 11
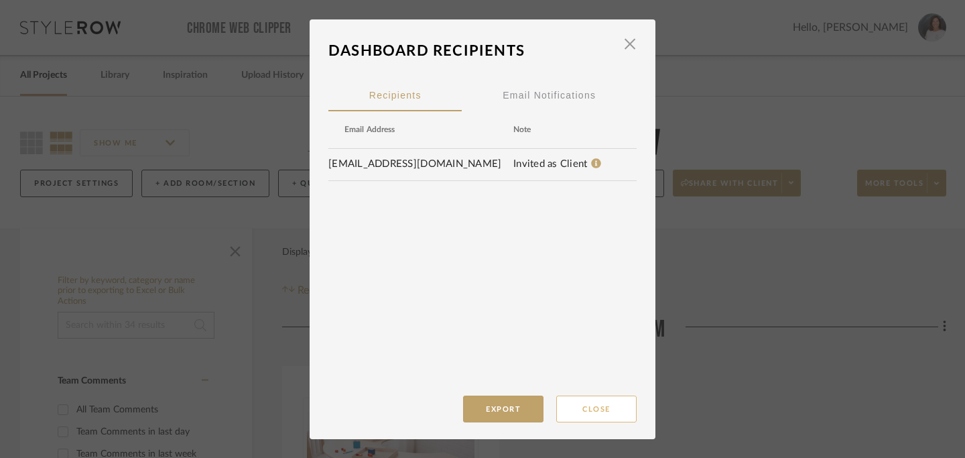
click at [597, 407] on button "Close" at bounding box center [596, 408] width 80 height 27
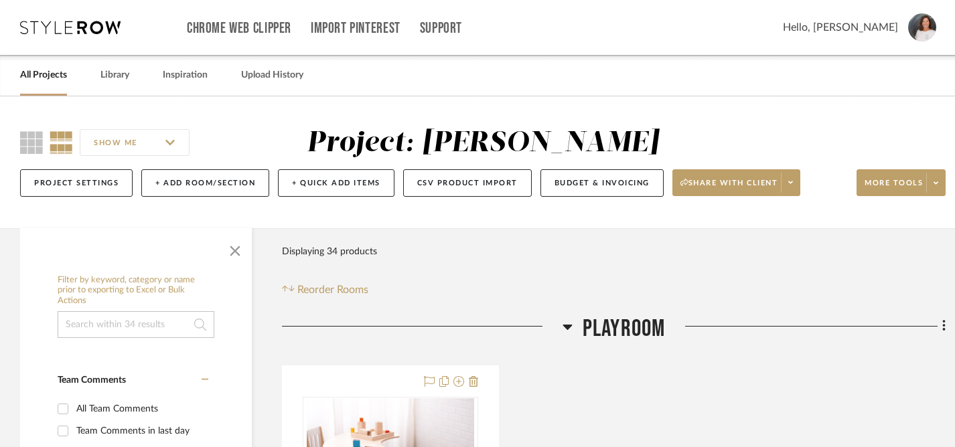
click at [29, 76] on link "All Projects" at bounding box center [43, 75] width 47 height 18
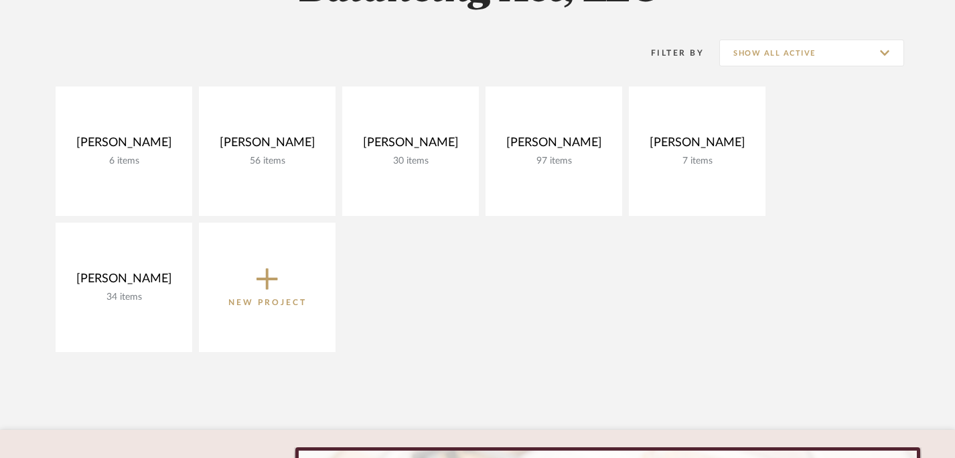
scroll to position [252, 0]
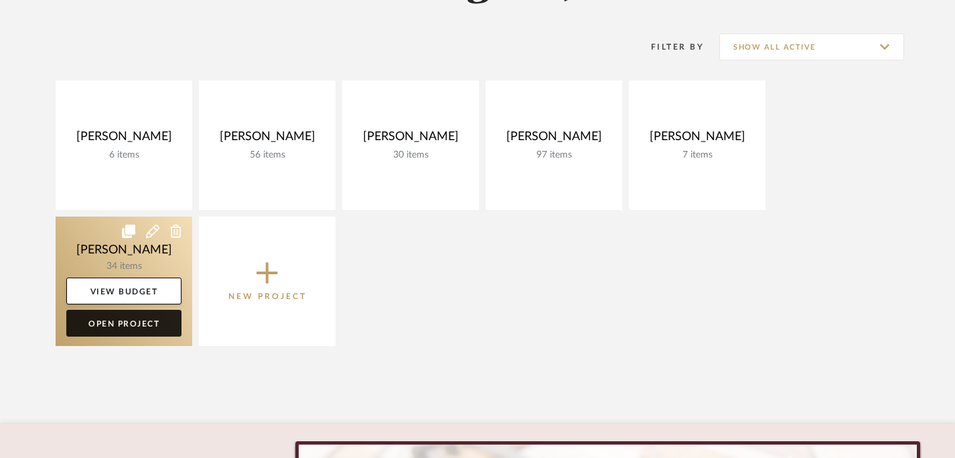
click at [132, 322] on link "Open Project" at bounding box center [123, 322] width 115 height 27
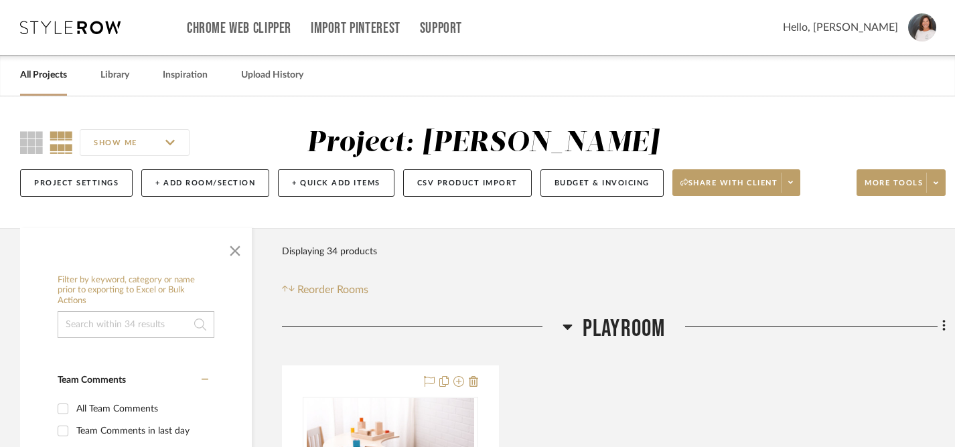
click at [47, 74] on link "All Projects" at bounding box center [43, 75] width 47 height 18
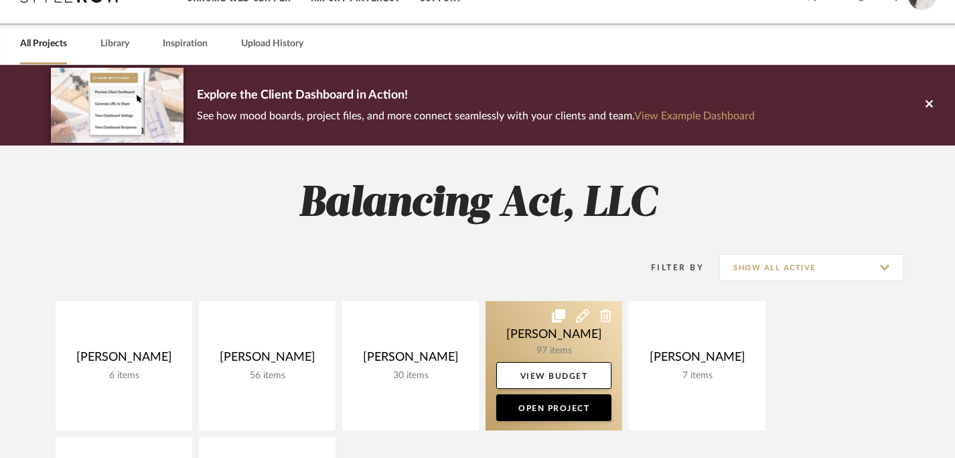
scroll to position [38, 0]
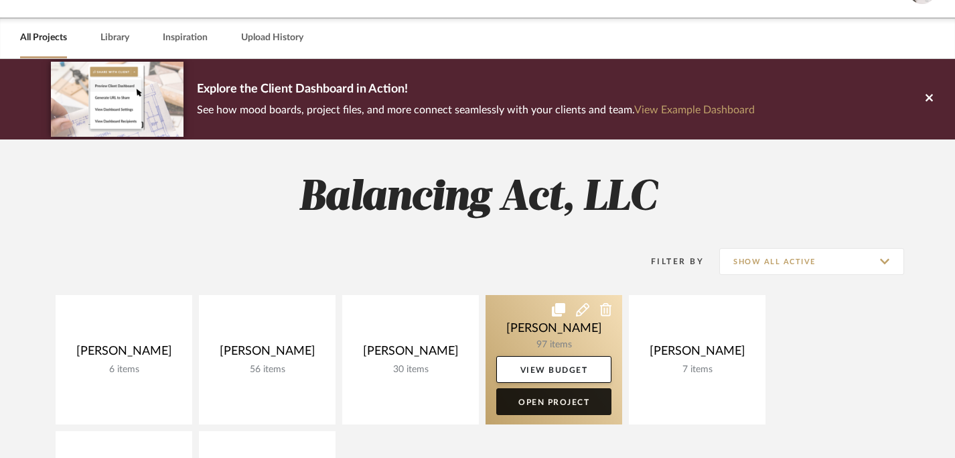
click at [549, 400] on link "Open Project" at bounding box center [553, 401] width 115 height 27
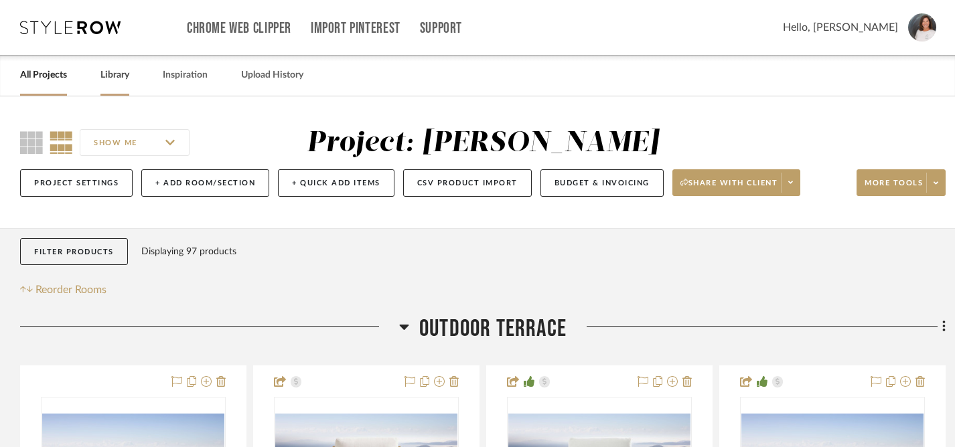
click at [113, 76] on link "Library" at bounding box center [114, 75] width 29 height 18
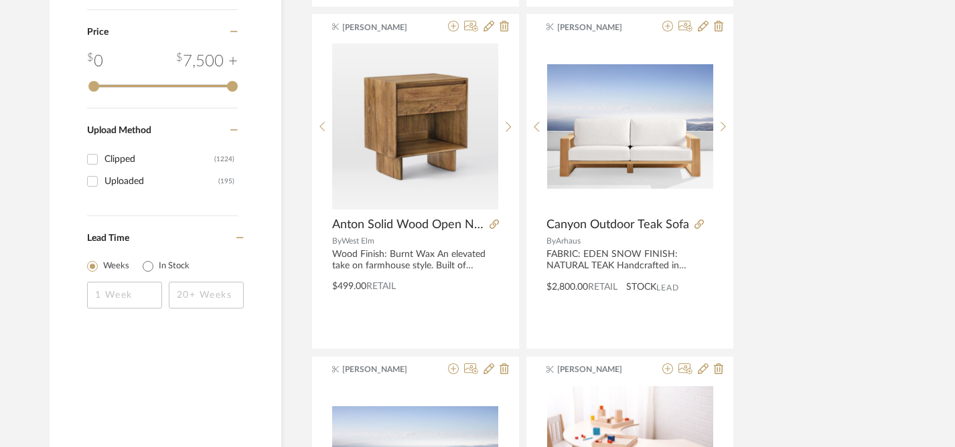
scroll to position [1610, 0]
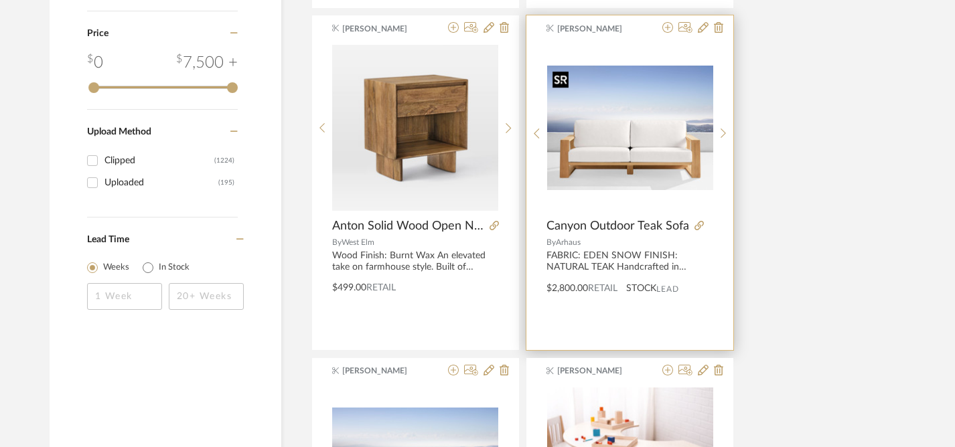
click at [641, 151] on img "0" at bounding box center [630, 128] width 166 height 125
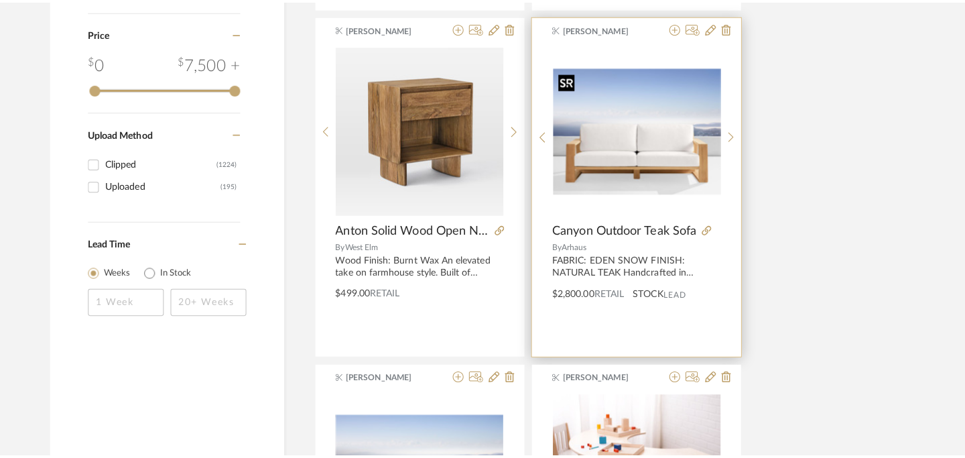
scroll to position [0, 0]
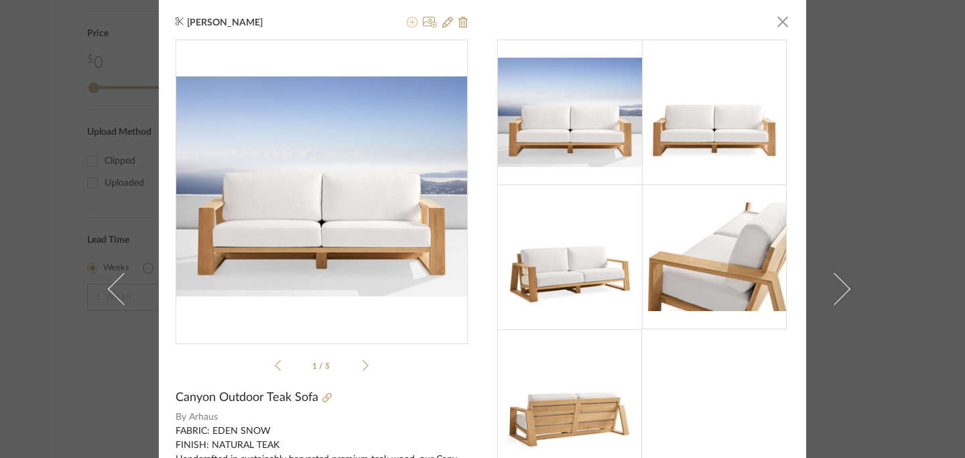
click at [407, 23] on icon at bounding box center [412, 22] width 11 height 11
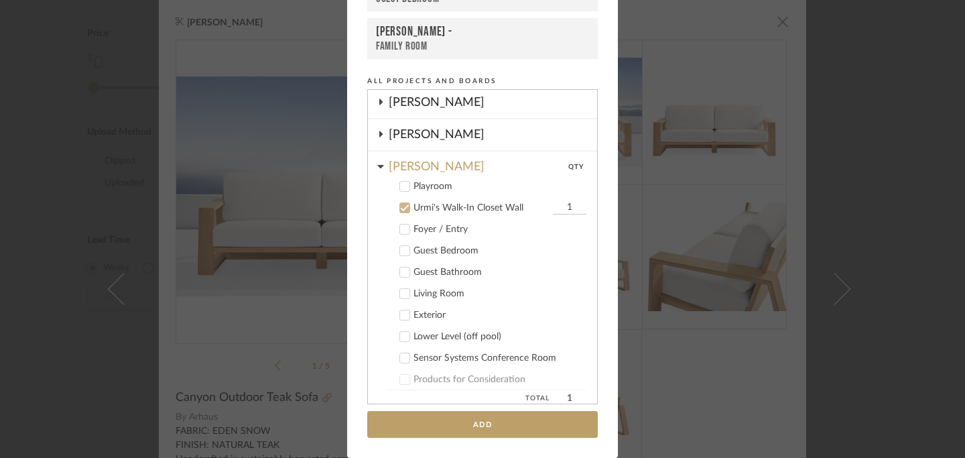
scroll to position [147, 0]
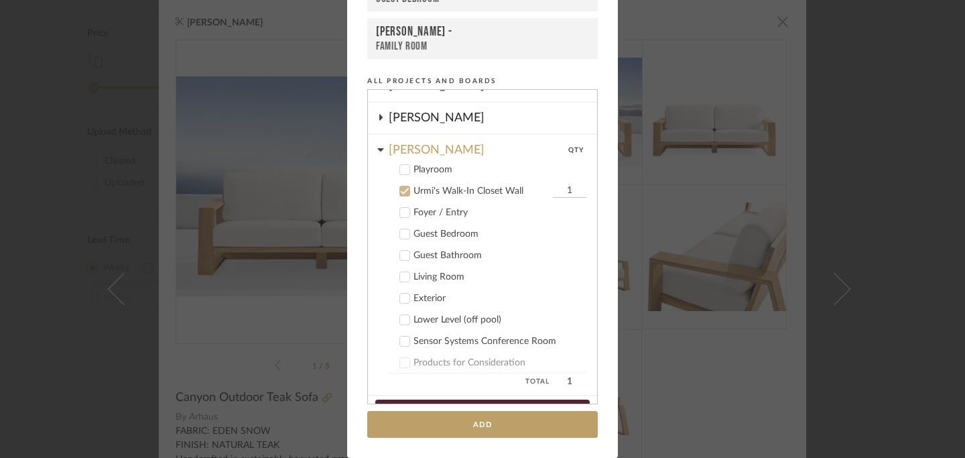
click at [400, 192] on icon at bounding box center [404, 190] width 9 height 9
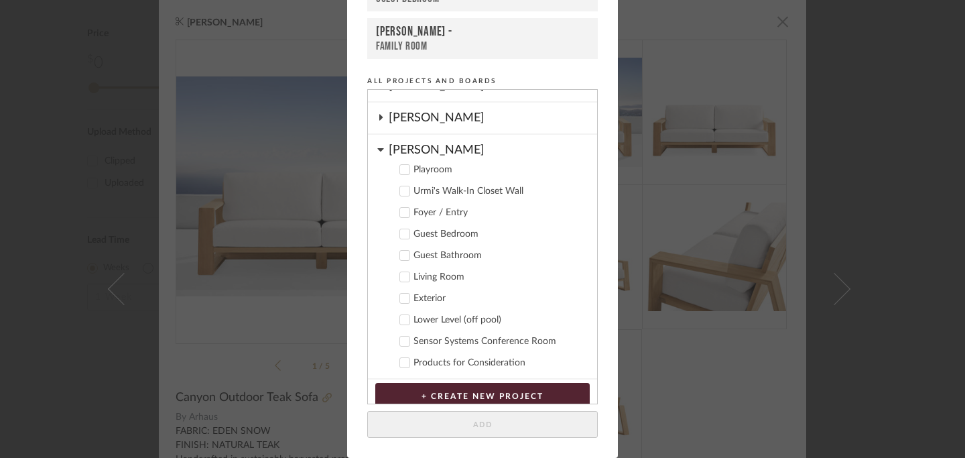
click at [377, 149] on icon at bounding box center [380, 149] width 6 height 3
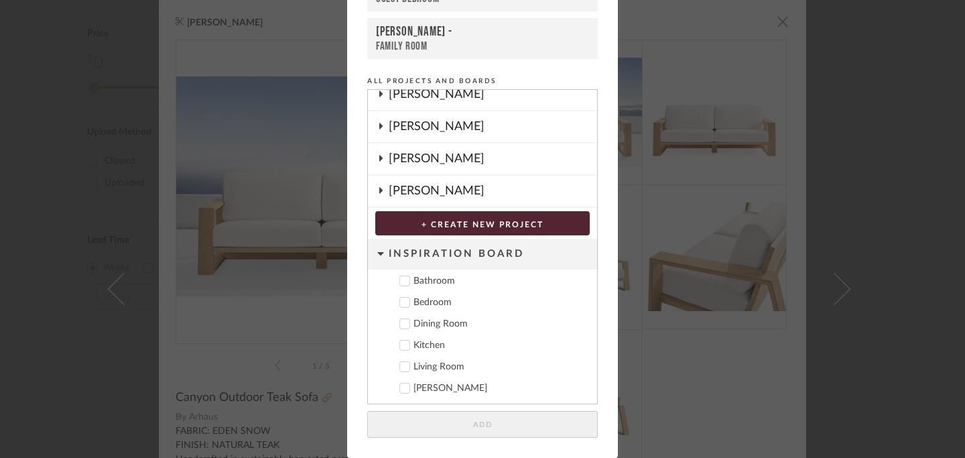
click at [376, 125] on icon at bounding box center [380, 126] width 11 height 7
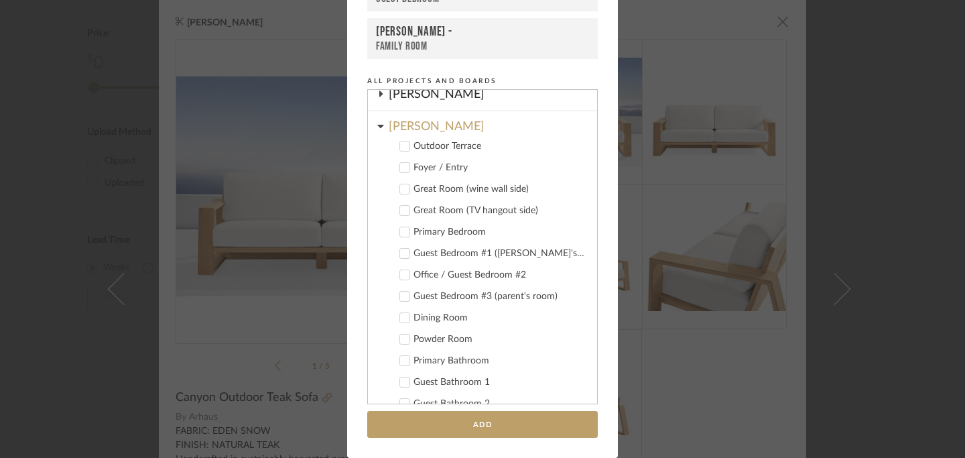
click at [400, 145] on icon at bounding box center [404, 145] width 9 height 9
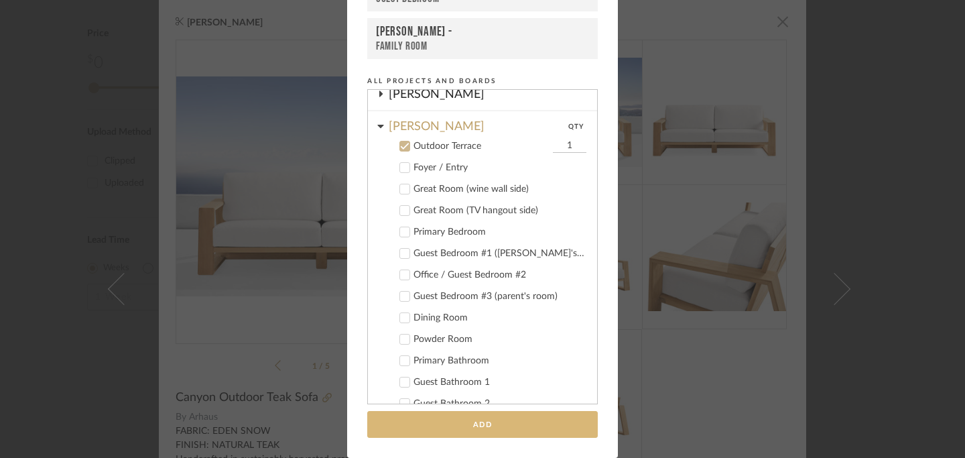
click at [491, 423] on button "Add" at bounding box center [482, 424] width 230 height 27
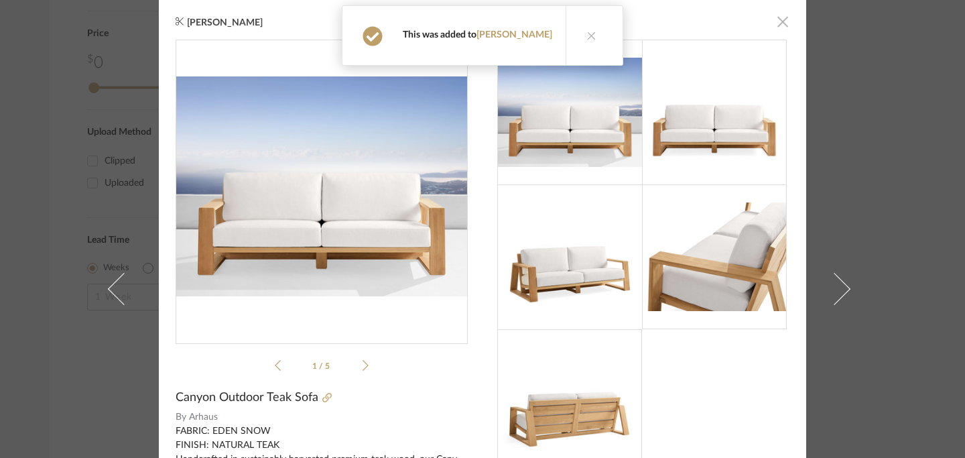
click at [777, 29] on span "button" at bounding box center [782, 21] width 27 height 27
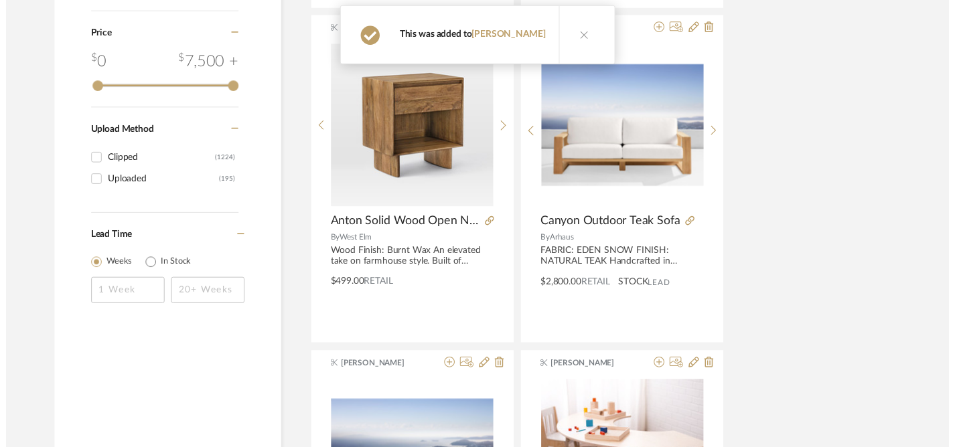
scroll to position [1610, 0]
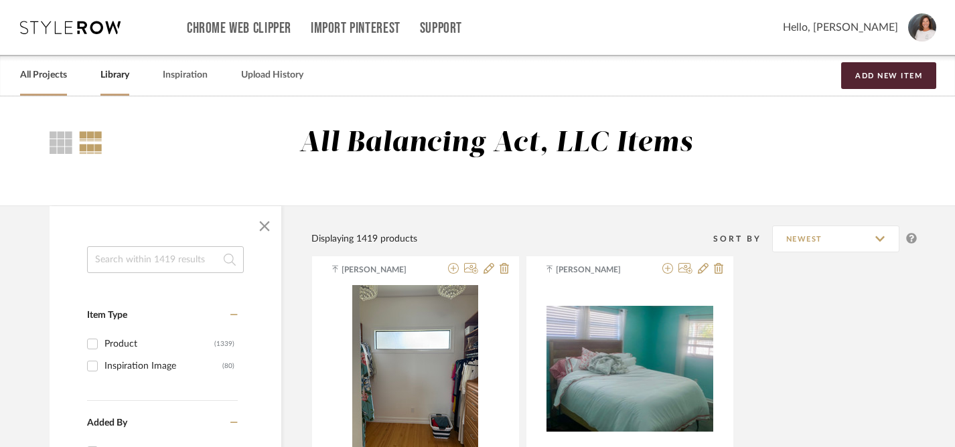
click at [43, 69] on link "All Projects" at bounding box center [43, 75] width 47 height 18
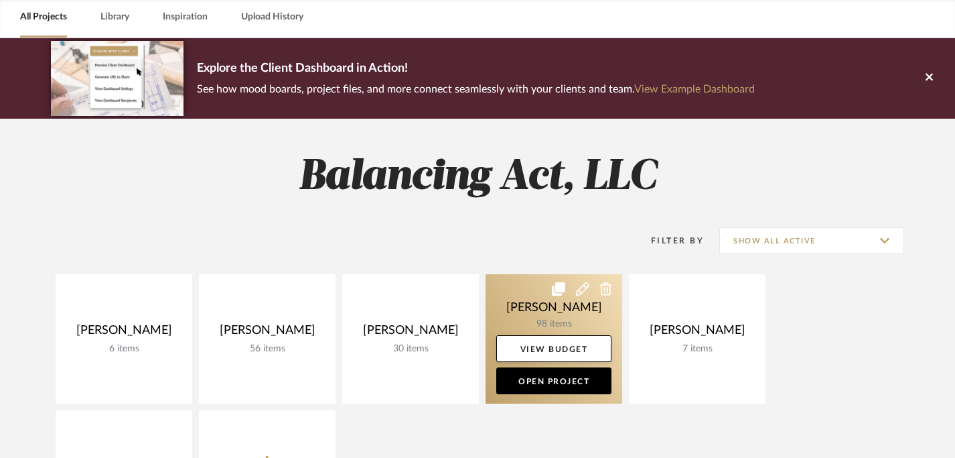
click at [553, 380] on link "Open Project" at bounding box center [553, 380] width 115 height 27
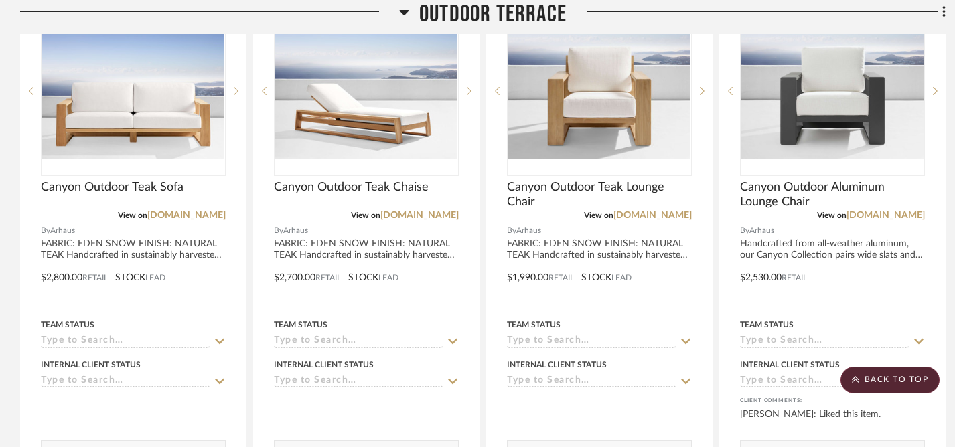
scroll to position [401, 0]
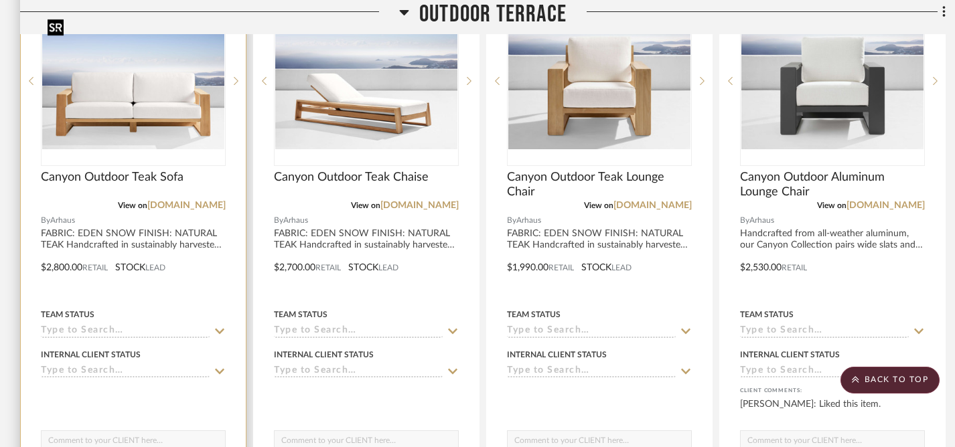
click at [0, 0] on img at bounding box center [0, 0] width 0 height 0
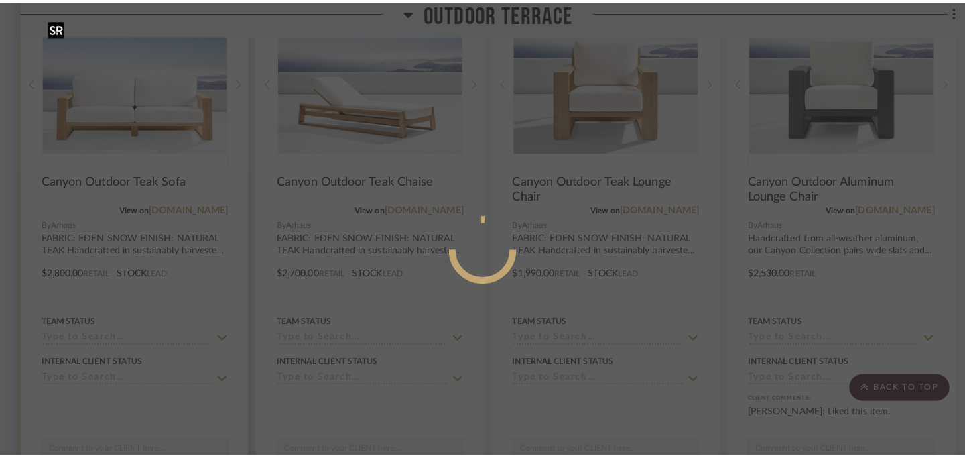
scroll to position [0, 0]
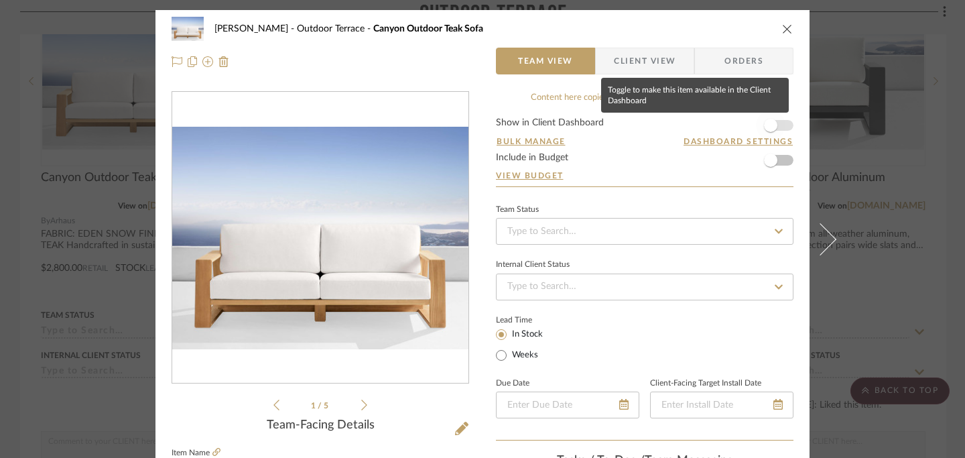
click at [764, 128] on span "button" at bounding box center [770, 125] width 13 height 13
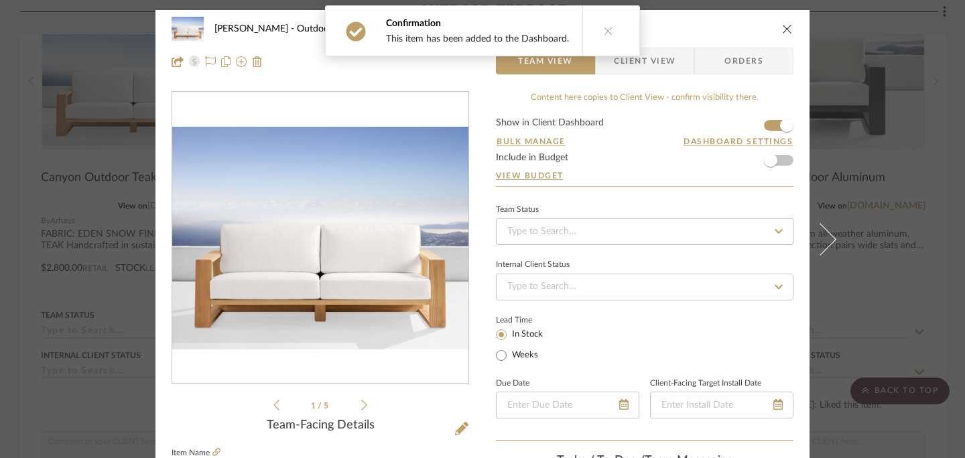
click at [784, 33] on icon "close" at bounding box center [787, 28] width 11 height 11
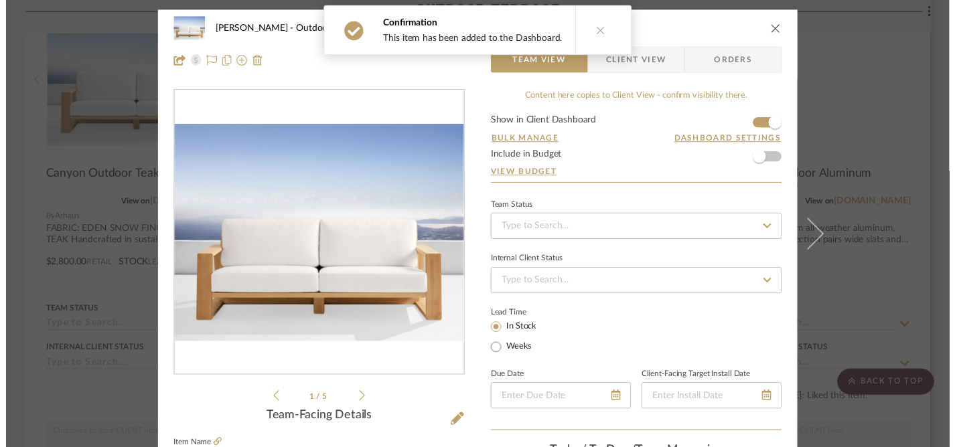
scroll to position [401, 0]
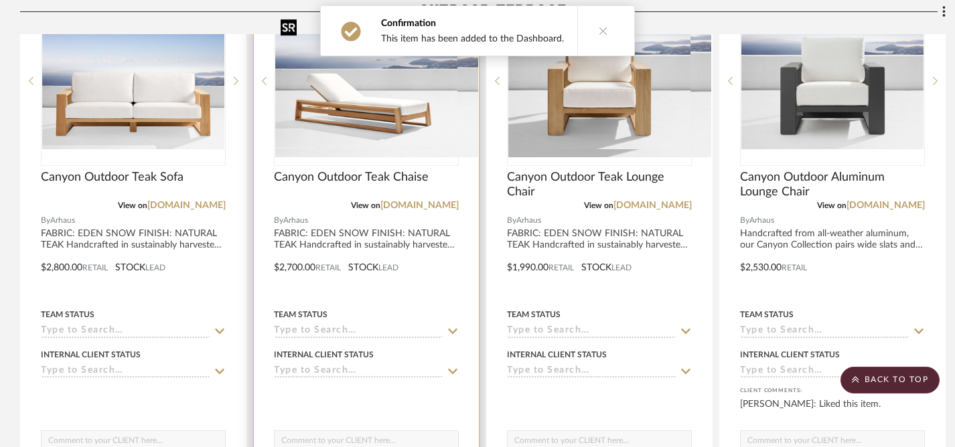
click at [422, 128] on div at bounding box center [366, 81] width 185 height 170
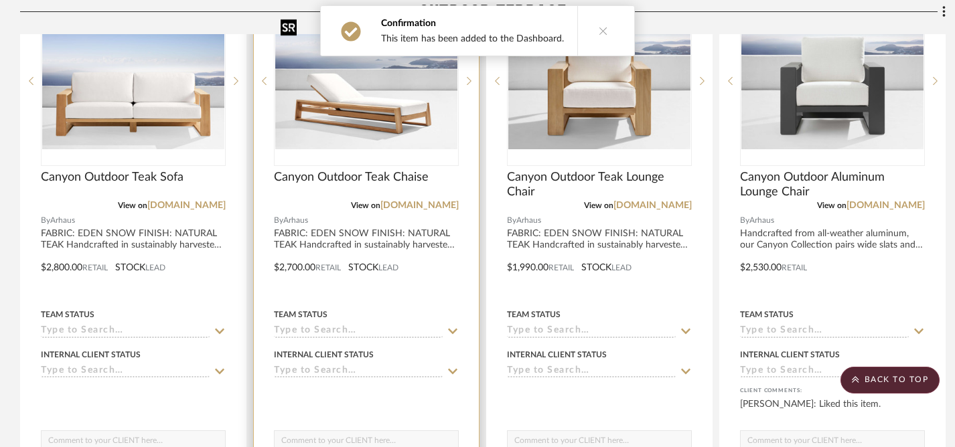
click at [387, 96] on img "0" at bounding box center [366, 81] width 182 height 137
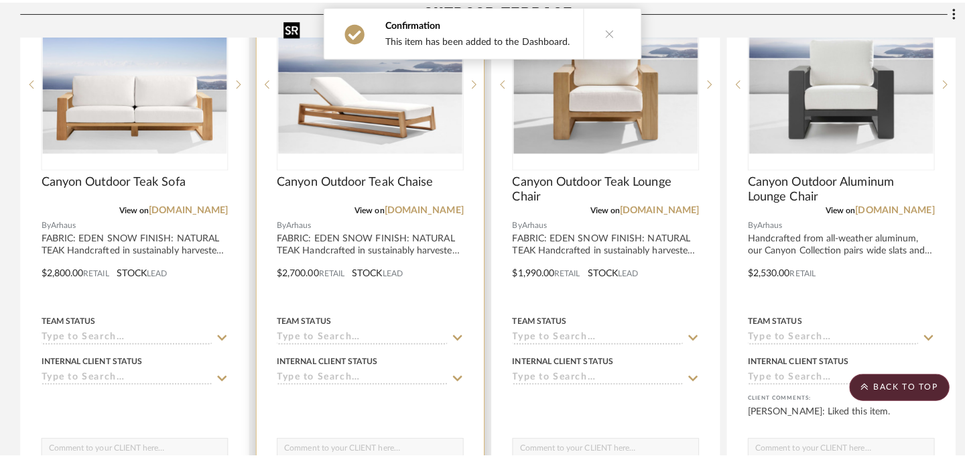
scroll to position [0, 0]
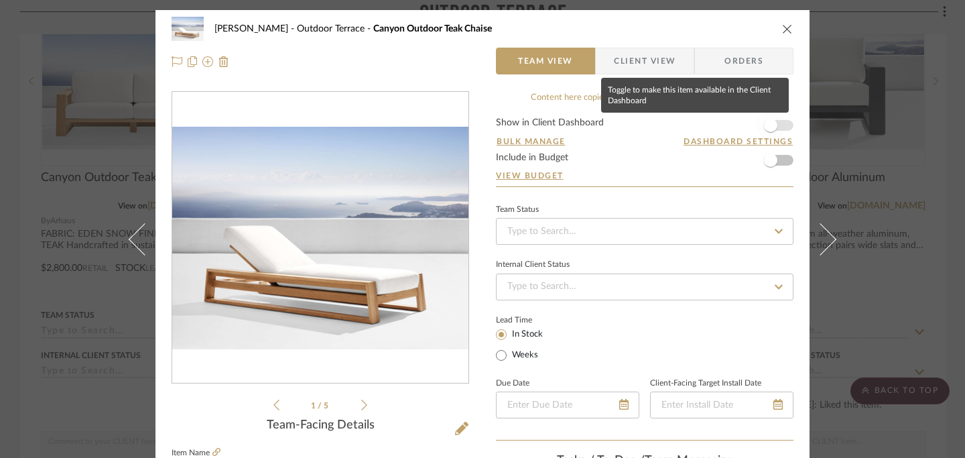
click at [768, 125] on span "button" at bounding box center [770, 125] width 13 height 13
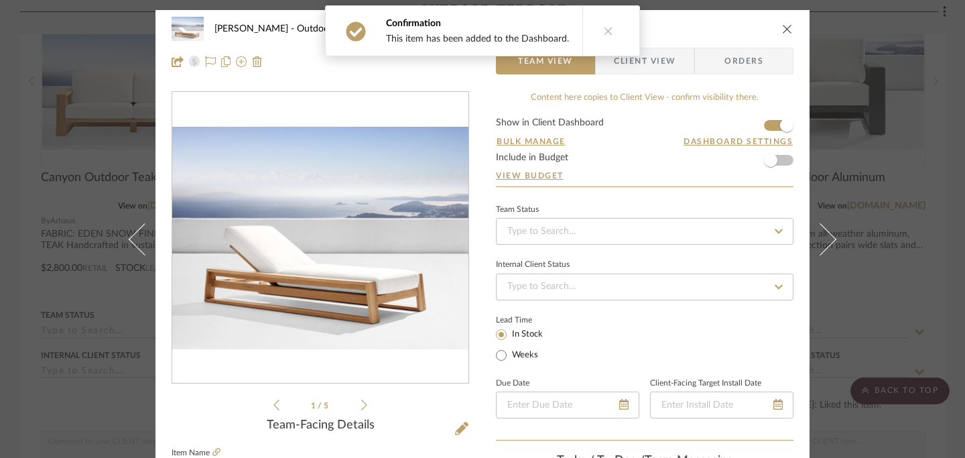
click at [782, 26] on icon "close" at bounding box center [787, 28] width 11 height 11
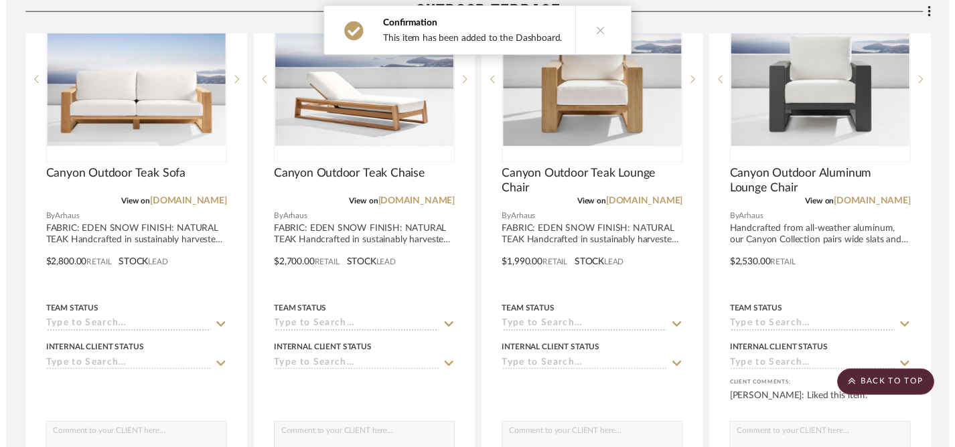
scroll to position [401, 0]
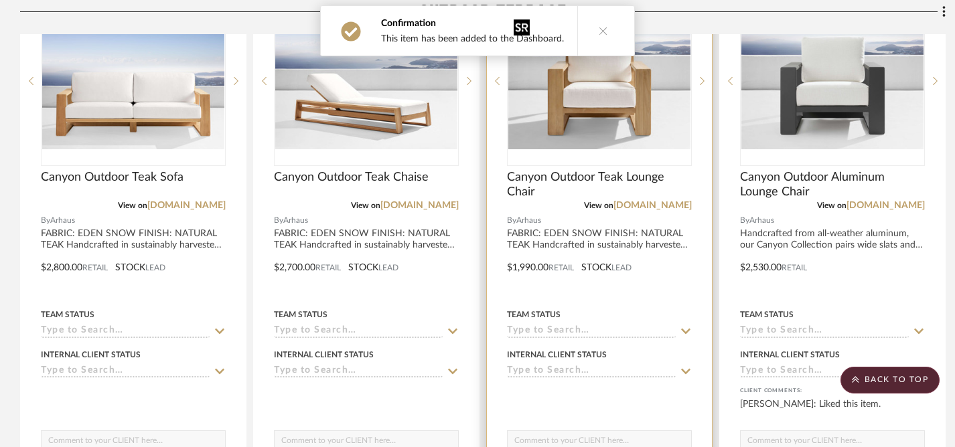
click at [622, 102] on img "0" at bounding box center [599, 81] width 182 height 137
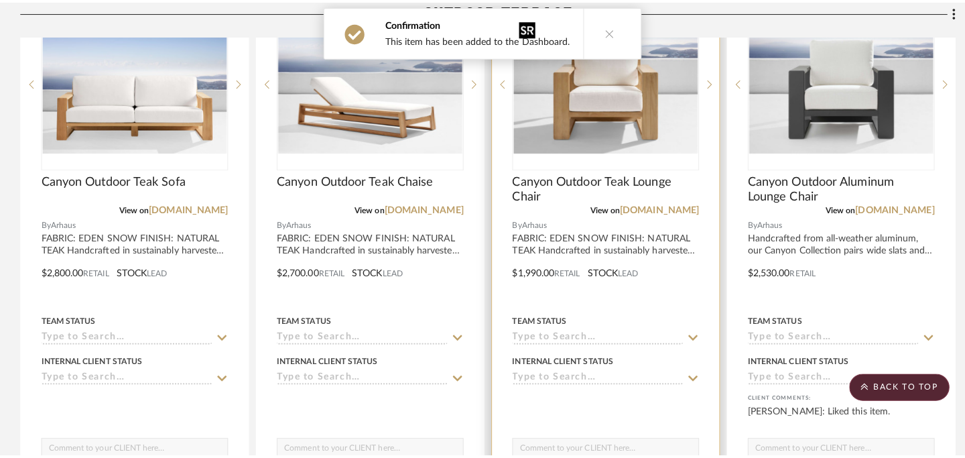
scroll to position [0, 0]
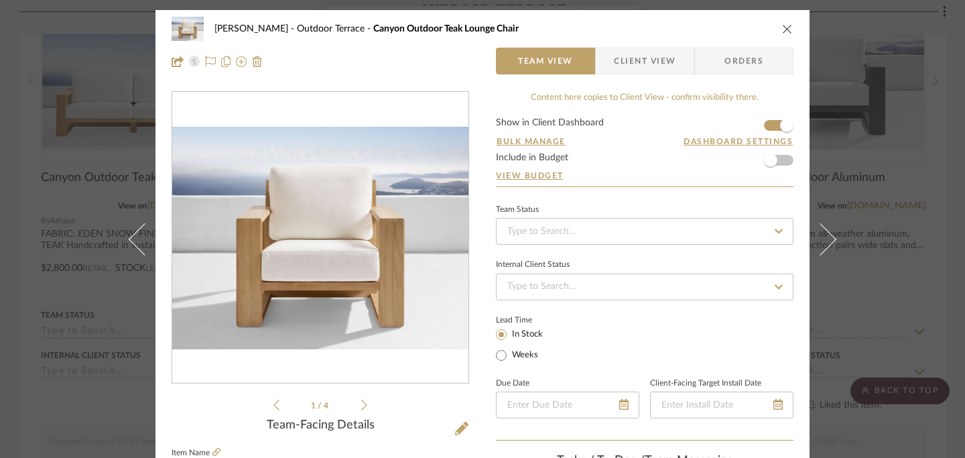
click at [782, 27] on icon "close" at bounding box center [787, 28] width 11 height 11
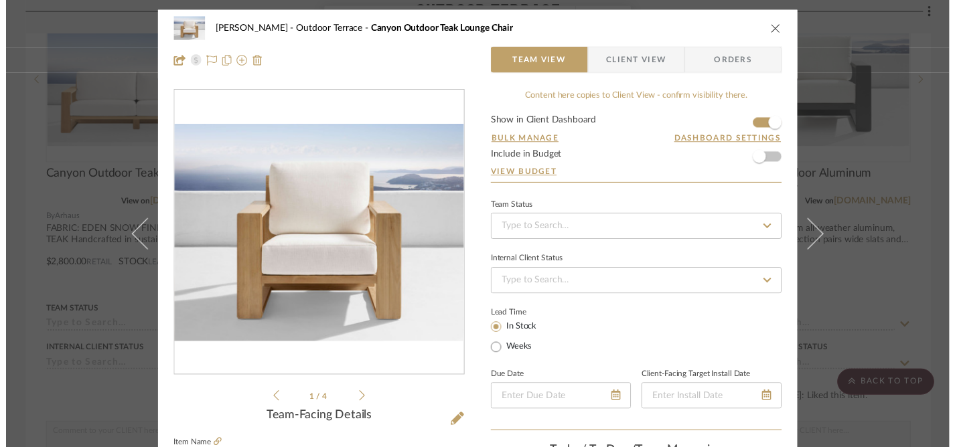
scroll to position [401, 0]
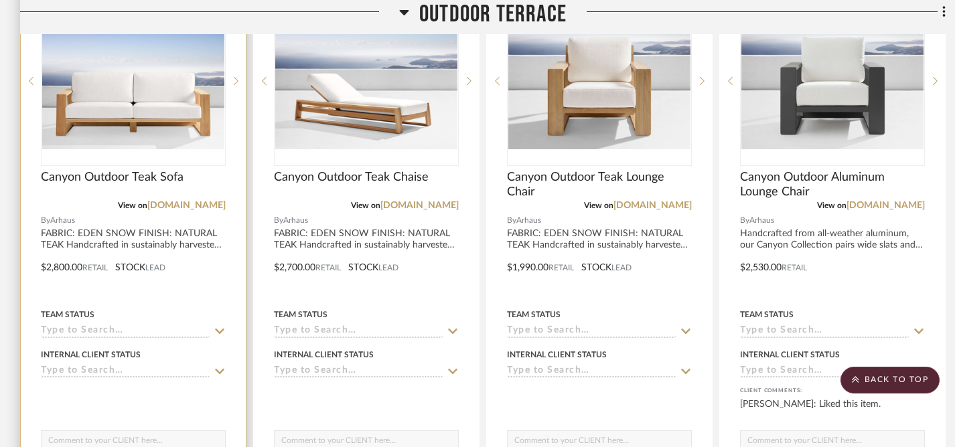
click at [220, 334] on icon at bounding box center [219, 331] width 9 height 5
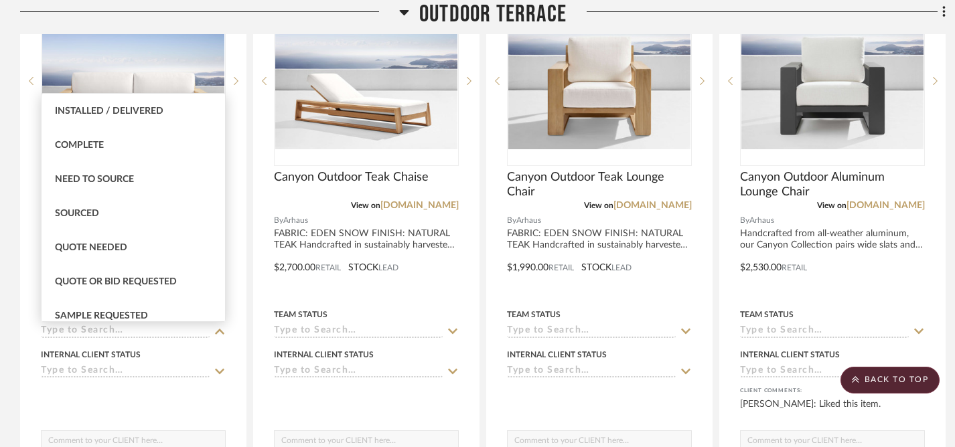
scroll to position [344, 0]
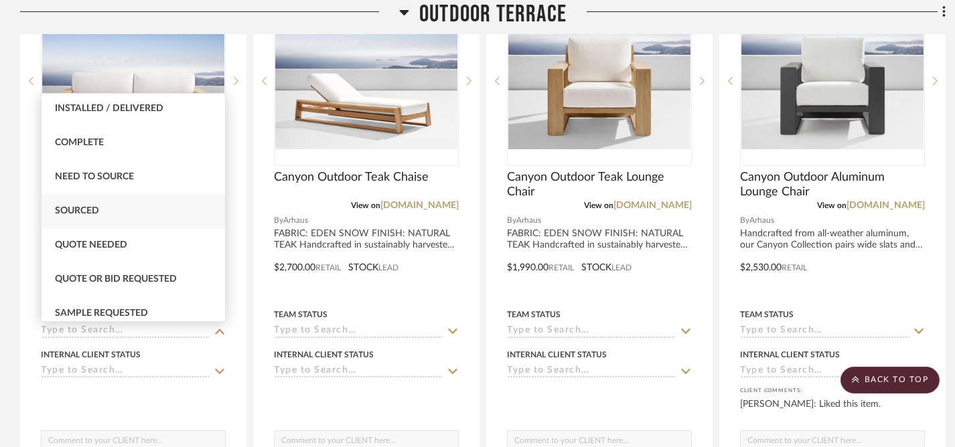
click at [105, 208] on div "Sourced" at bounding box center [134, 211] width 184 height 34
type input "[DATE]"
type input "Sourced"
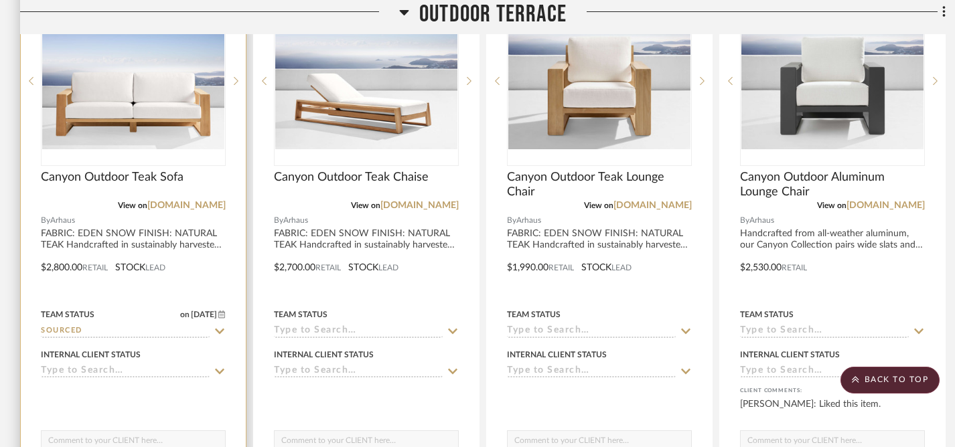
click at [220, 372] on icon at bounding box center [220, 371] width 12 height 11
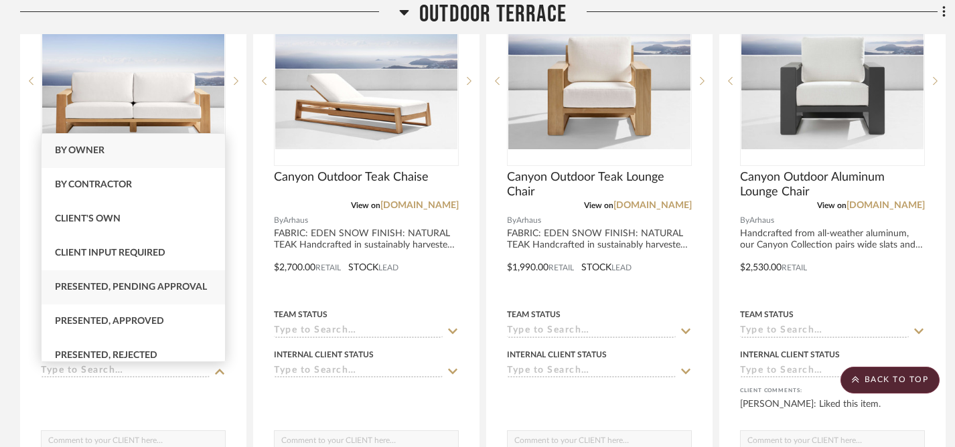
click at [140, 289] on span "Presented, Pending Approval" at bounding box center [131, 287] width 152 height 9
type input "[DATE]"
type input "Presented, Pending Approval"
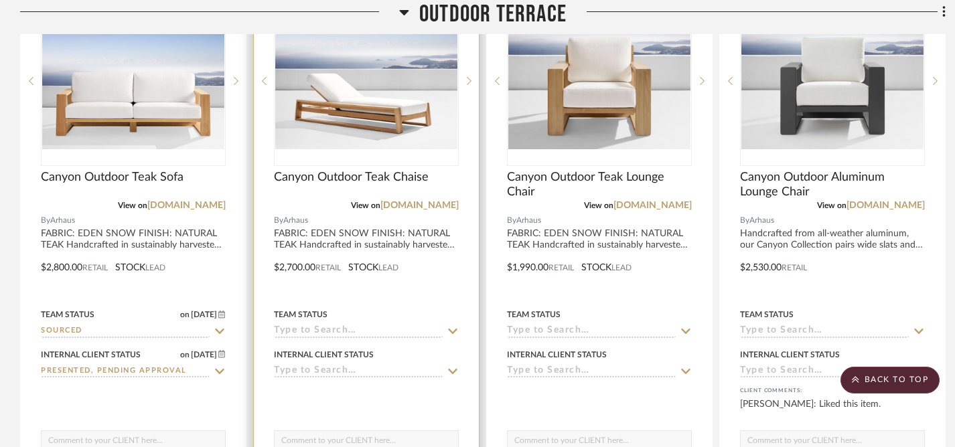
click at [449, 333] on icon at bounding box center [453, 331] width 12 height 11
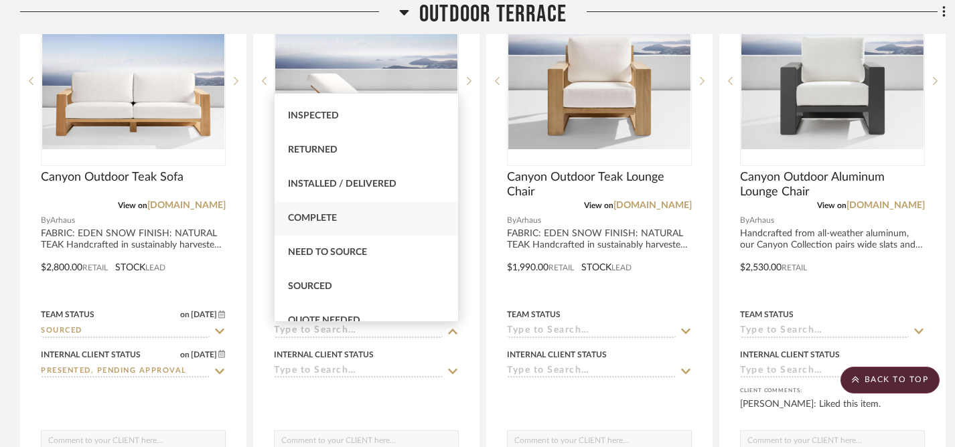
scroll to position [273, 0]
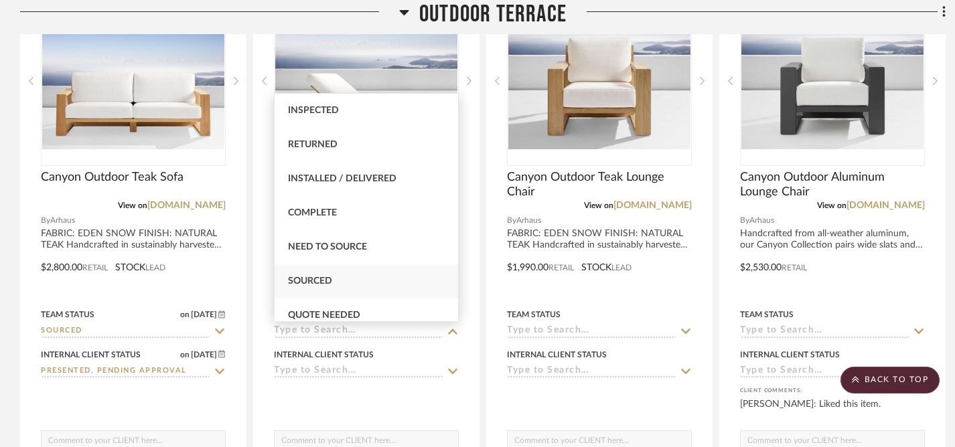
click at [320, 278] on span "Sourced" at bounding box center [310, 281] width 44 height 9
type input "[DATE]"
type input "Sourced"
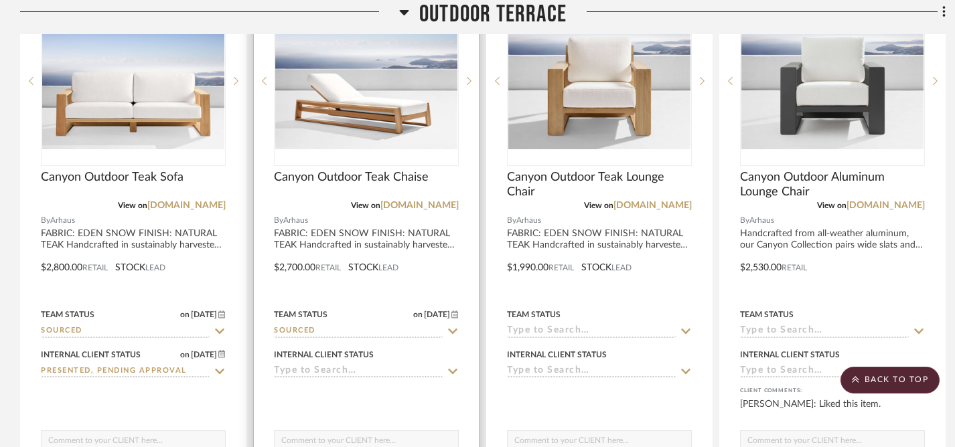
click at [452, 370] on icon at bounding box center [453, 371] width 12 height 11
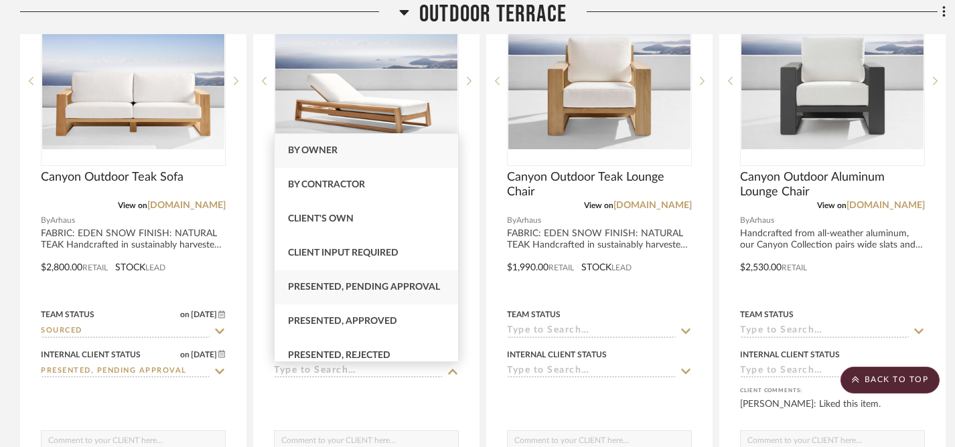
click at [385, 285] on span "Presented, Pending Approval" at bounding box center [364, 287] width 152 height 9
type input "[DATE]"
type input "Presented, Pending Approval"
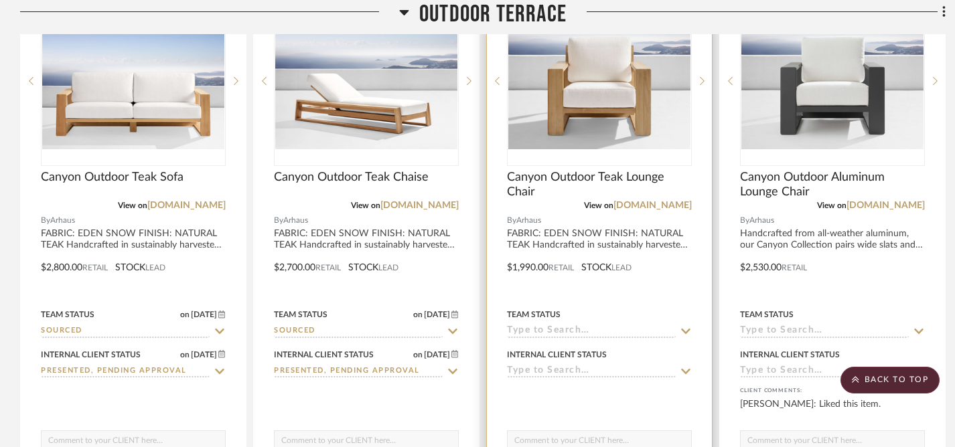
click at [685, 330] on icon at bounding box center [686, 331] width 12 height 11
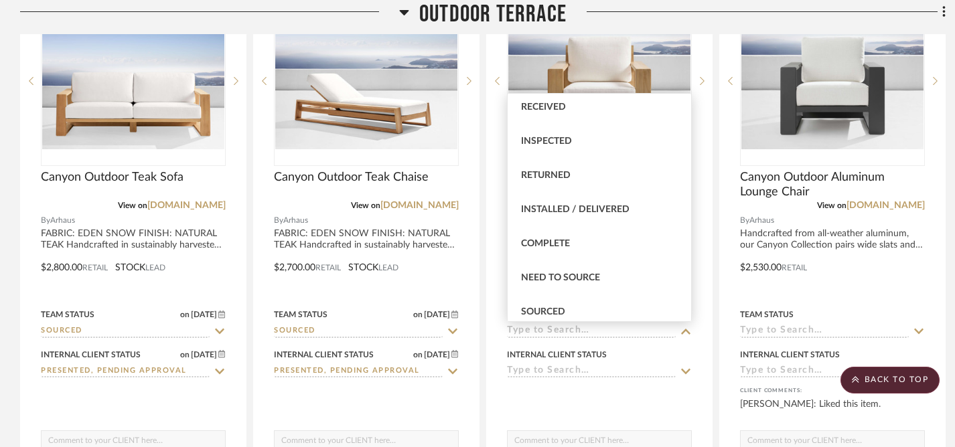
scroll to position [251, 0]
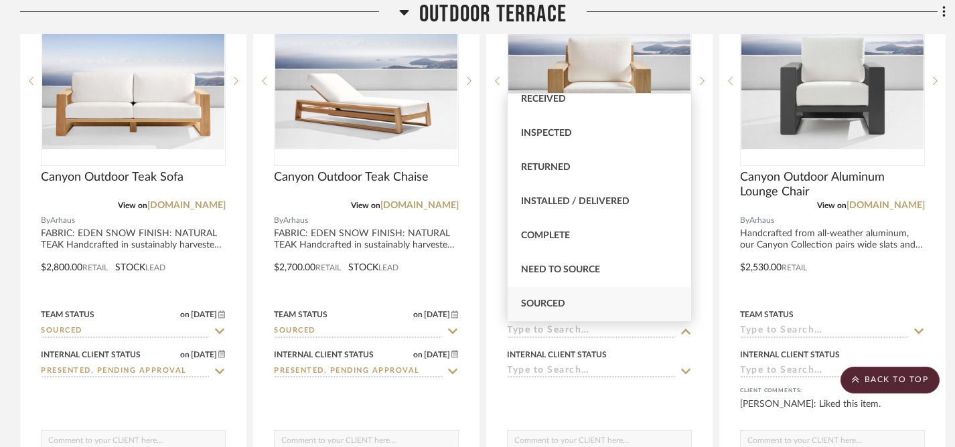
click at [569, 299] on div "Sourced" at bounding box center [600, 304] width 184 height 34
type input "[DATE]"
type input "Sourced"
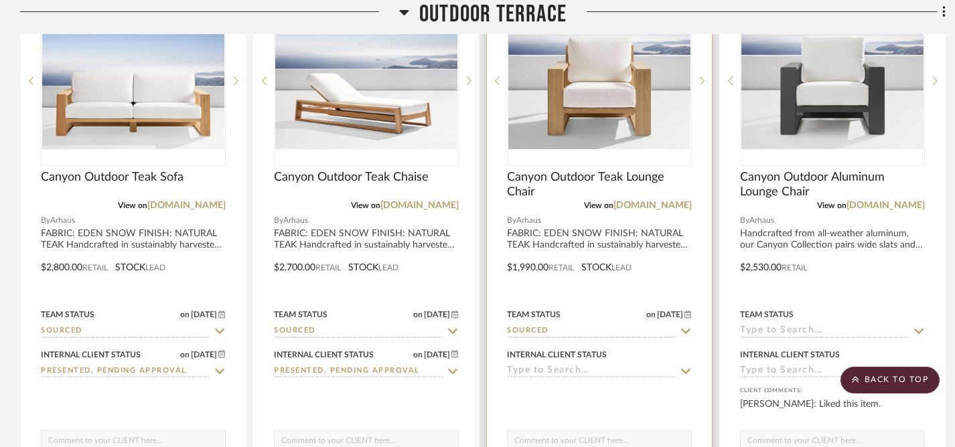
click at [685, 370] on icon at bounding box center [686, 371] width 12 height 11
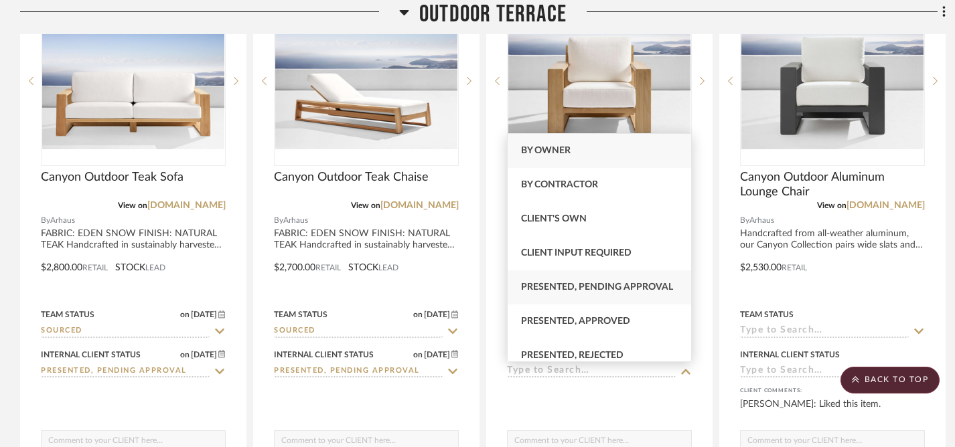
click at [637, 287] on span "Presented, Pending Approval" at bounding box center [597, 287] width 152 height 9
type input "[DATE]"
type input "Presented, Pending Approval"
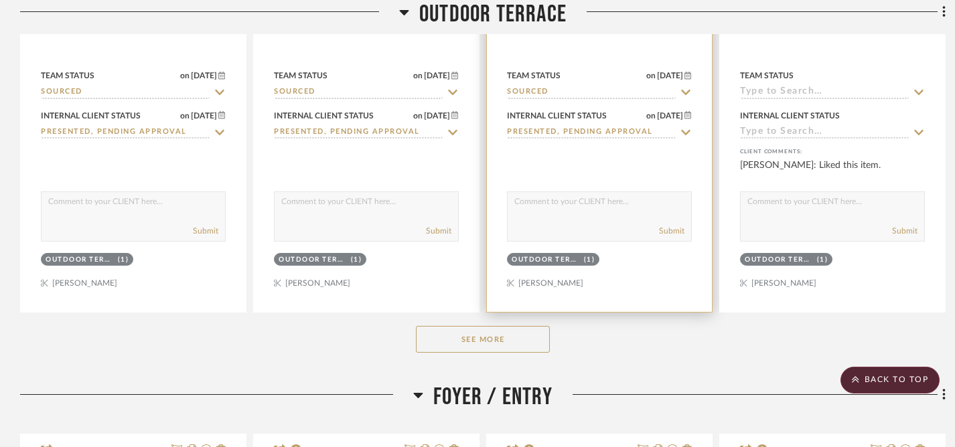
scroll to position [645, 0]
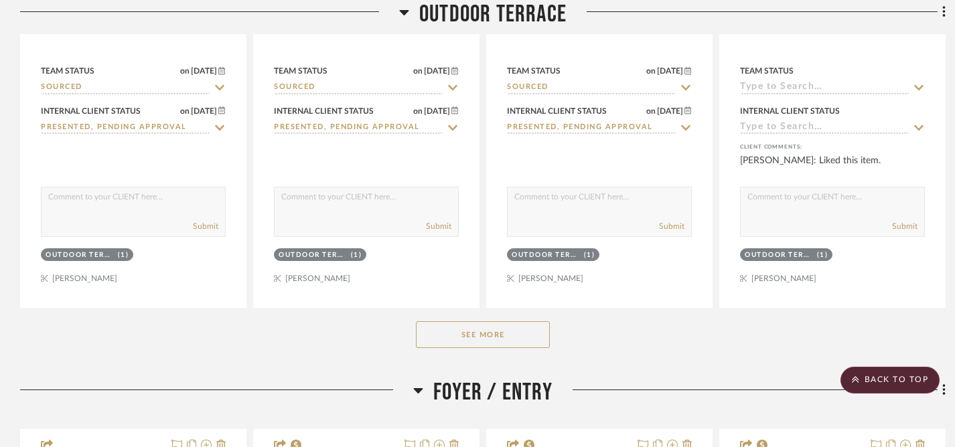
click at [518, 338] on button "See More" at bounding box center [483, 335] width 134 height 27
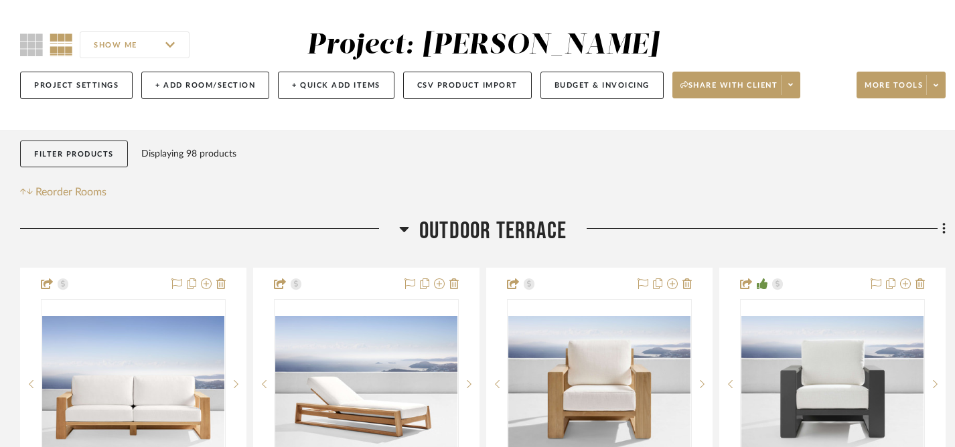
scroll to position [36, 0]
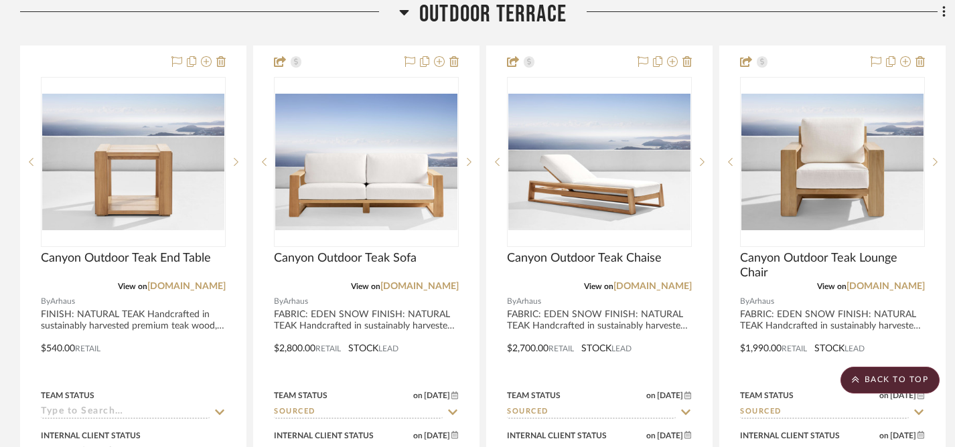
scroll to position [316, 0]
